Goal: Book appointment/travel/reservation

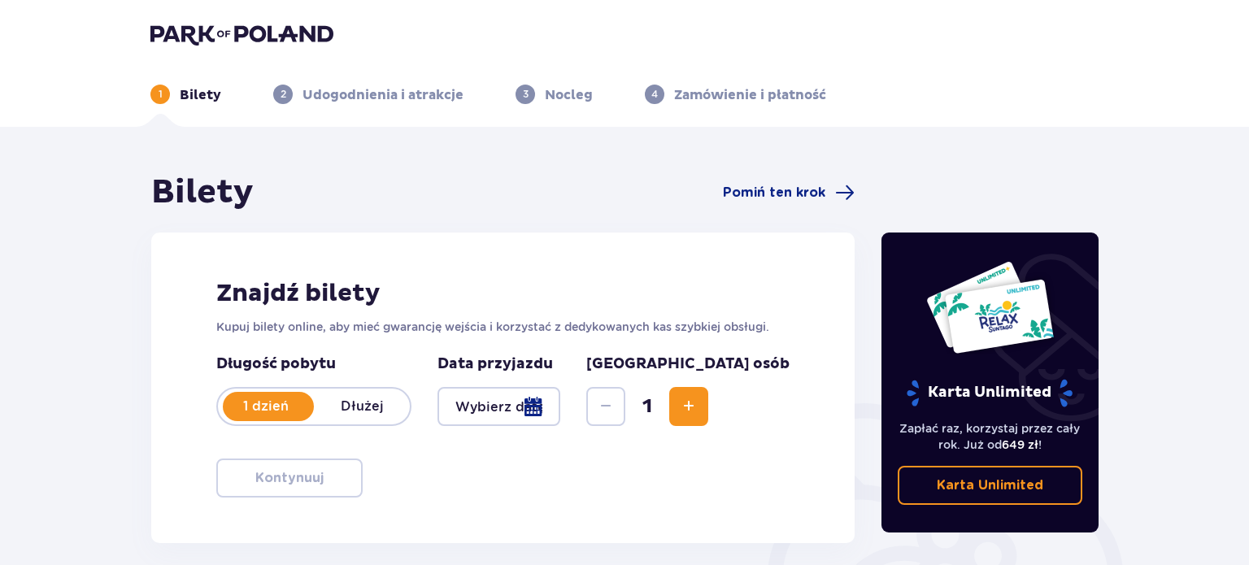
type input "[DATE] - [DATE]"
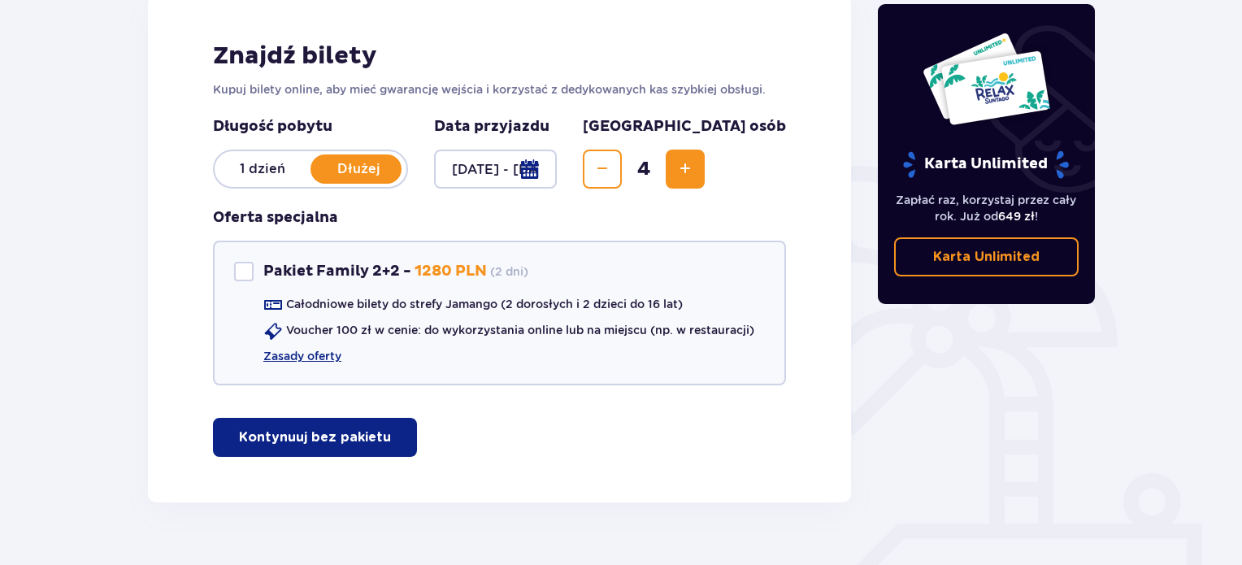
scroll to position [254, 0]
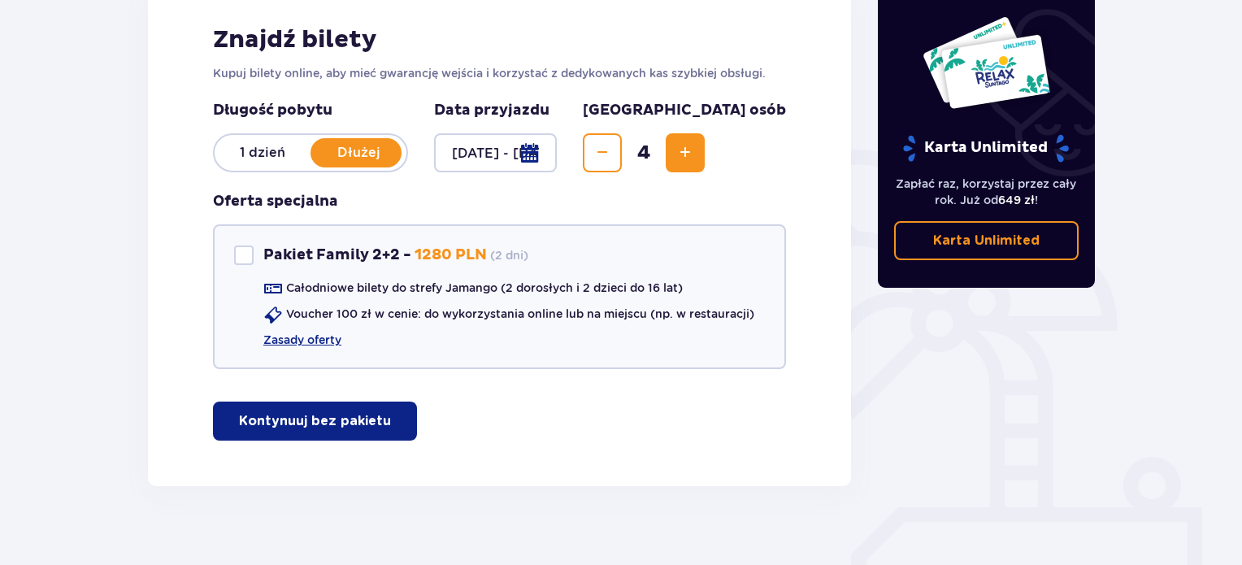
click at [403, 402] on button "Kontynuuj bez pakietu" at bounding box center [315, 421] width 204 height 39
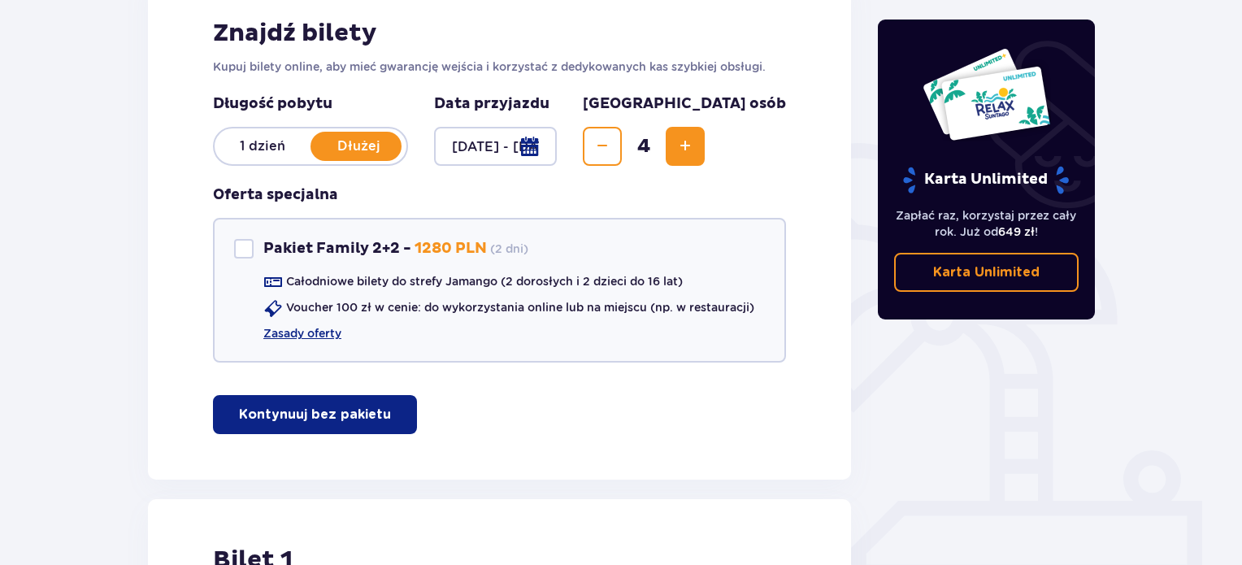
scroll to position [258, 0]
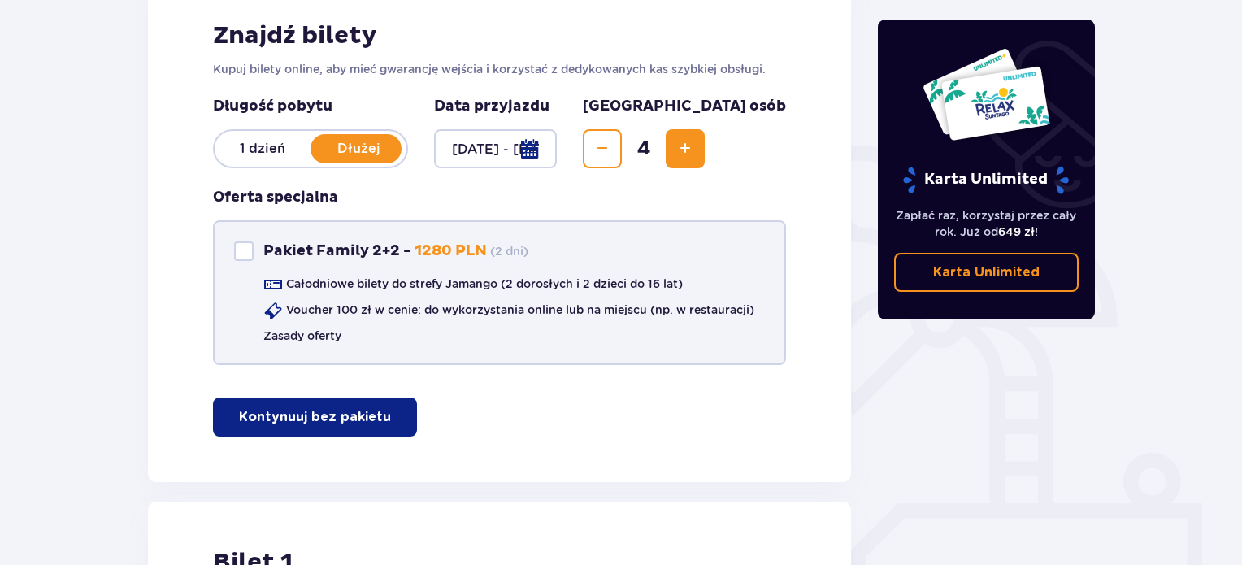
click at [307, 333] on link "Zasady oferty" at bounding box center [302, 336] width 78 height 16
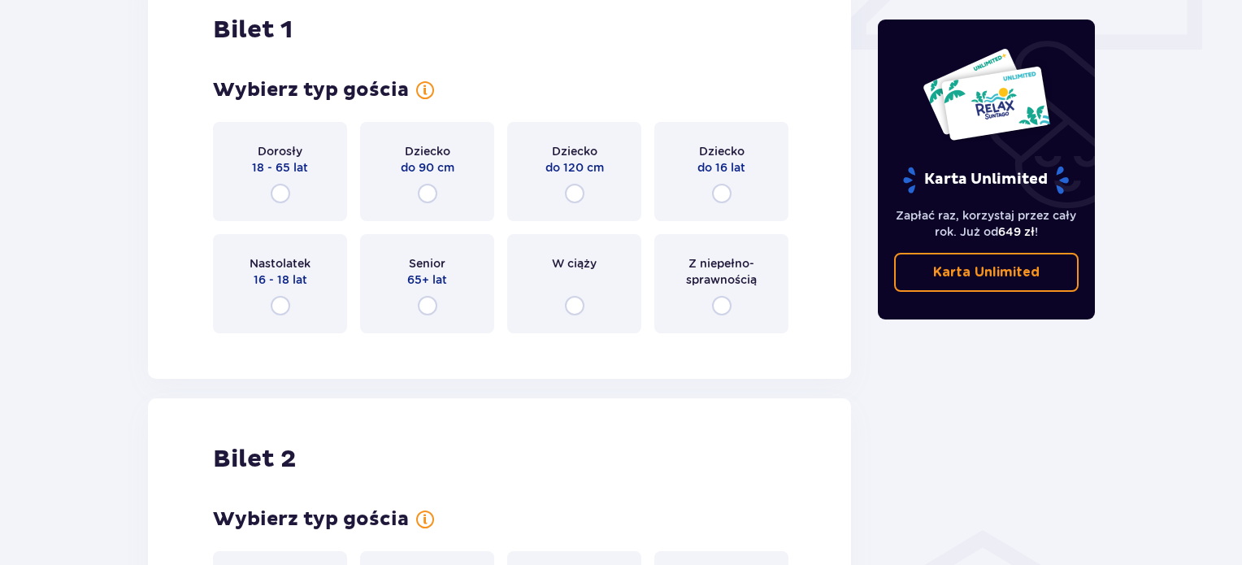
click at [319, 185] on div "Dorosły 18 - 65 lat" at bounding box center [280, 171] width 134 height 99
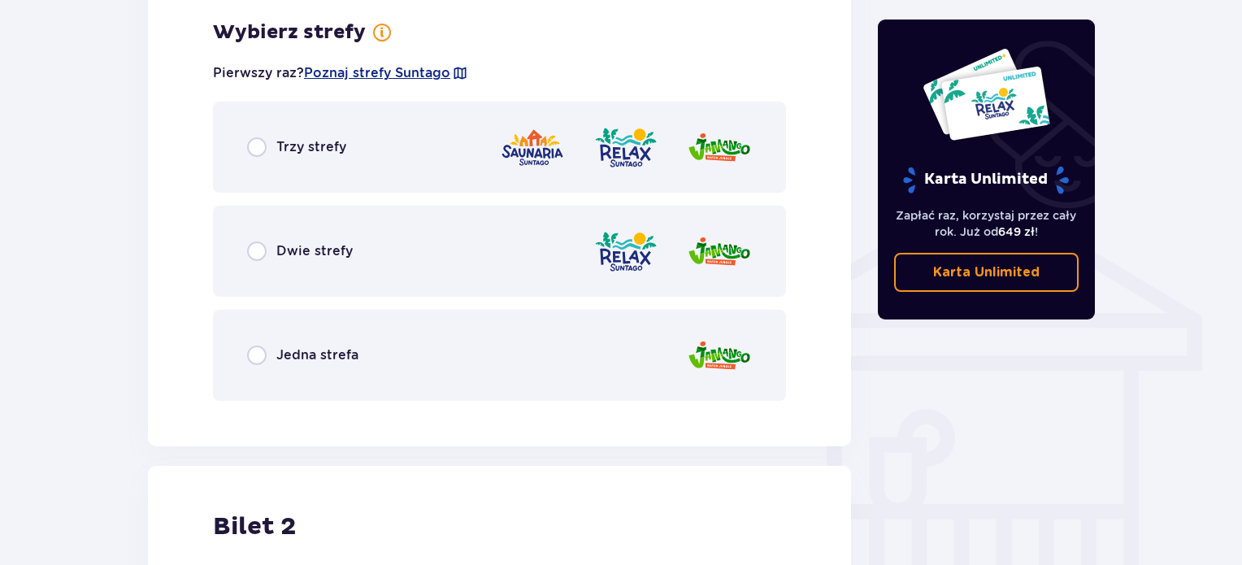
scroll to position [1138, 0]
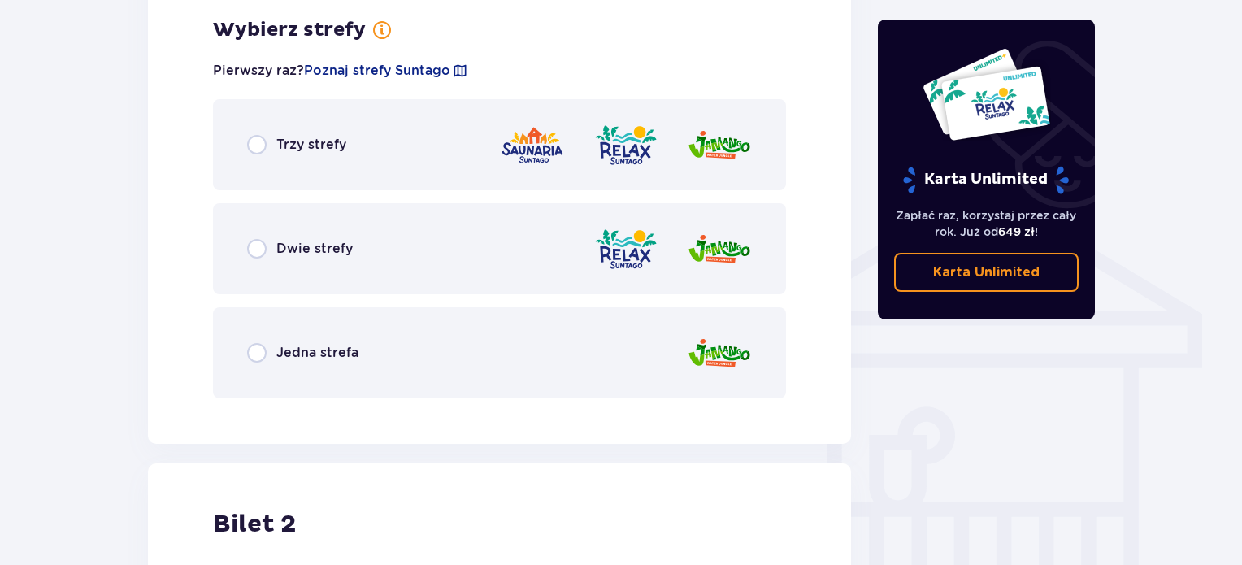
click at [320, 239] on div "Dwie strefy" at bounding box center [300, 249] width 106 height 20
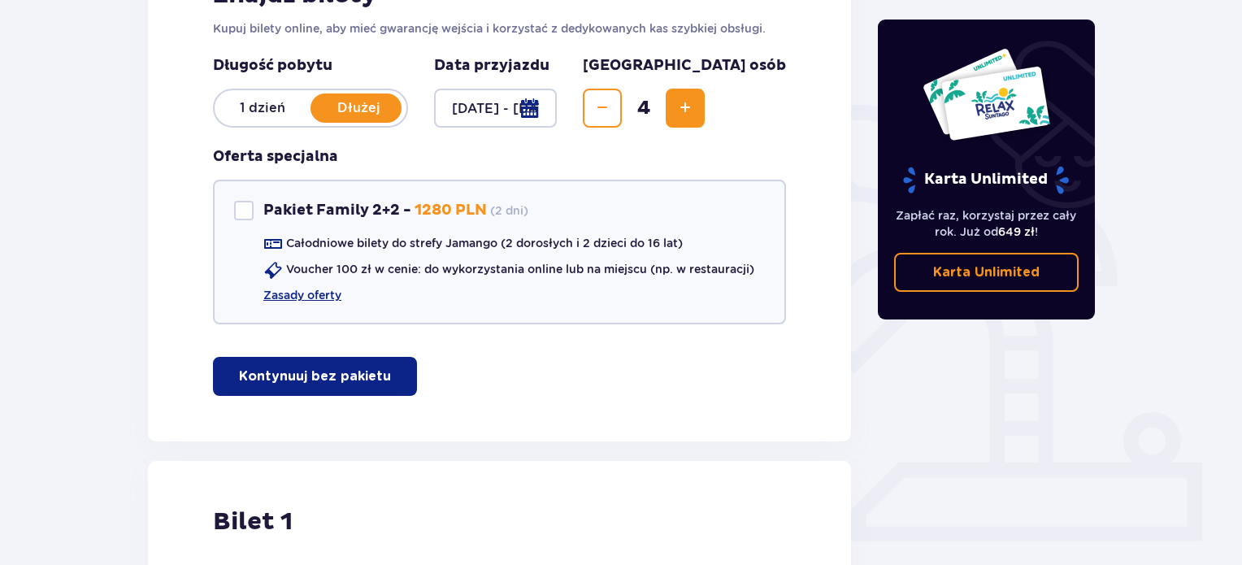
scroll to position [0, 0]
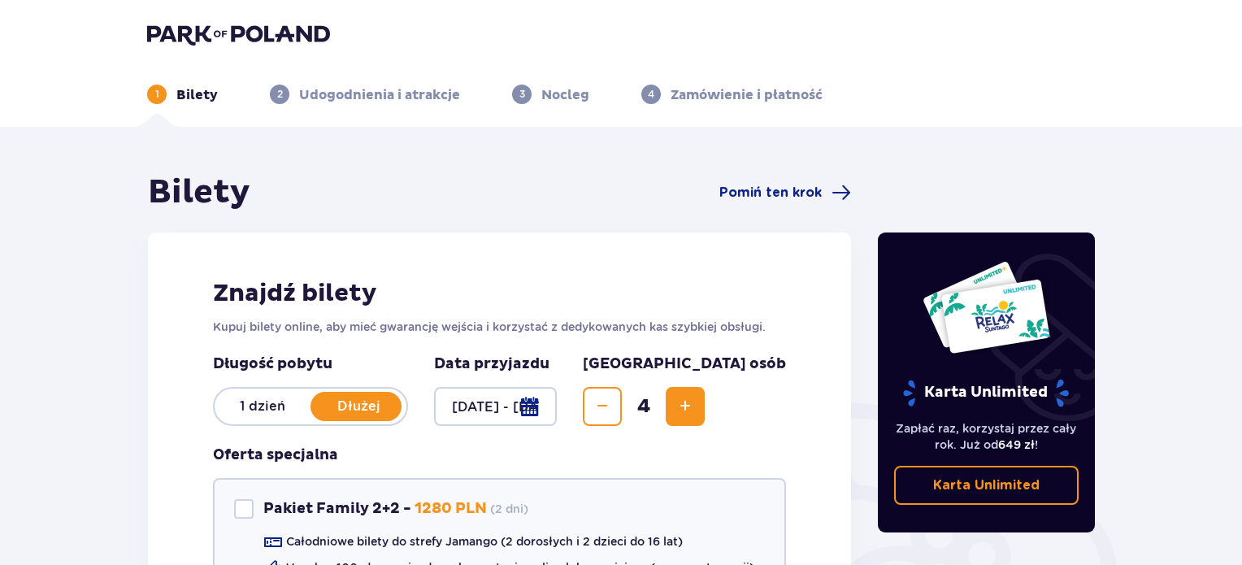
click at [296, 407] on p "1 dzień" at bounding box center [263, 407] width 96 height 18
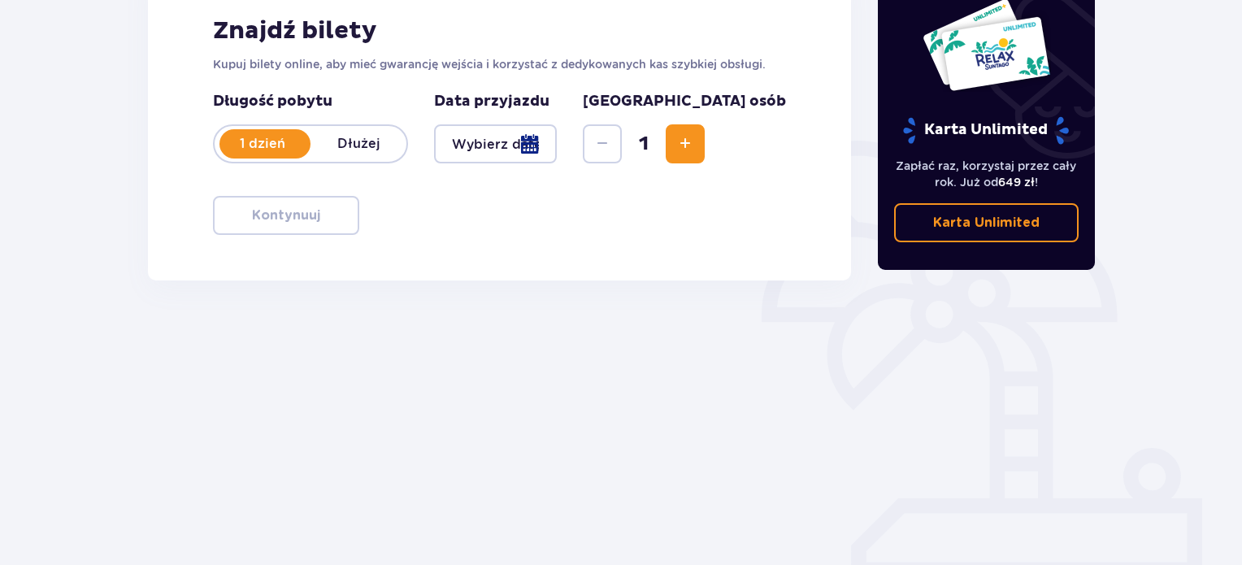
scroll to position [263, 0]
click at [557, 150] on div at bounding box center [495, 143] width 123 height 39
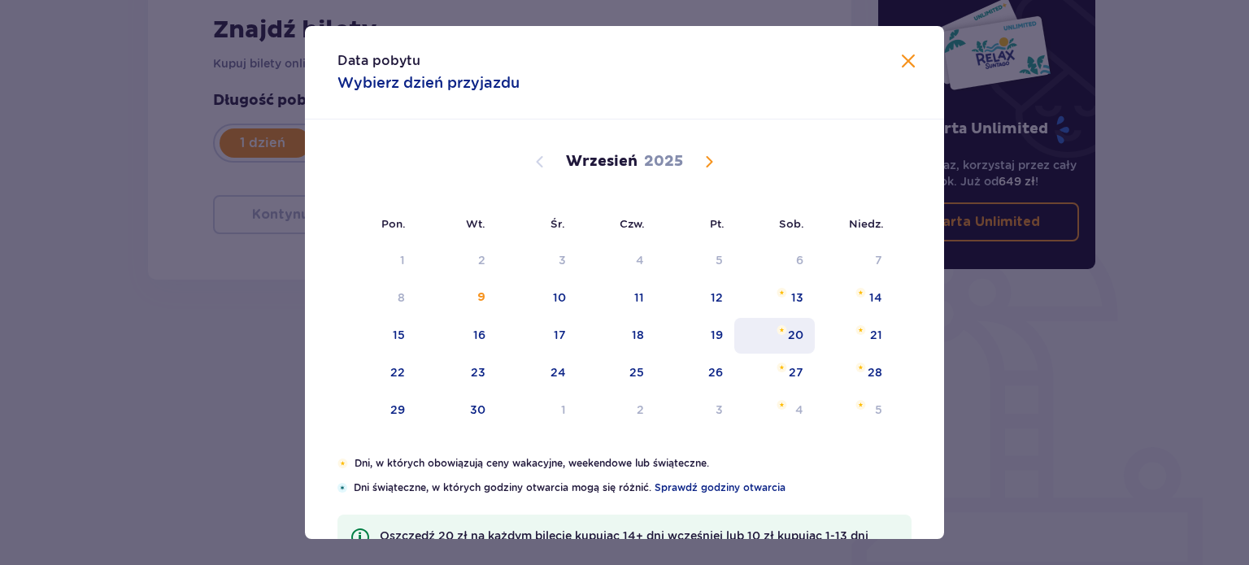
click at [794, 334] on div "20" at bounding box center [795, 335] width 15 height 16
type input "[DATE]"
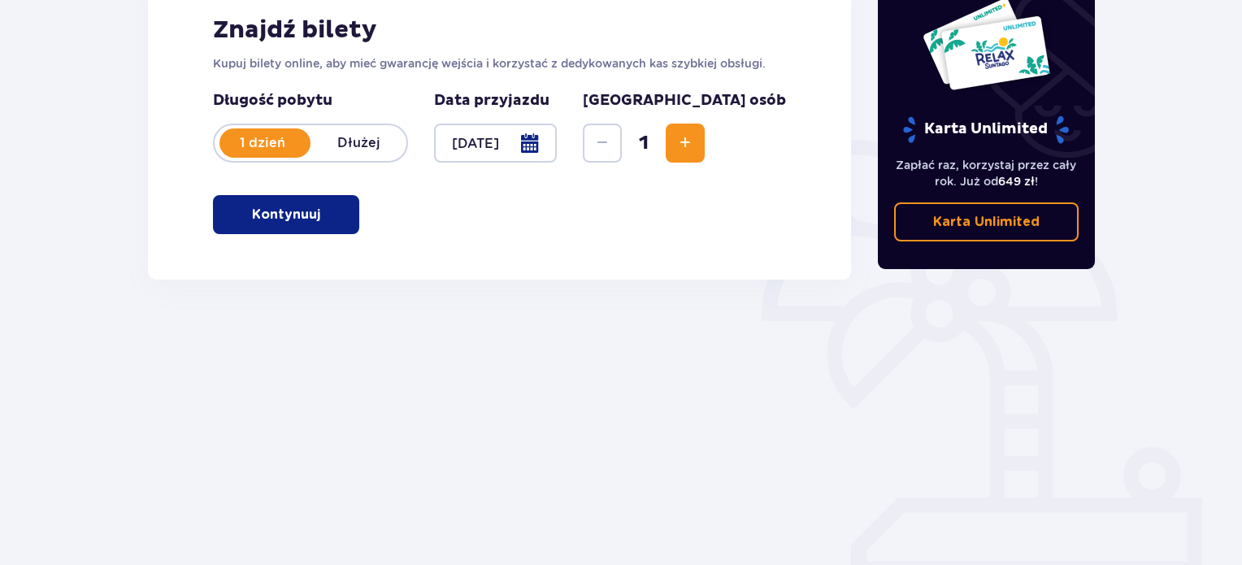
click at [705, 131] on button "Increase" at bounding box center [685, 143] width 39 height 39
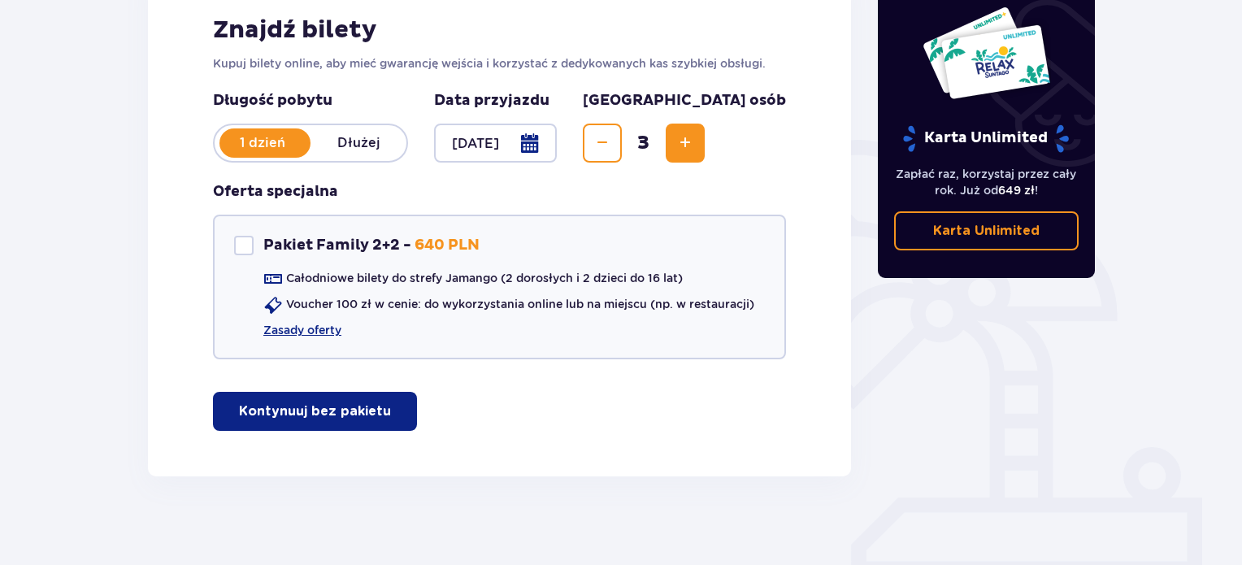
click at [705, 131] on button "Increase" at bounding box center [685, 143] width 39 height 39
click at [376, 422] on button "Kontynuuj bez pakietu" at bounding box center [315, 411] width 204 height 39
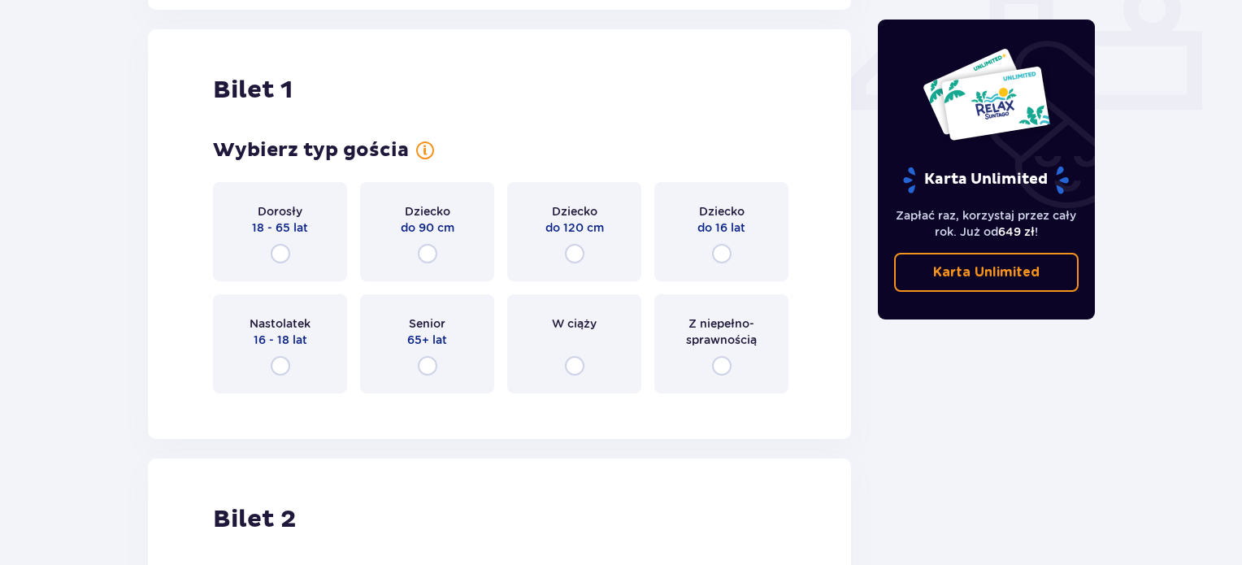
scroll to position [739, 0]
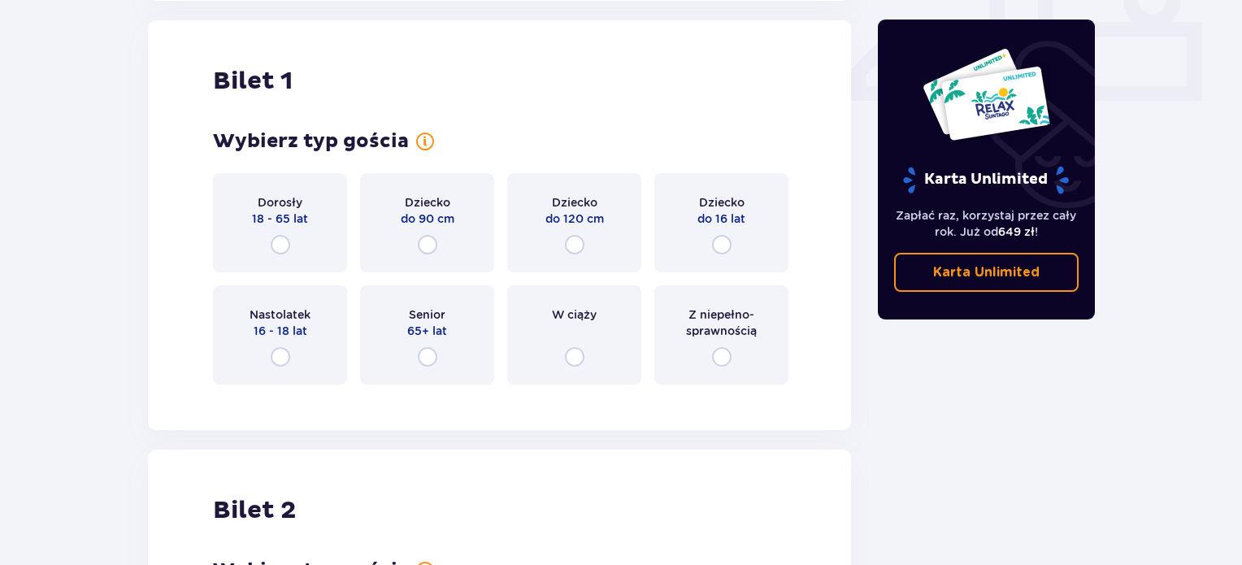
click at [291, 211] on p "18 - 65 lat" at bounding box center [280, 219] width 56 height 16
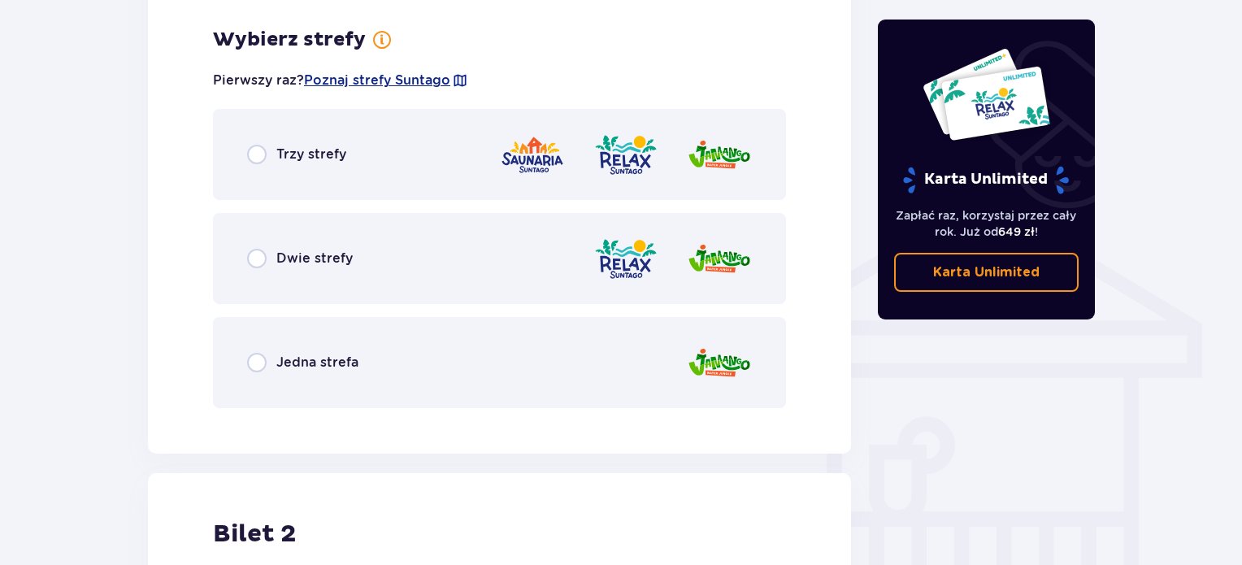
scroll to position [1136, 0]
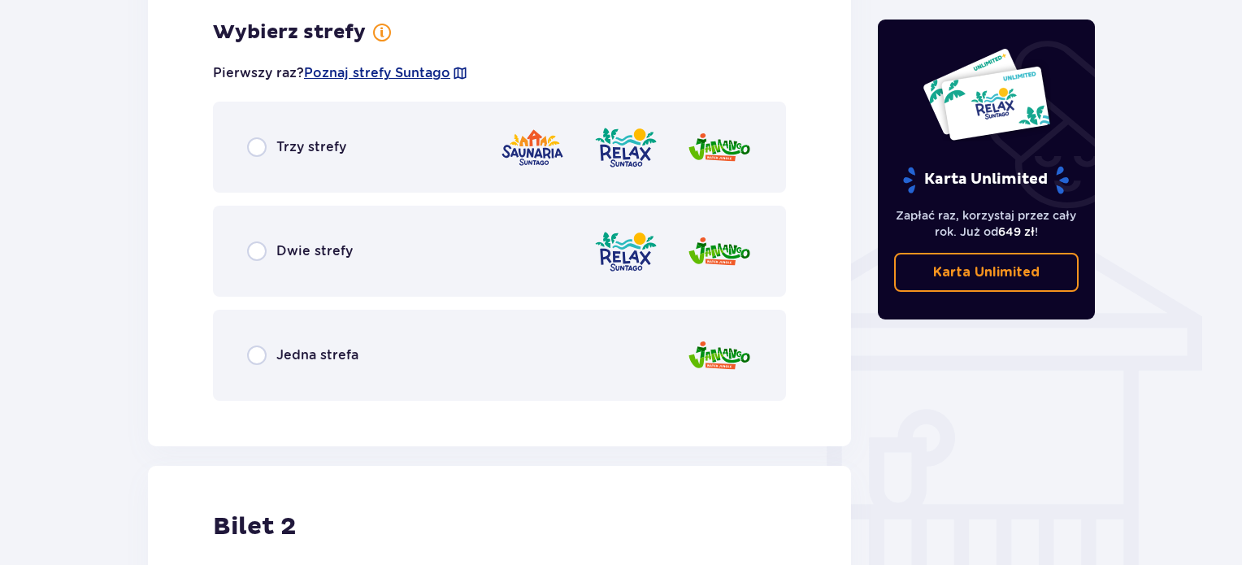
click at [289, 241] on div "Dwie strefy" at bounding box center [300, 251] width 106 height 20
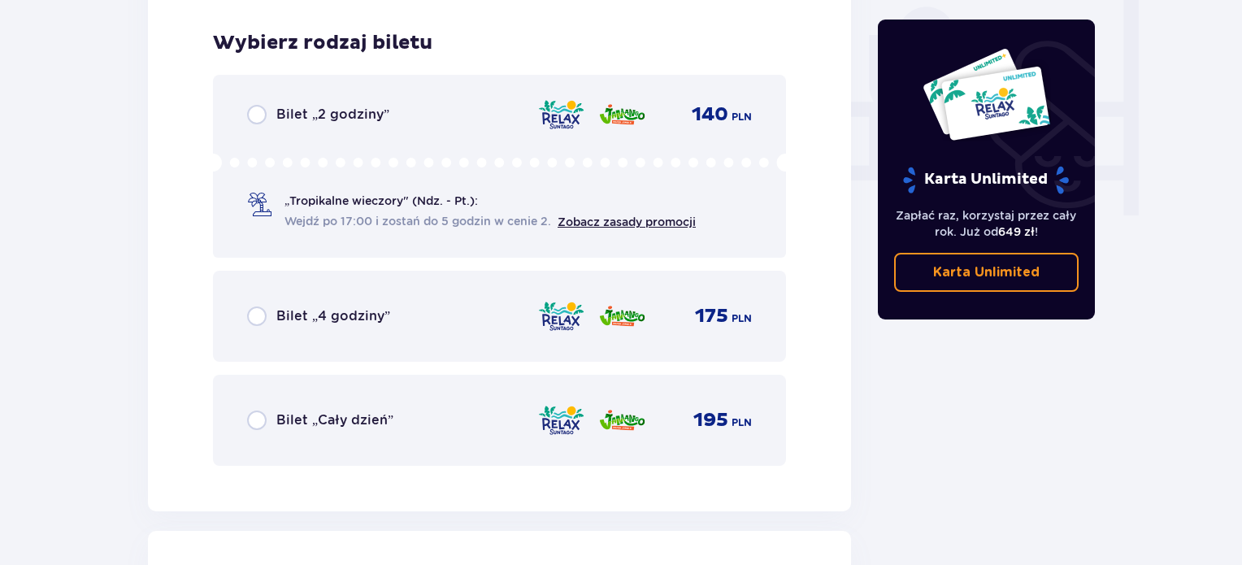
scroll to position [1549, 0]
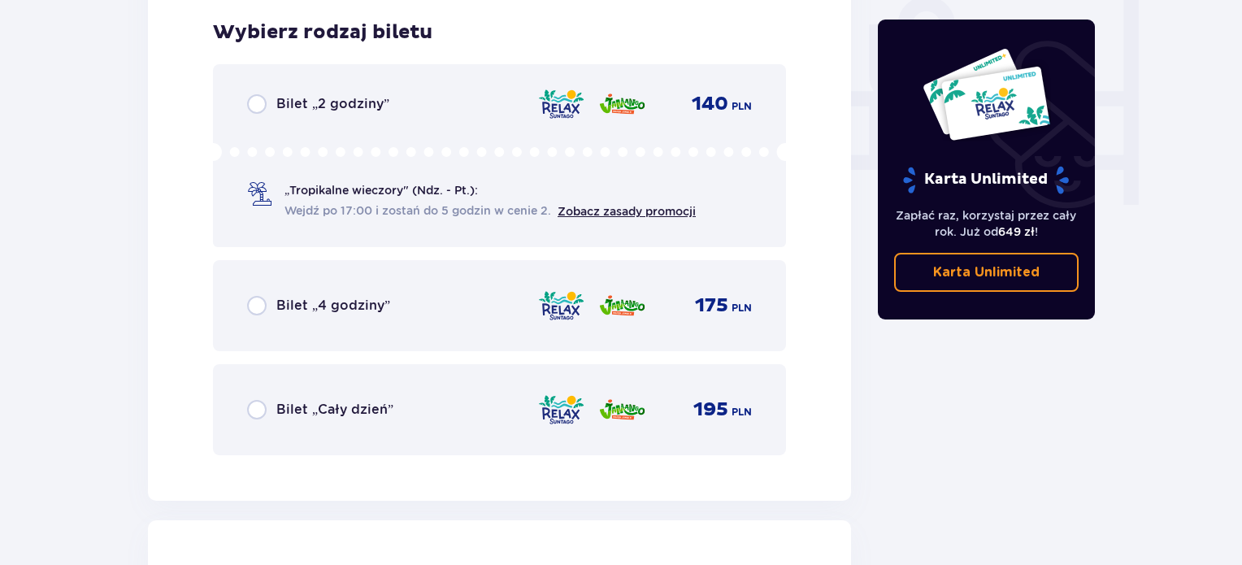
click at [327, 400] on div "Bilet „Cały dzień”" at bounding box center [320, 410] width 146 height 20
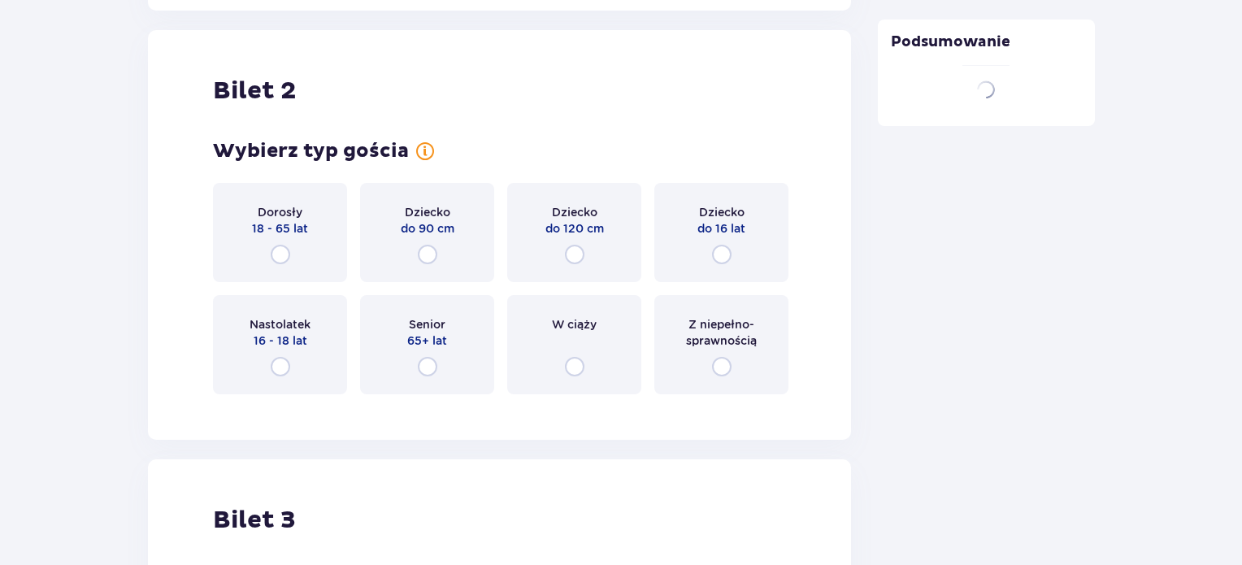
scroll to position [2049, 0]
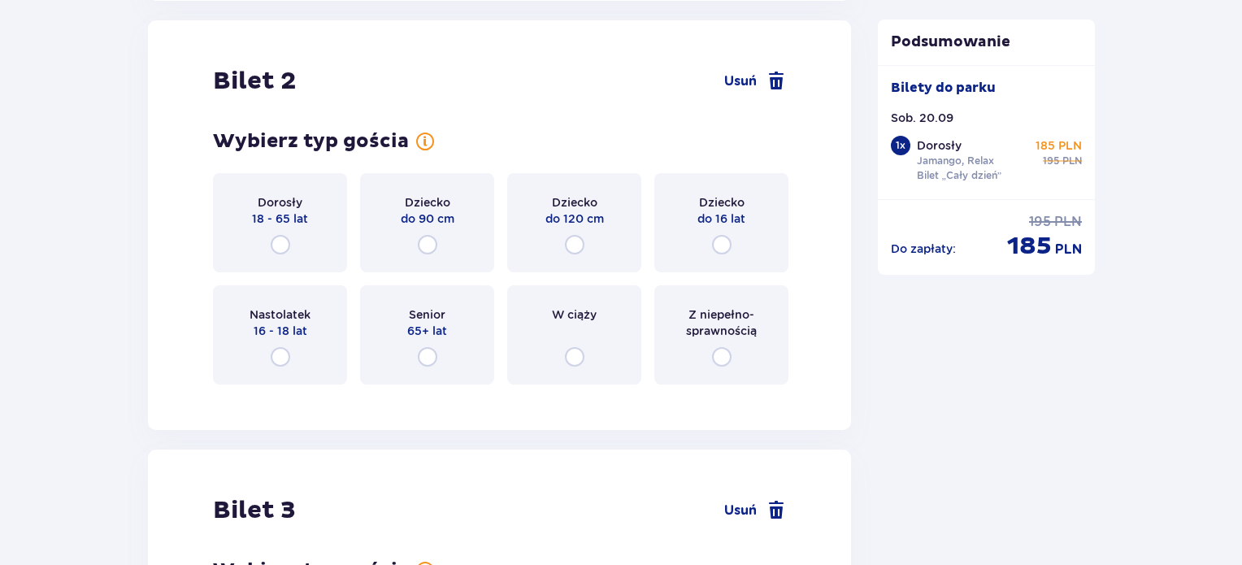
click at [294, 194] on p "Dorosły" at bounding box center [280, 202] width 45 height 16
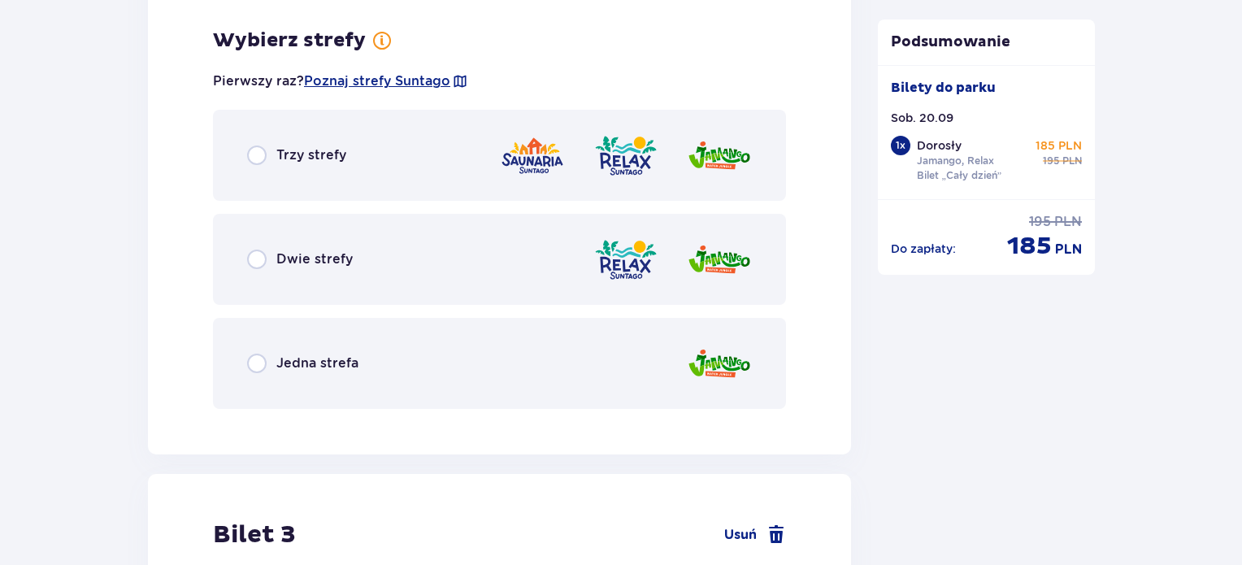
scroll to position [2445, 0]
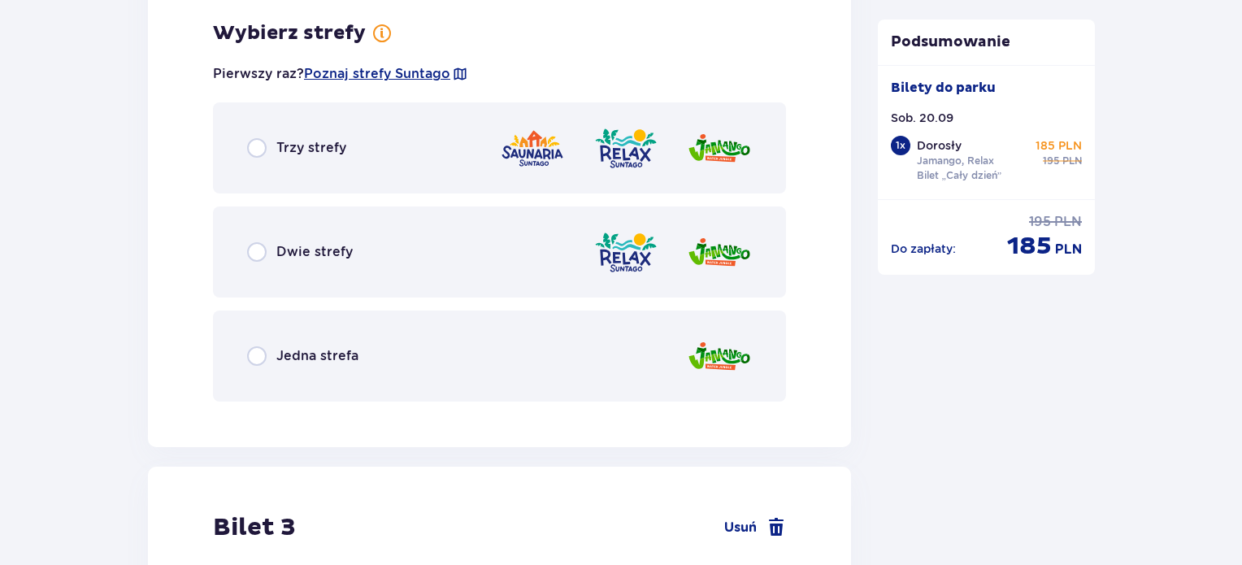
click at [320, 261] on div "Dwie strefy" at bounding box center [499, 252] width 573 height 91
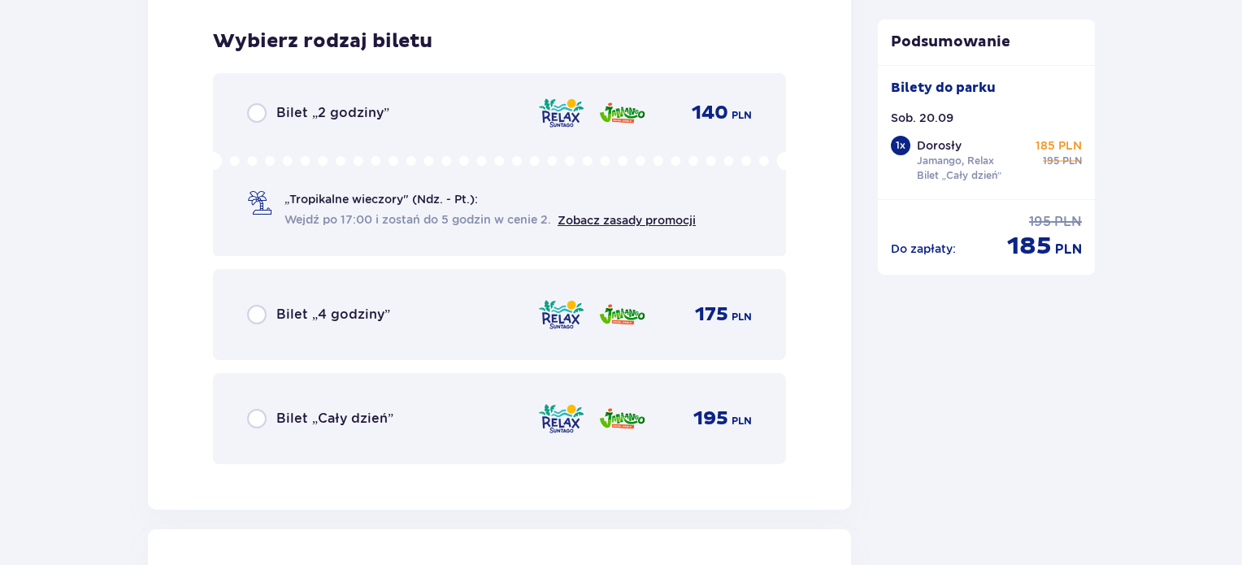
scroll to position [2858, 0]
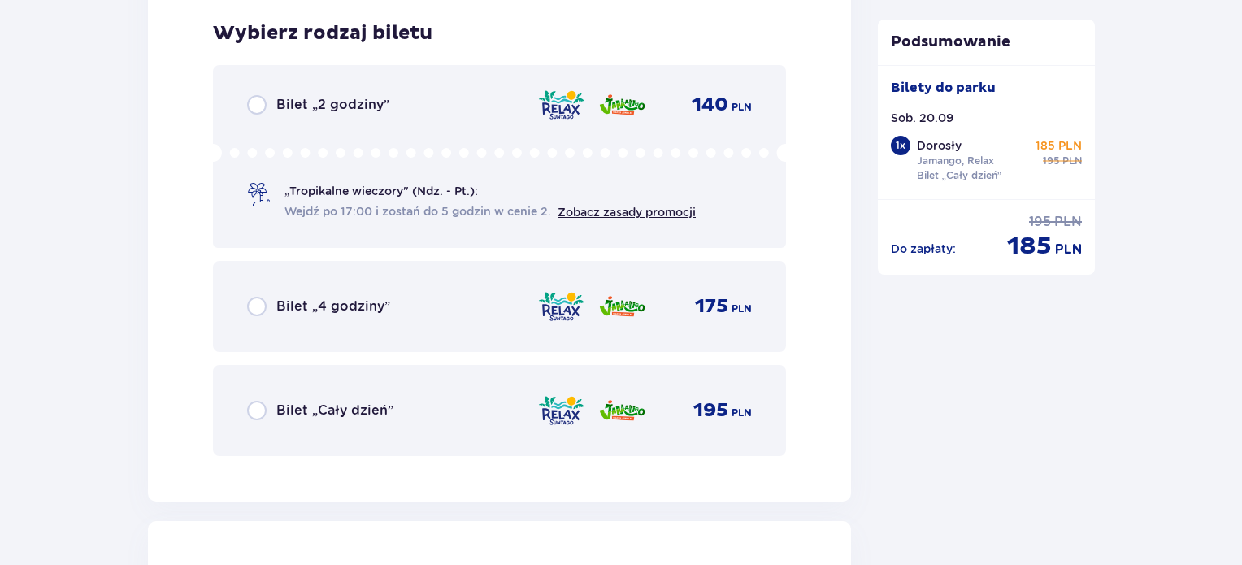
click at [320, 412] on p "Bilet „Cały dzień”" at bounding box center [334, 411] width 117 height 18
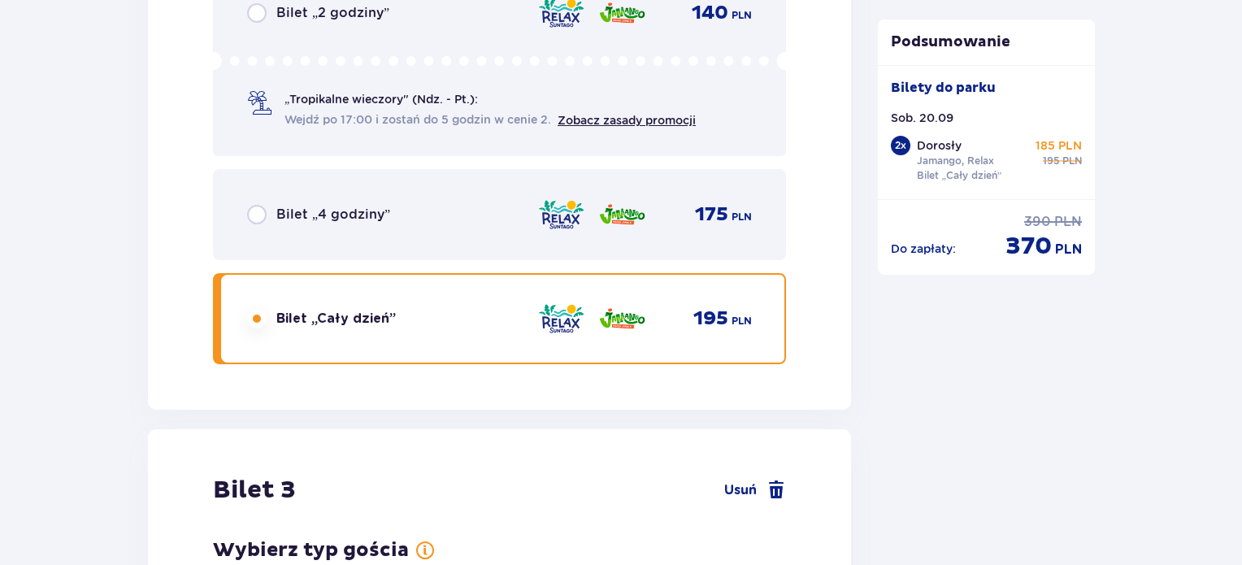
scroll to position [3357, 0]
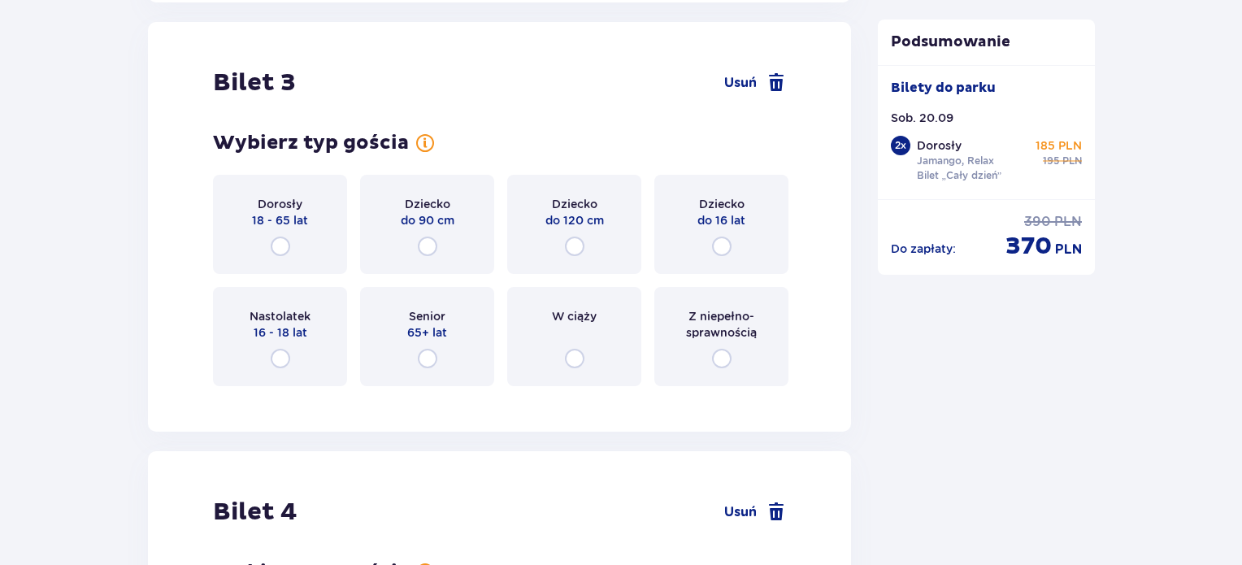
click at [300, 262] on div "Dorosły 18 - 65 lat" at bounding box center [280, 224] width 134 height 99
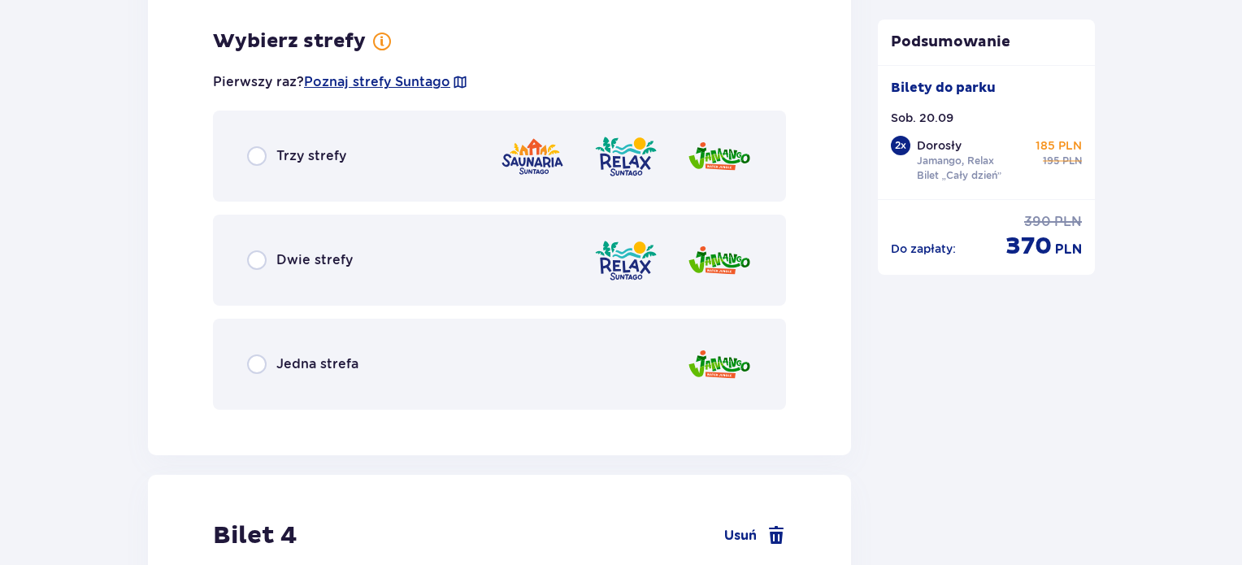
scroll to position [3754, 0]
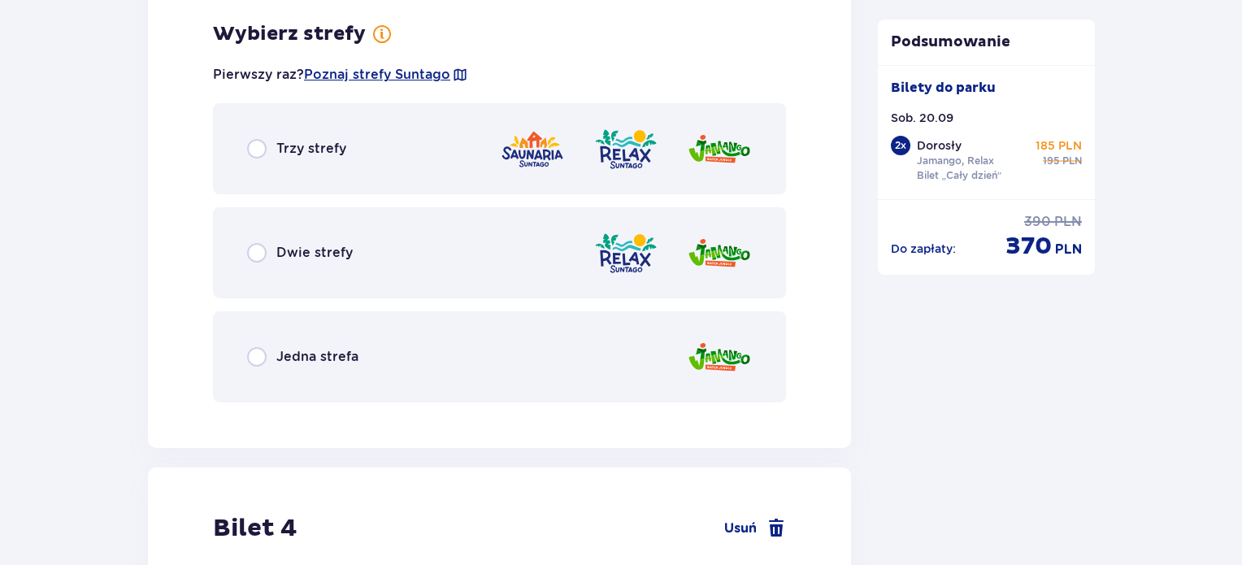
click at [300, 262] on div "Dwie strefy" at bounding box center [499, 252] width 573 height 91
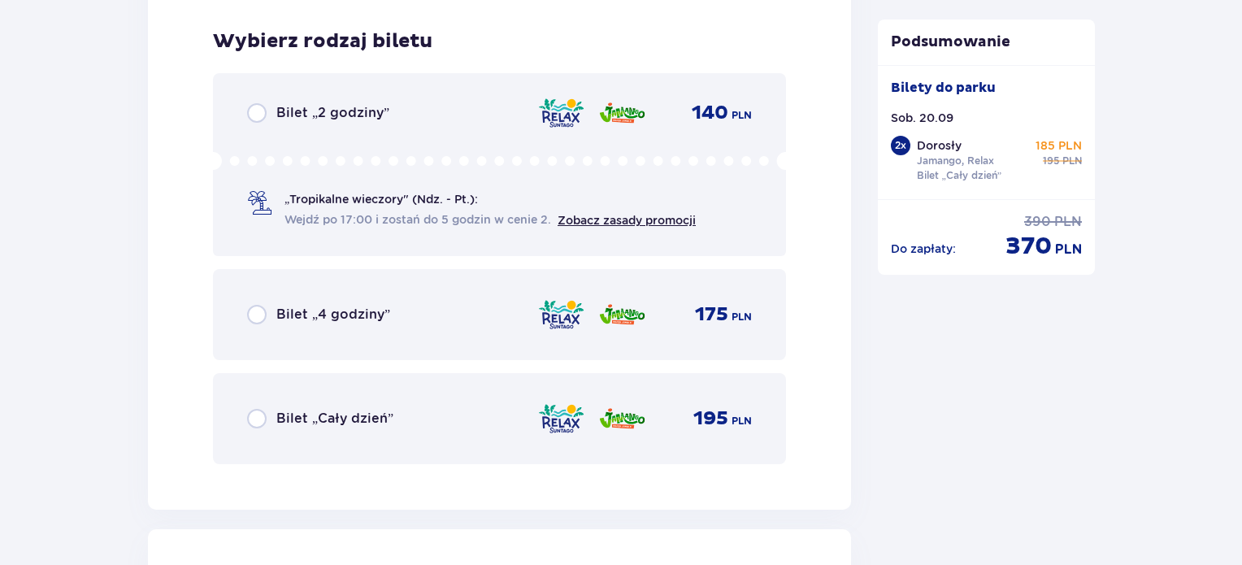
scroll to position [4167, 0]
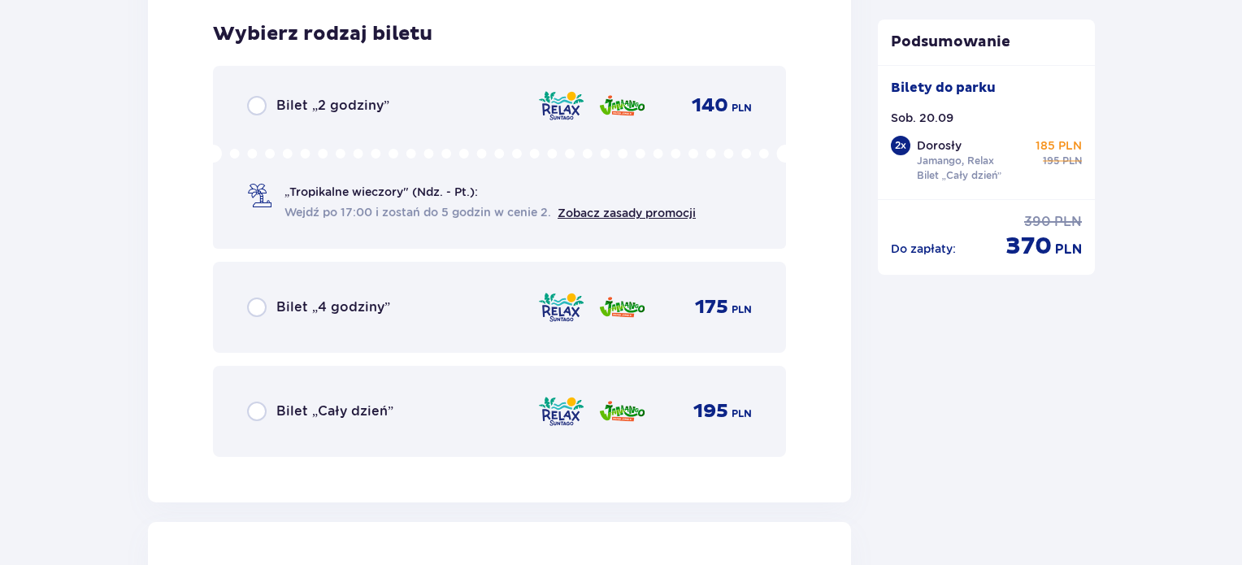
click at [298, 428] on div "Bilet „Cały dzień” 195 PLN" at bounding box center [499, 411] width 573 height 91
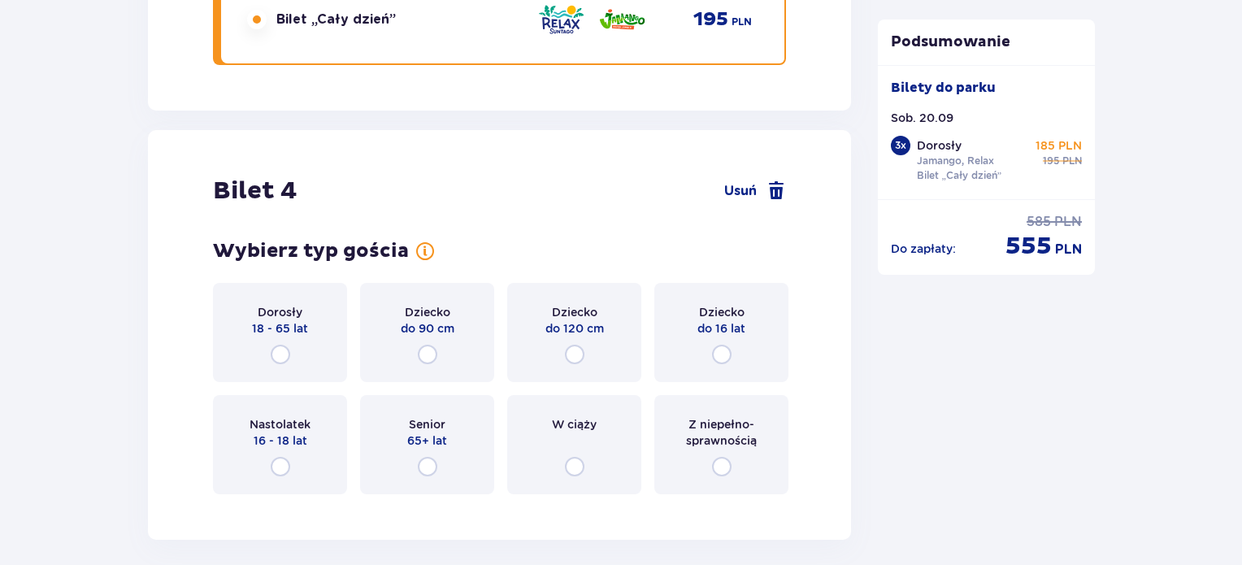
scroll to position [4667, 0]
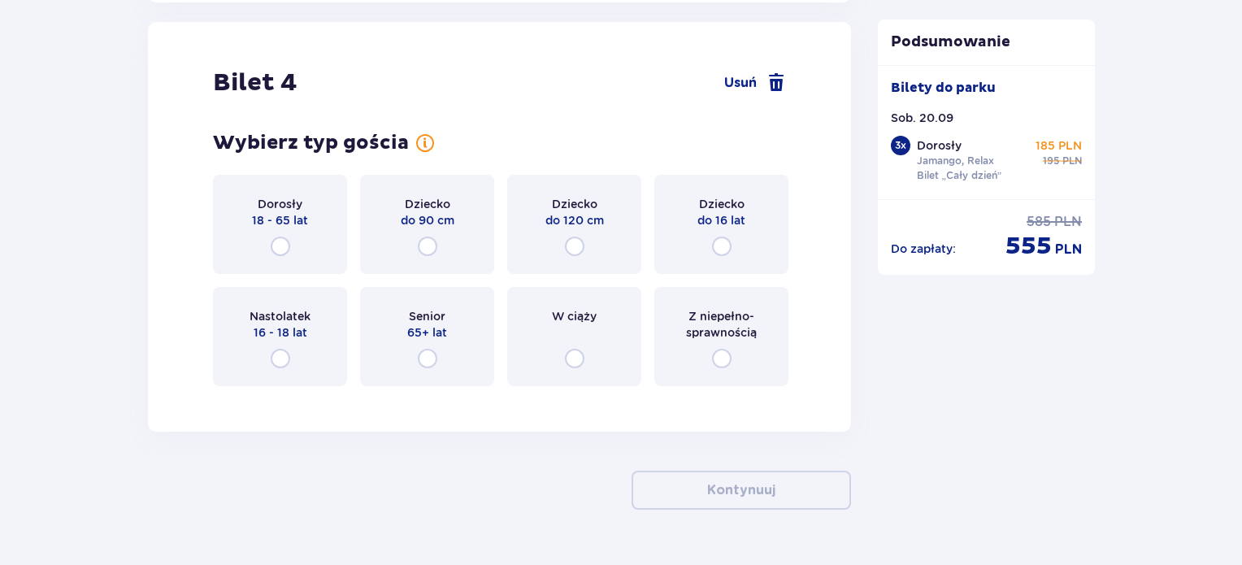
click at [300, 262] on div "Dorosły 18 - 65 lat" at bounding box center [280, 224] width 134 height 99
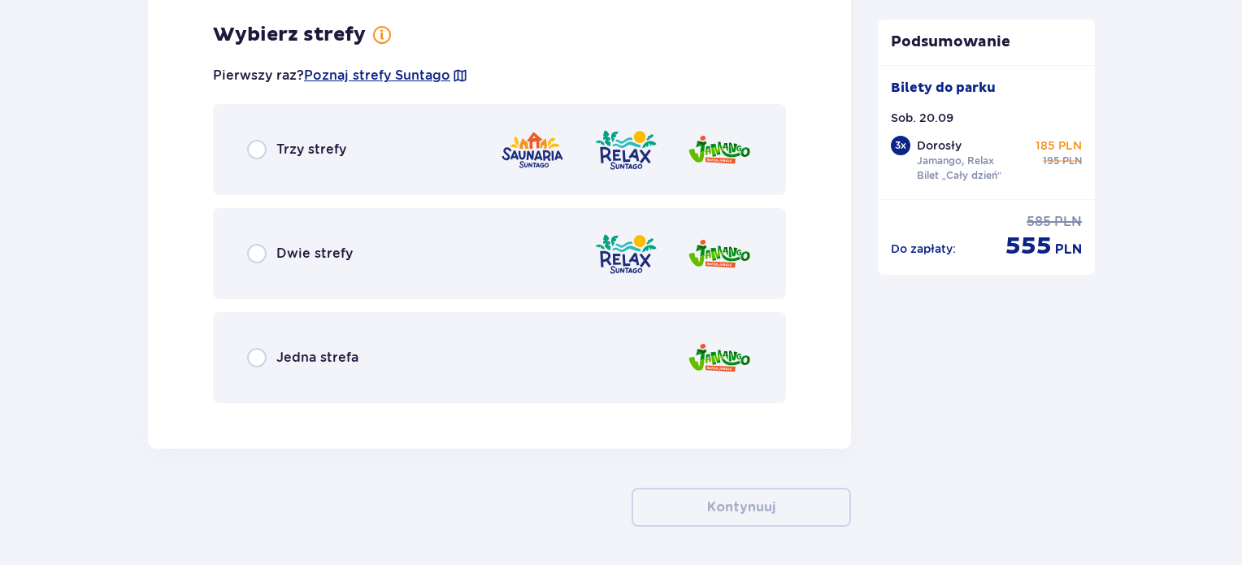
scroll to position [5064, 0]
click at [331, 263] on div "Dwie strefy" at bounding box center [499, 252] width 573 height 91
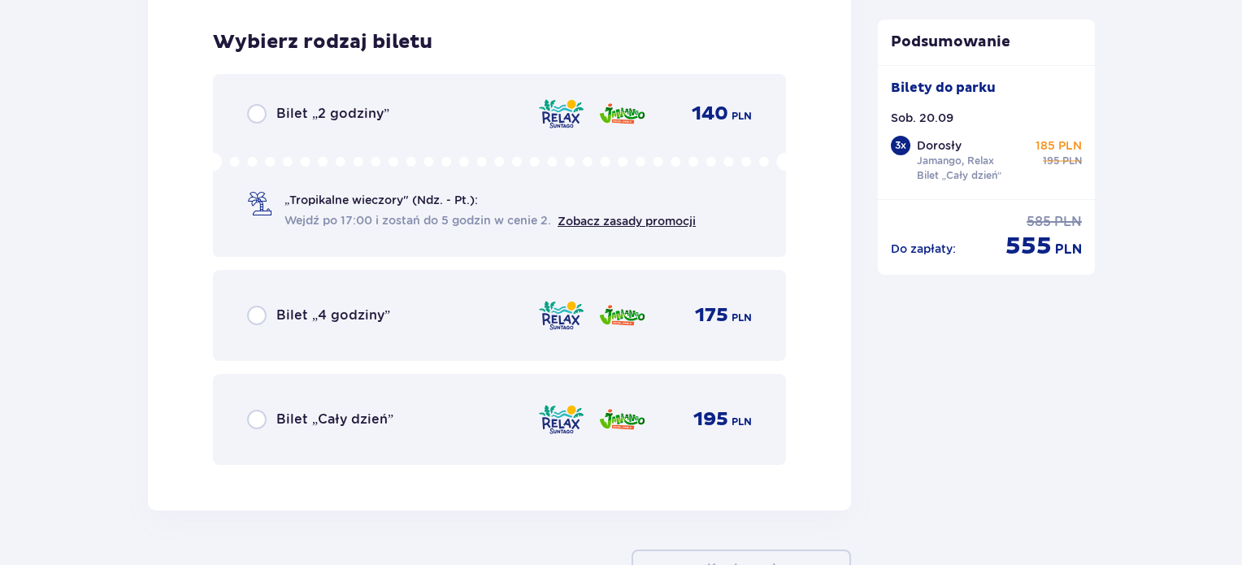
scroll to position [5477, 0]
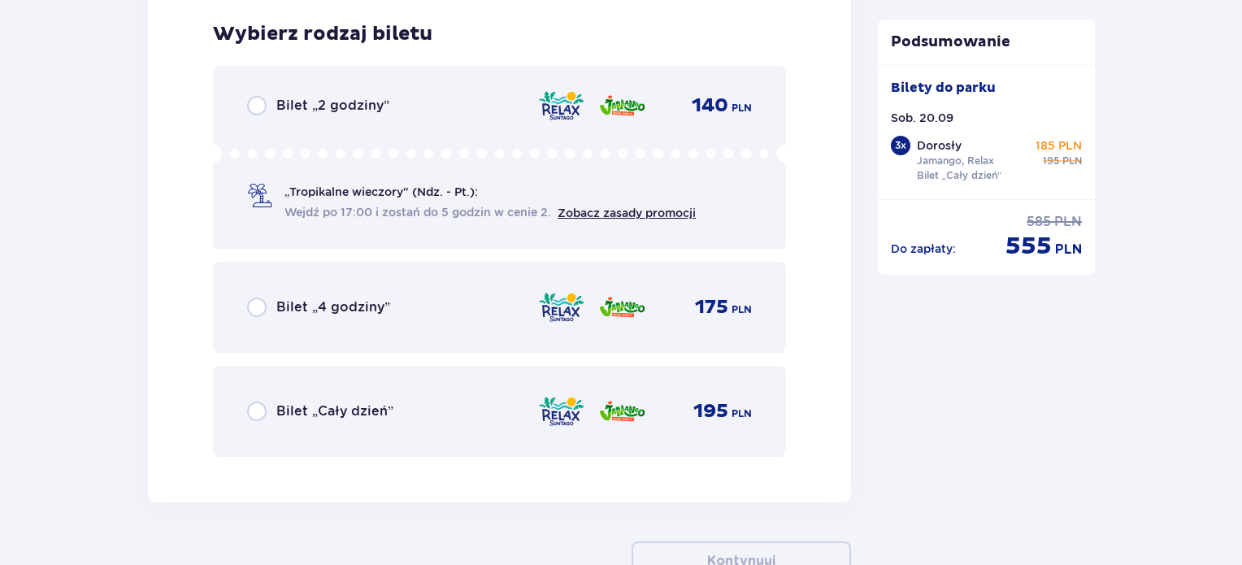
click at [326, 411] on p "Bilet „Cały dzień”" at bounding box center [334, 411] width 117 height 18
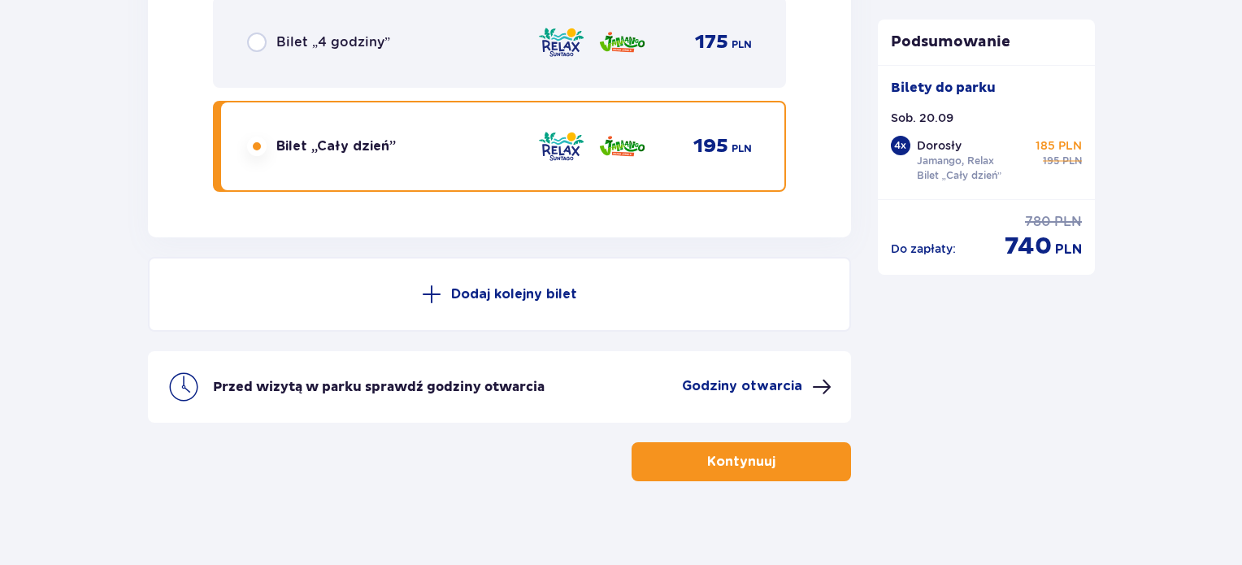
scroll to position [5752, 0]
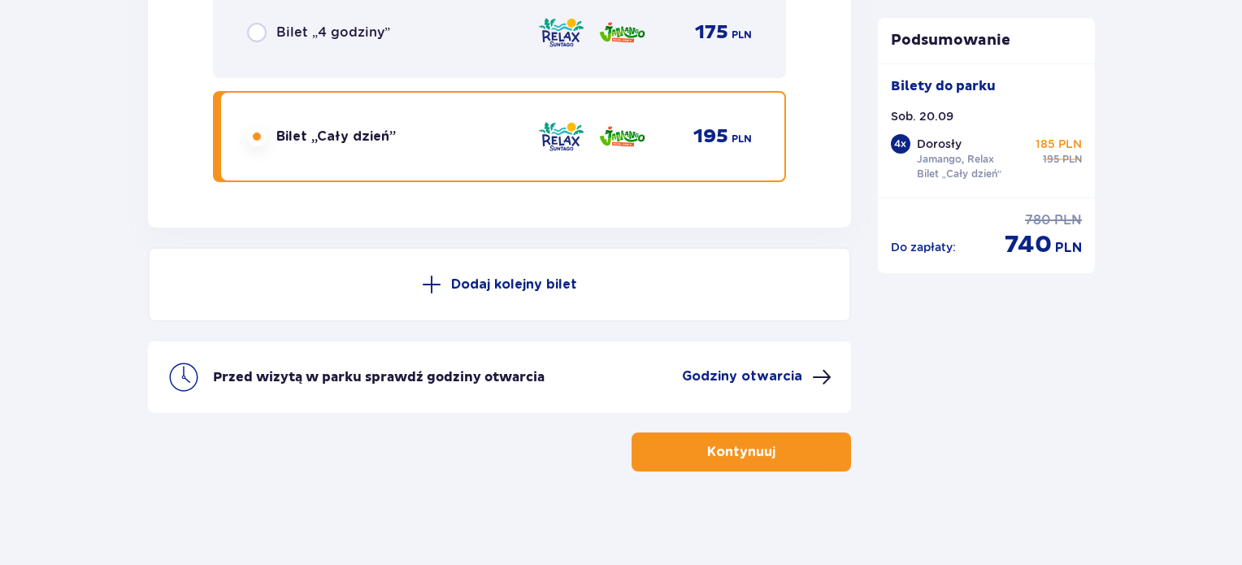
click at [729, 454] on p "Kontynuuj" at bounding box center [741, 452] width 68 height 18
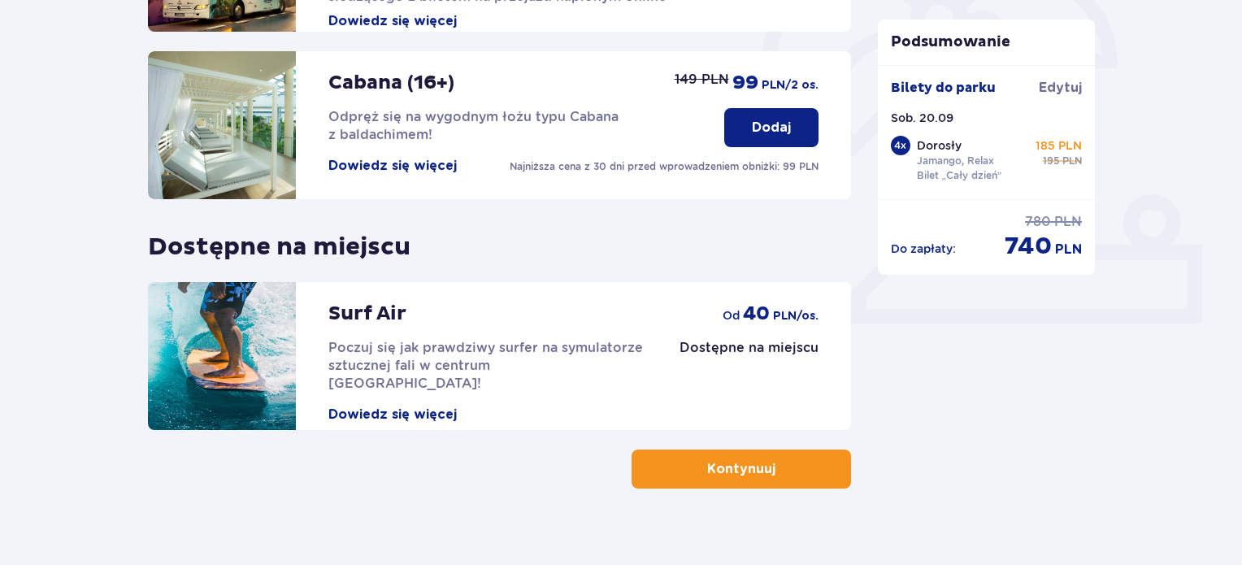
scroll to position [537, 0]
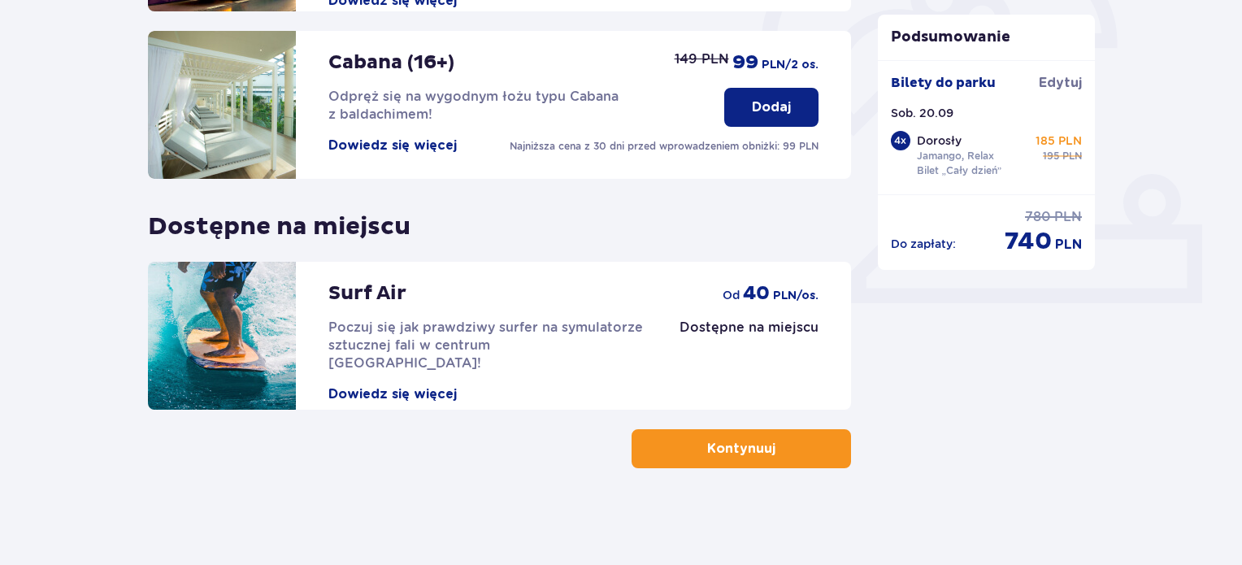
click at [698, 433] on button "Kontynuuj" at bounding box center [742, 448] width 220 height 39
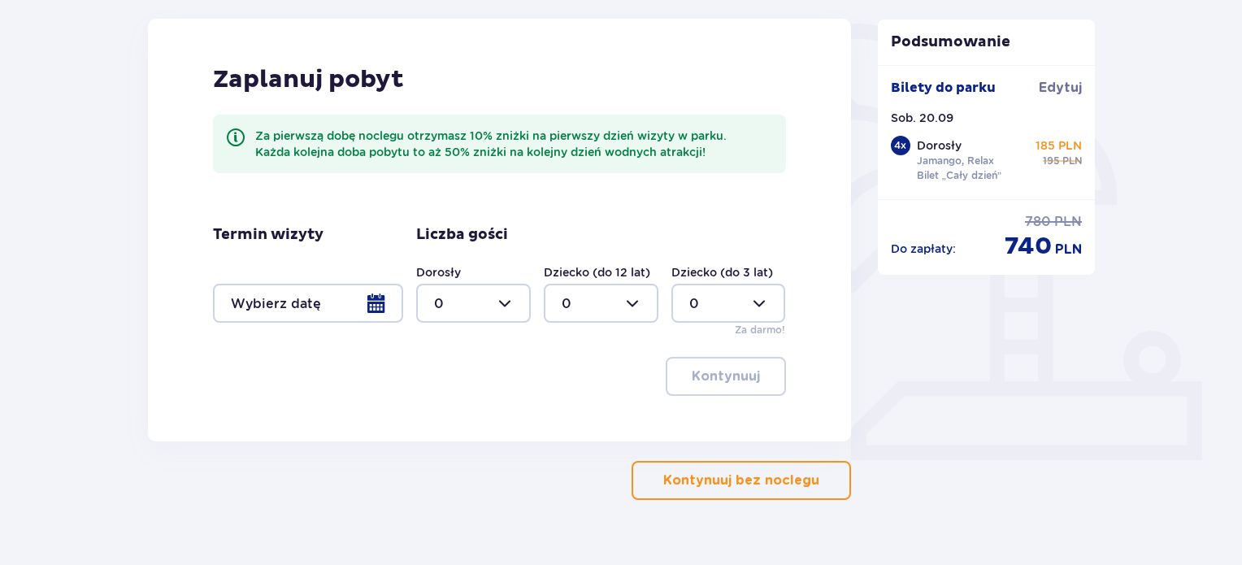
scroll to position [381, 0]
click at [384, 289] on div at bounding box center [308, 302] width 190 height 39
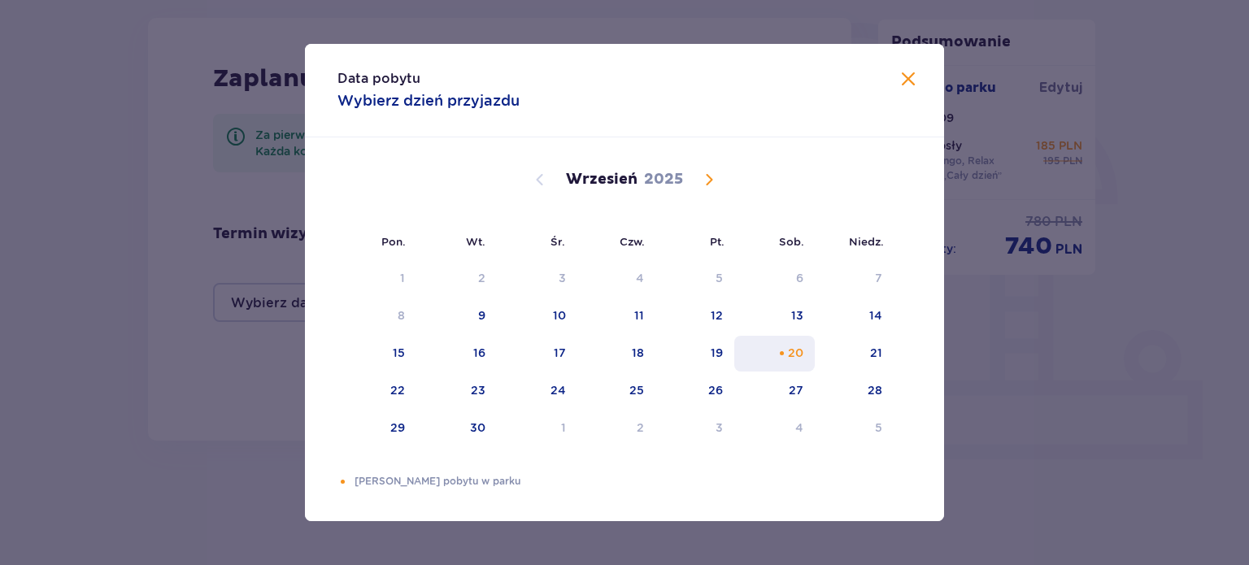
click at [781, 353] on div "Choose sobota, 20 września 2025 as your check-in date. It’s available." at bounding box center [781, 353] width 11 height 11
click at [885, 357] on div "21" at bounding box center [854, 354] width 79 height 36
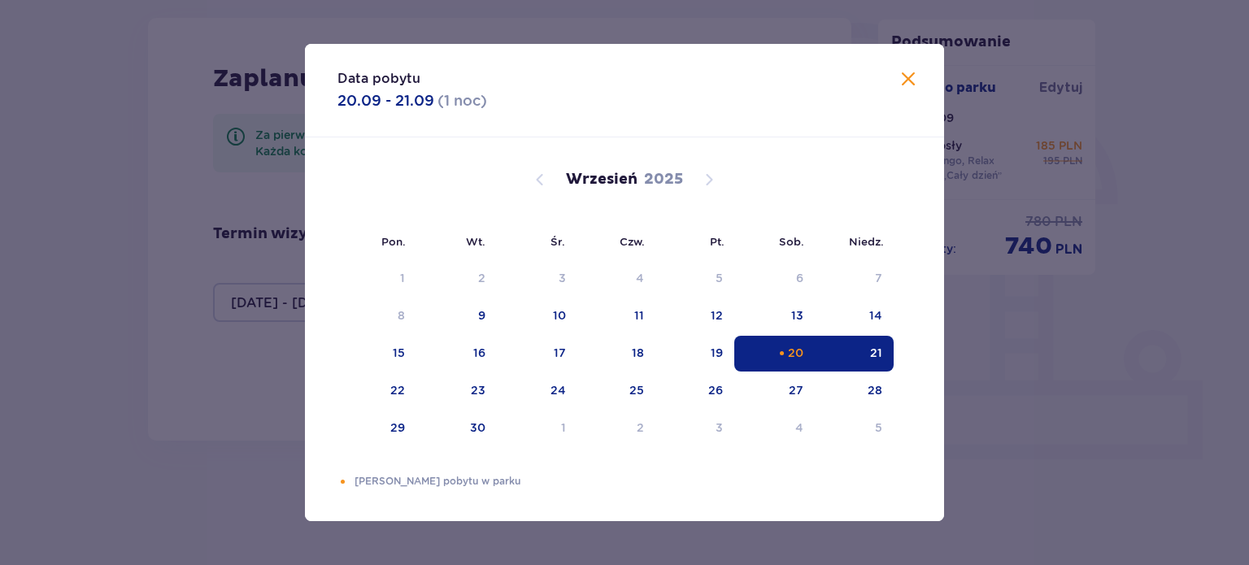
type input "[DATE] - [DATE]"
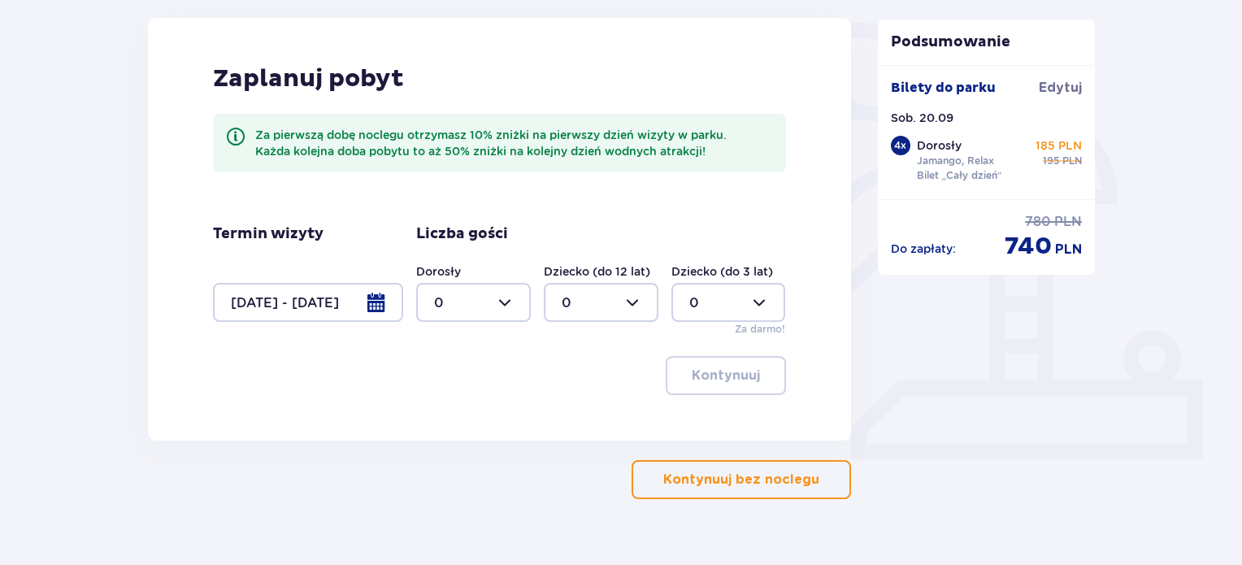
click at [517, 290] on div at bounding box center [473, 302] width 115 height 39
click at [466, 477] on span "4" at bounding box center [473, 489] width 111 height 34
type input "4"
click at [723, 380] on p "Kontynuuj" at bounding box center [726, 376] width 68 height 18
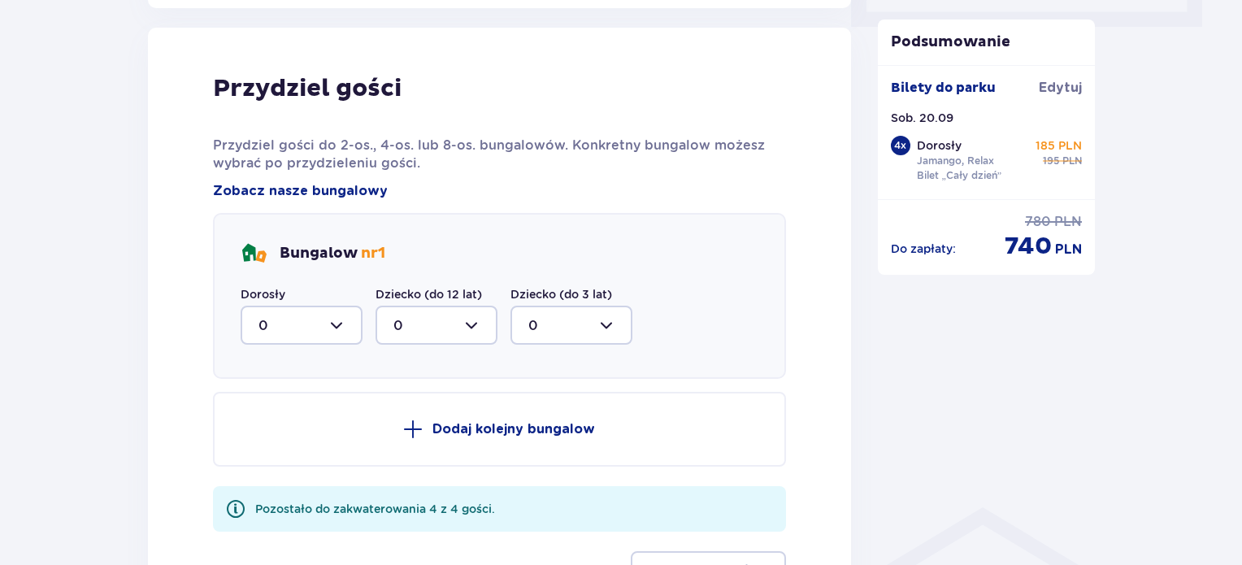
scroll to position [821, 0]
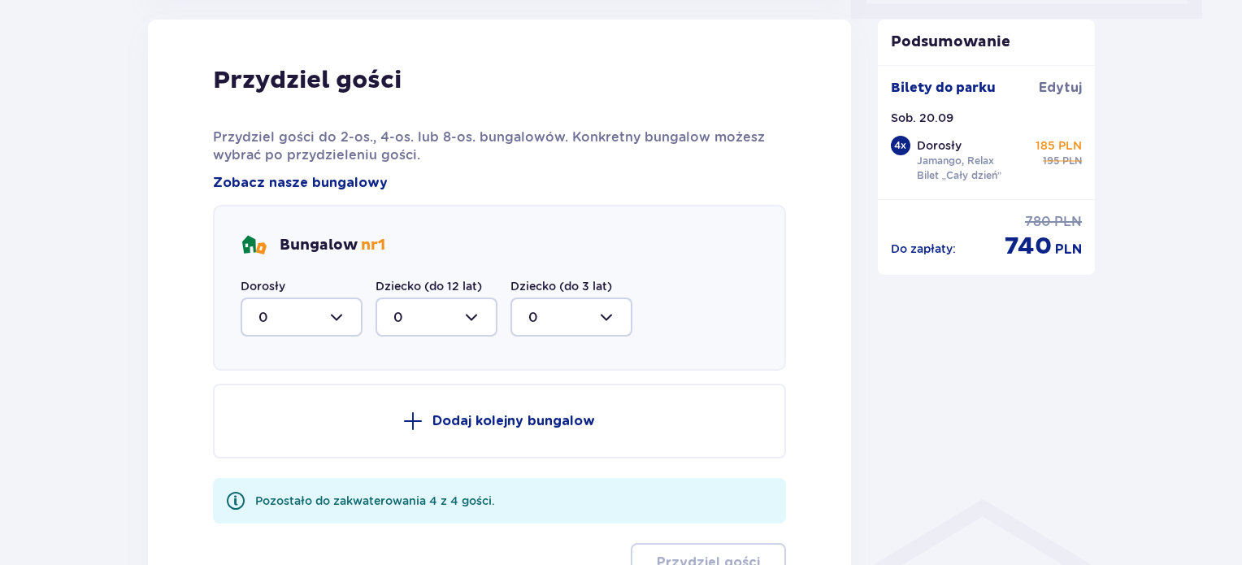
click at [346, 324] on div at bounding box center [302, 317] width 122 height 39
click at [437, 248] on div "Bungalow nr 1" at bounding box center [500, 246] width 518 height 26
click at [335, 316] on div at bounding box center [302, 317] width 122 height 39
click at [280, 426] on div "2" at bounding box center [302, 435] width 86 height 18
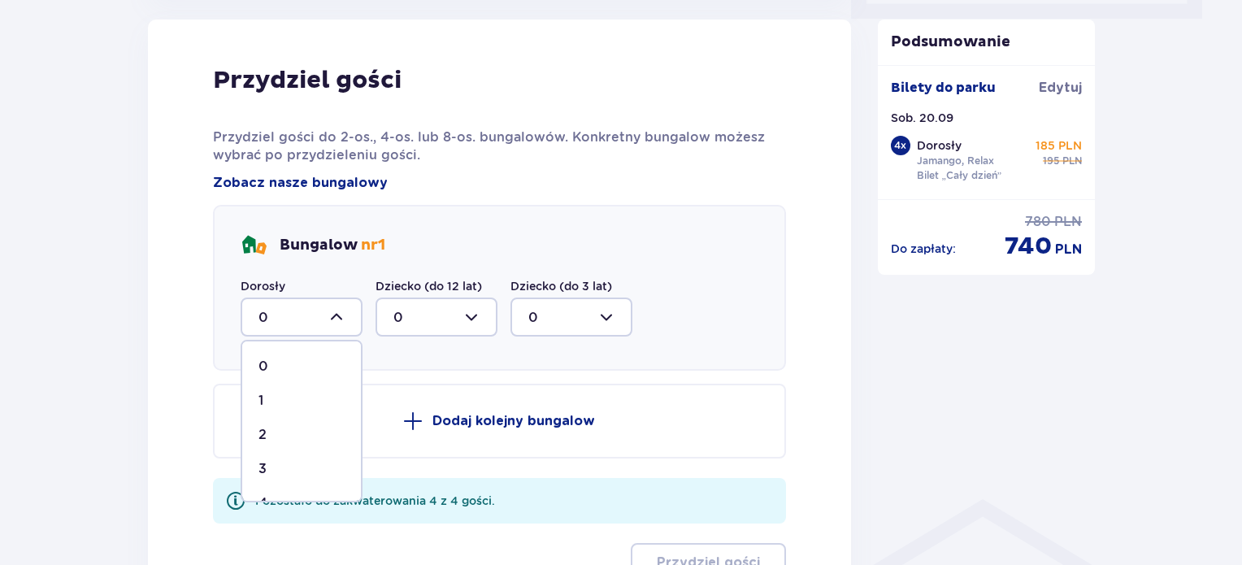
type input "2"
click at [280, 425] on button "Dodaj kolejny bungalow" at bounding box center [499, 421] width 573 height 75
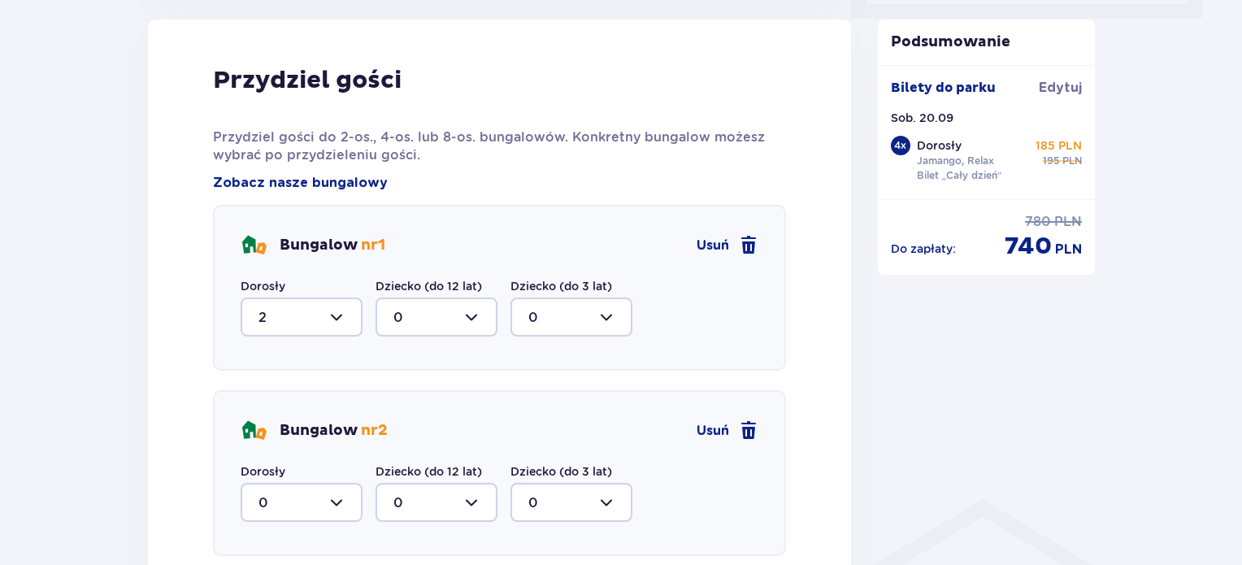
click at [302, 505] on div at bounding box center [302, 502] width 122 height 39
click at [307, 449] on div "2" at bounding box center [302, 453] width 86 height 18
type input "2"
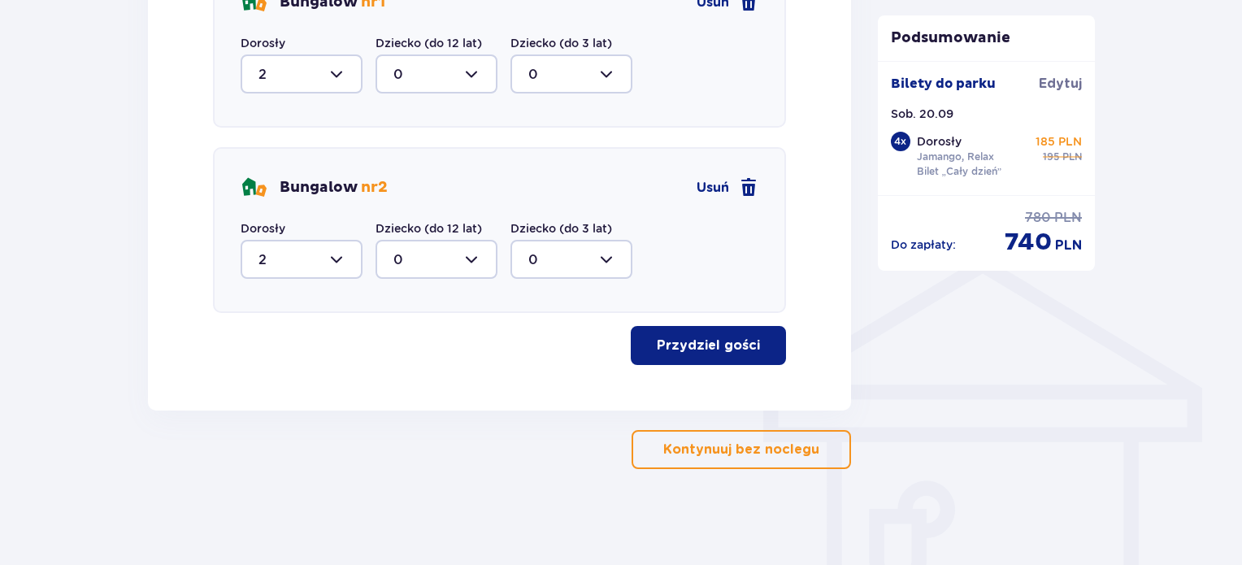
scroll to position [1063, 0]
click at [666, 341] on p "Przydziel gości" at bounding box center [708, 346] width 103 height 18
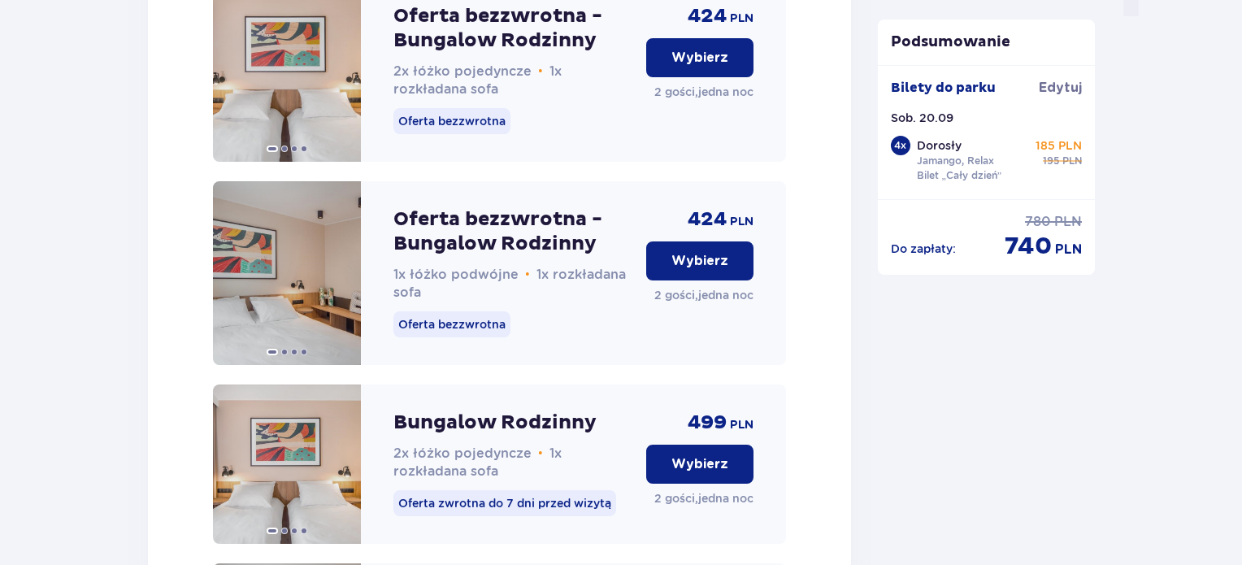
scroll to position [1750, 0]
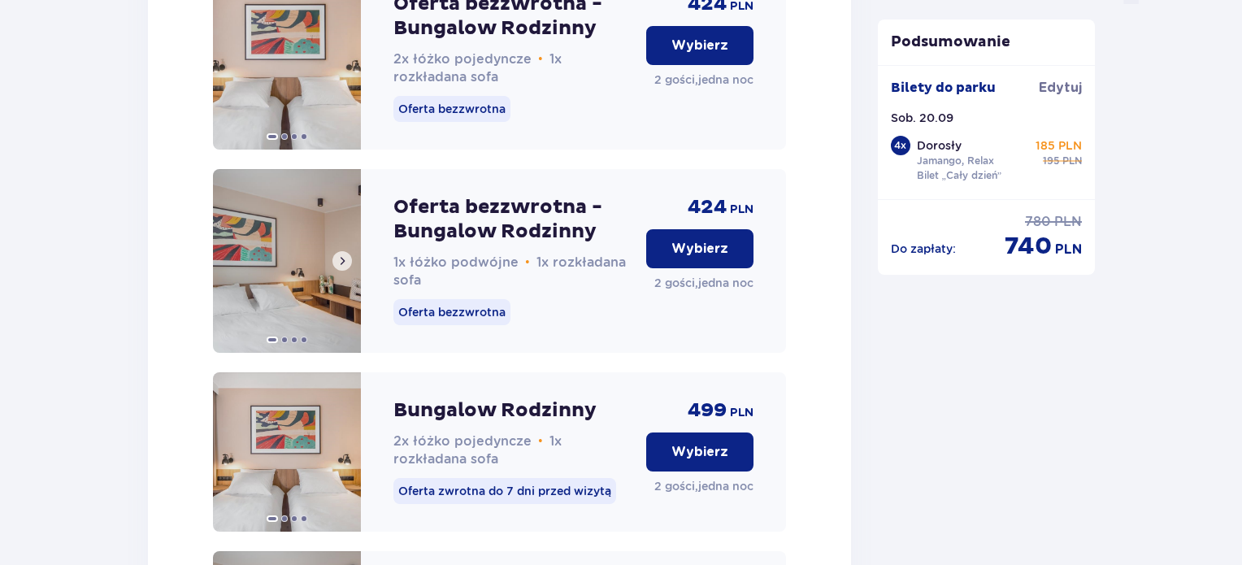
click at [342, 268] on button at bounding box center [343, 261] width 20 height 20
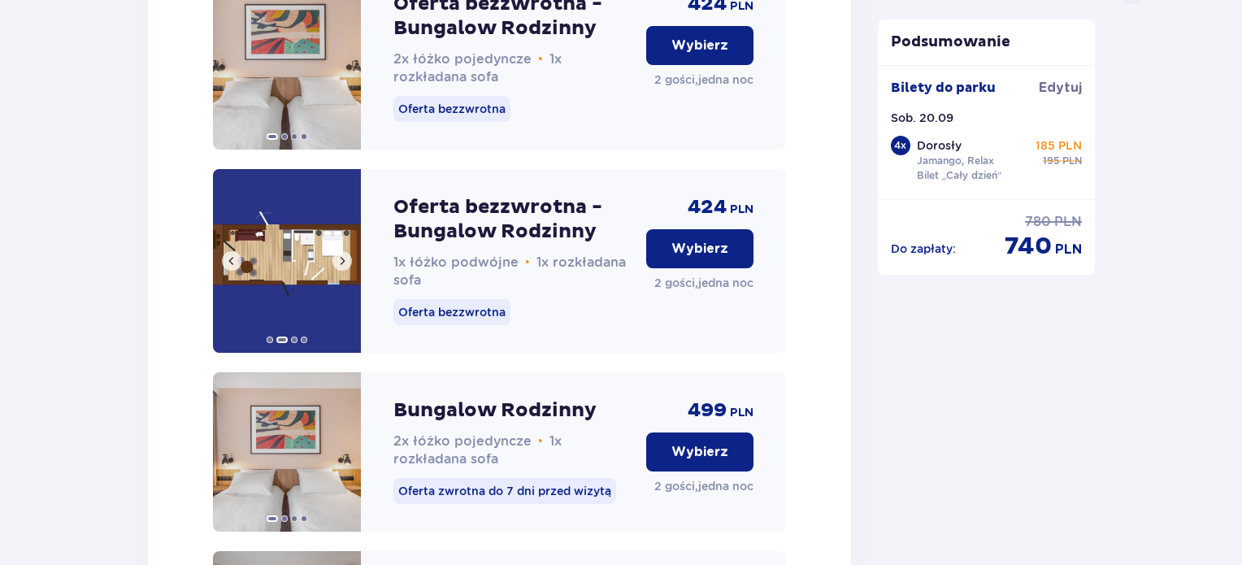
click at [342, 268] on button at bounding box center [343, 261] width 20 height 20
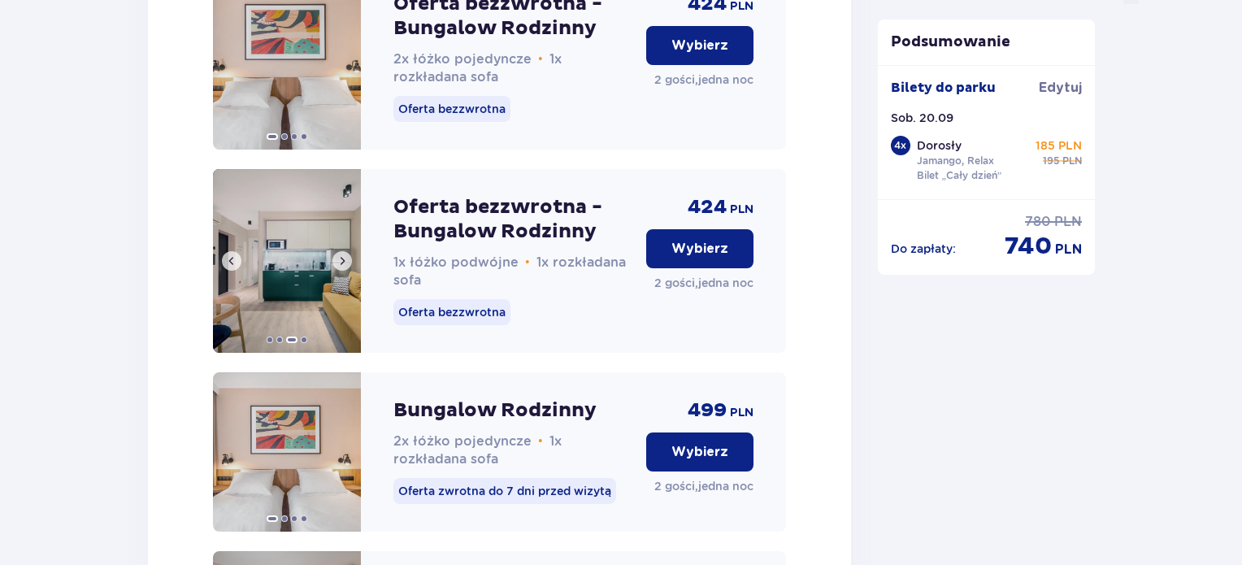
click at [342, 268] on button at bounding box center [343, 261] width 20 height 20
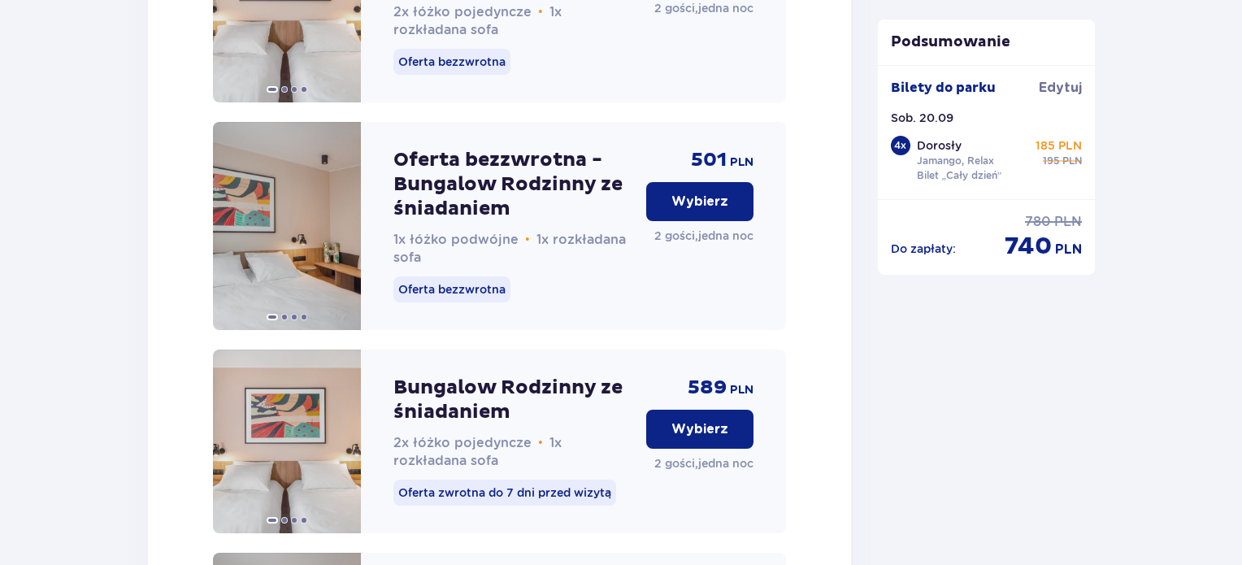
scroll to position [2587, 0]
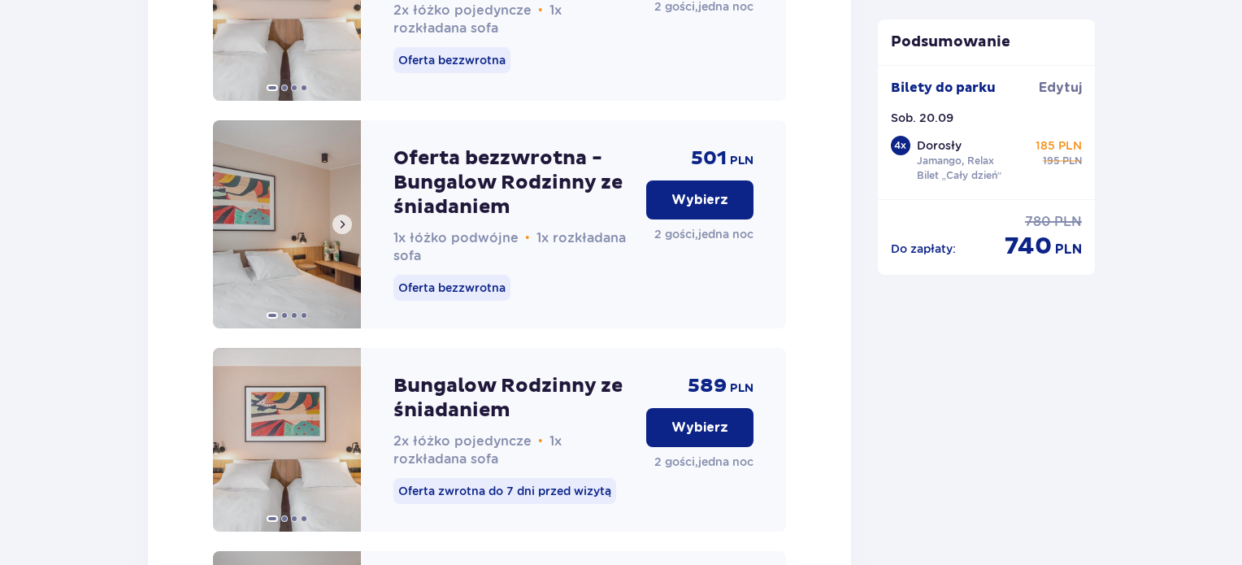
click at [337, 234] on button at bounding box center [343, 225] width 20 height 20
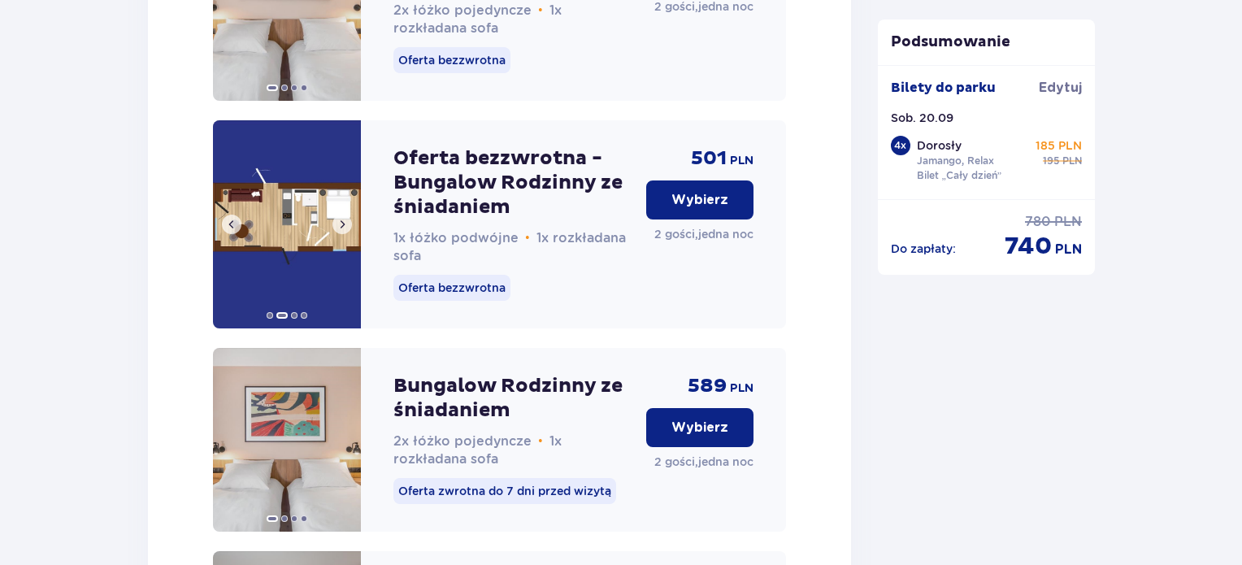
click at [337, 234] on button at bounding box center [343, 225] width 20 height 20
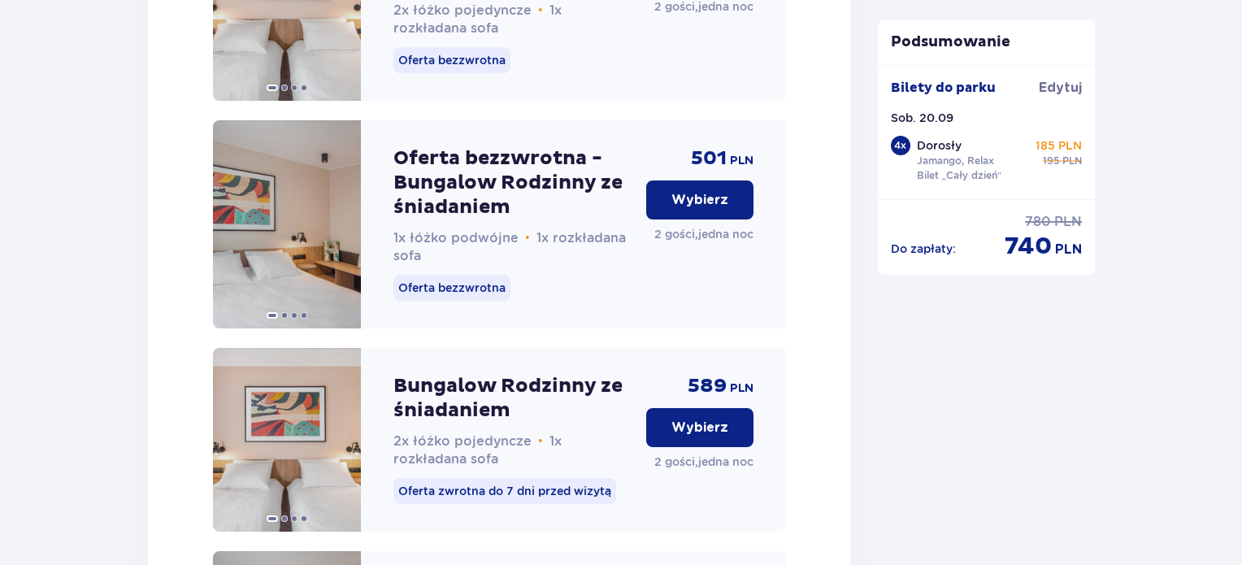
click at [337, 250] on div at bounding box center [287, 224] width 148 height 208
click at [683, 209] on p "Wybierz" at bounding box center [700, 200] width 57 height 18
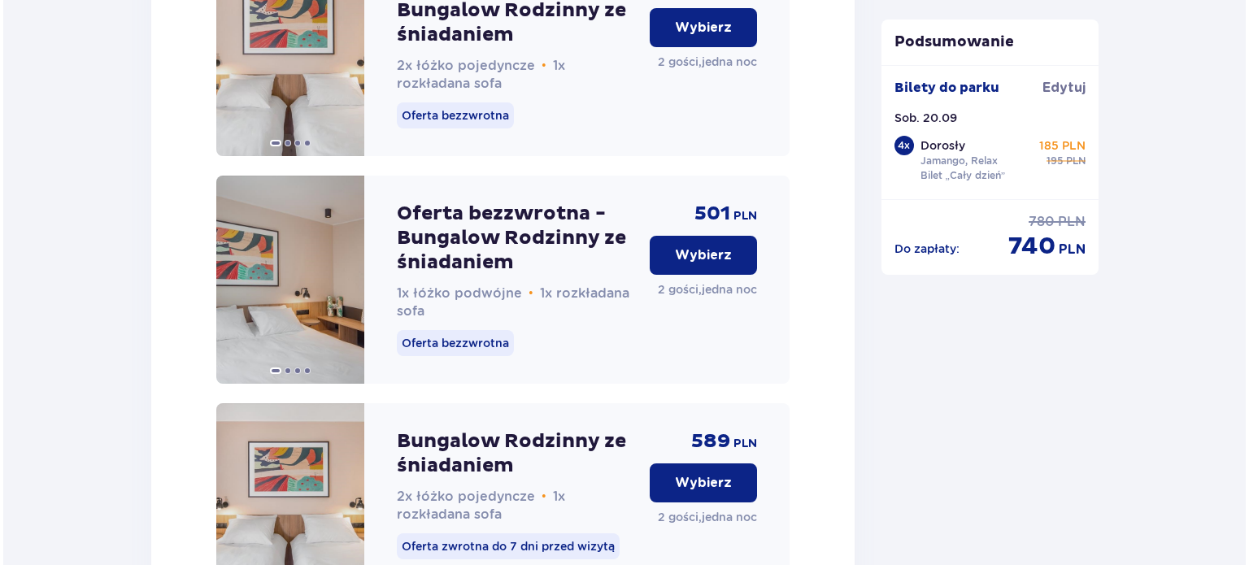
scroll to position [4458, 0]
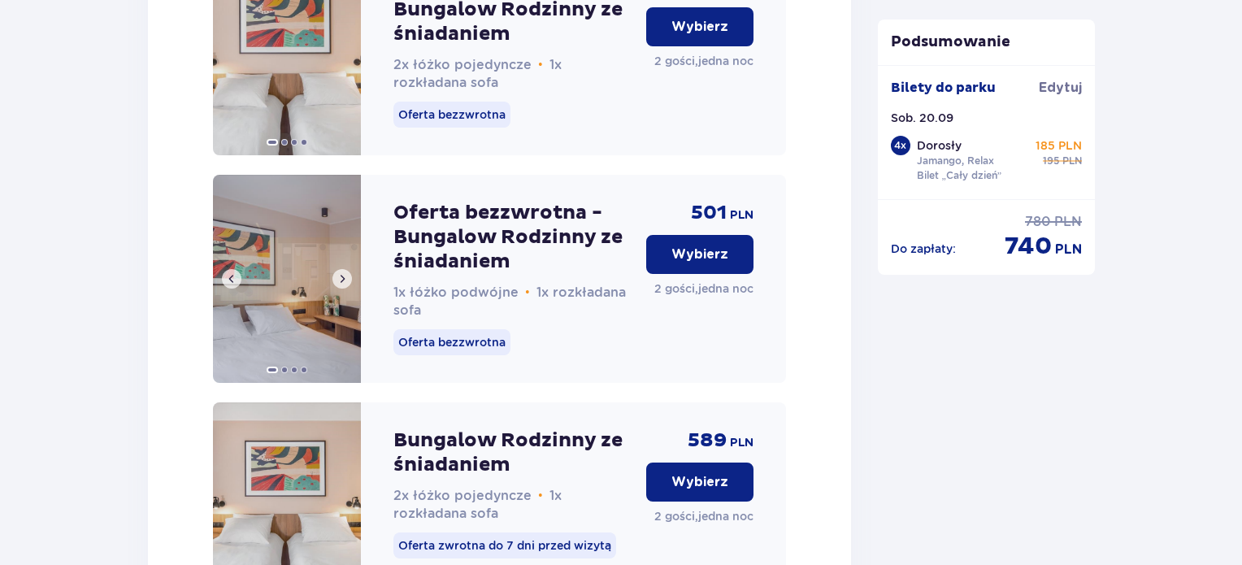
click at [341, 319] on div at bounding box center [287, 279] width 148 height 208
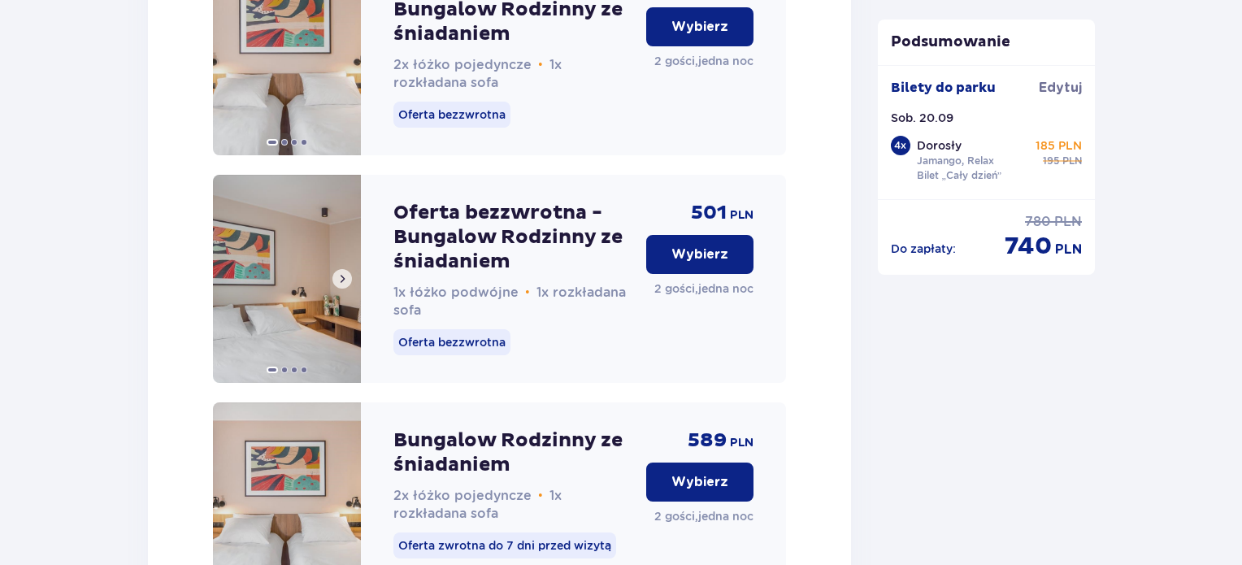
click at [341, 285] on span at bounding box center [342, 278] width 13 height 13
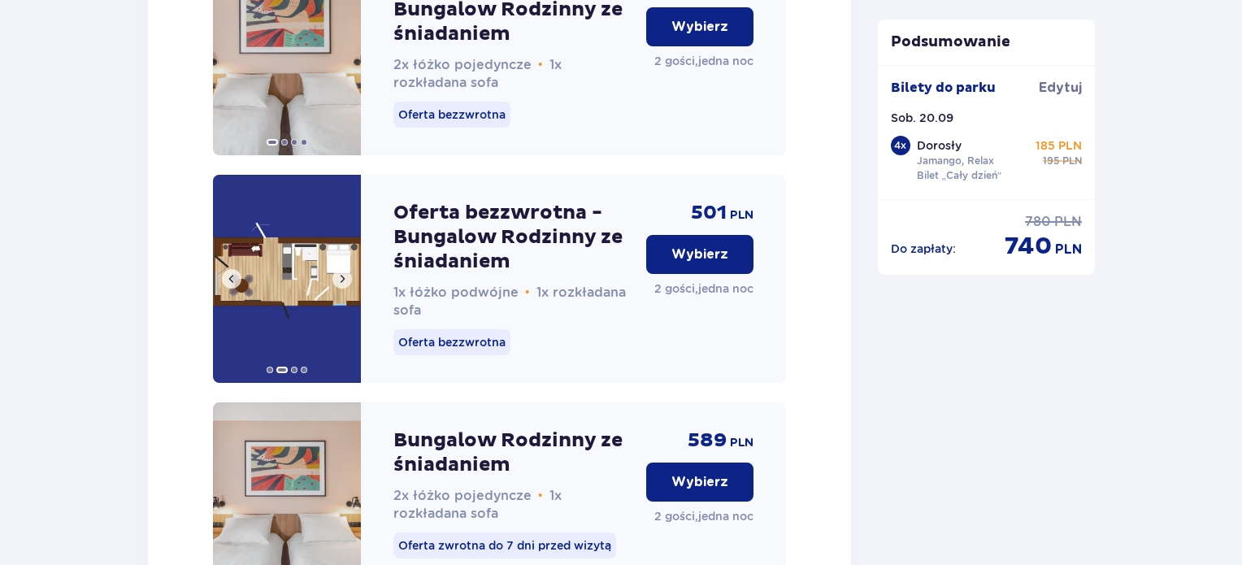
click at [341, 285] on span at bounding box center [342, 278] width 13 height 13
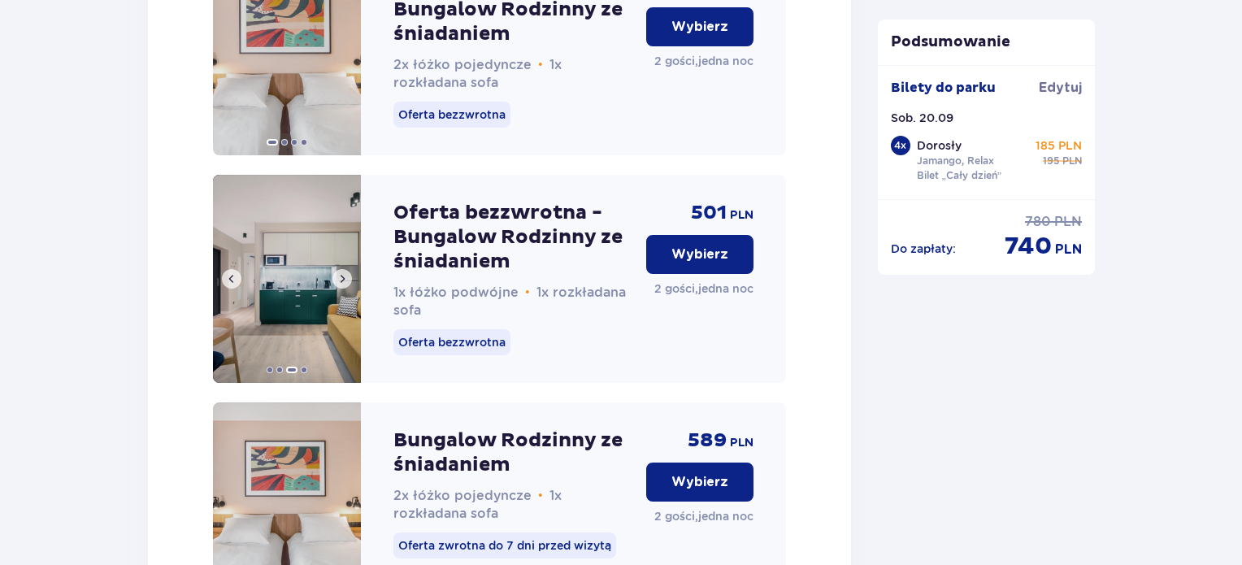
click at [267, 354] on img at bounding box center [287, 279] width 148 height 208
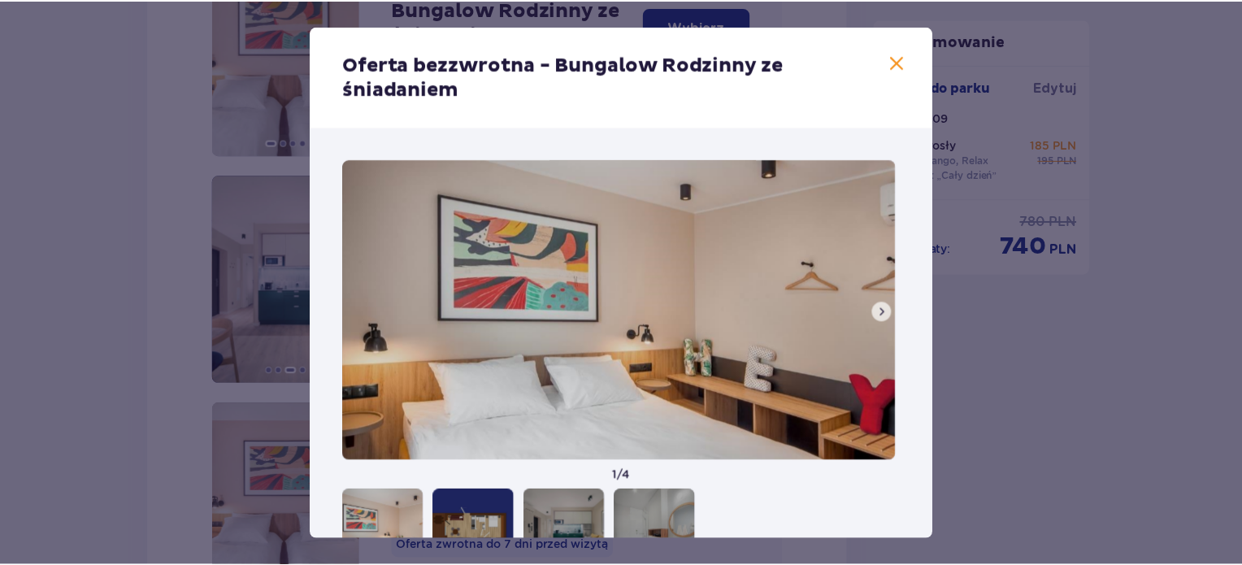
scroll to position [64, 0]
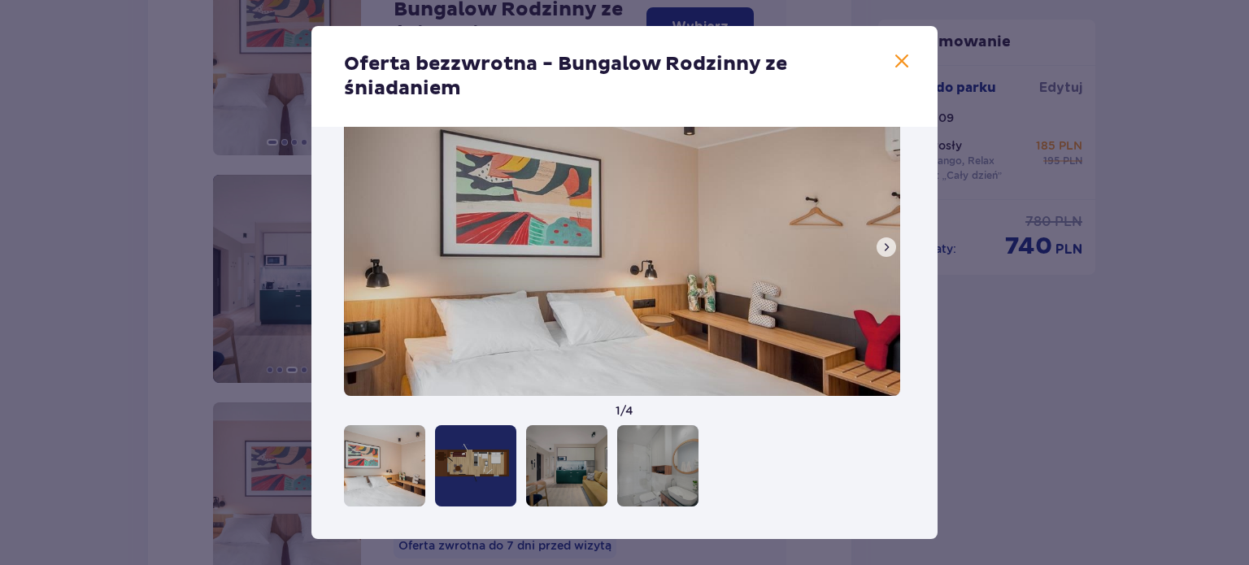
click at [491, 443] on div at bounding box center [475, 465] width 81 height 81
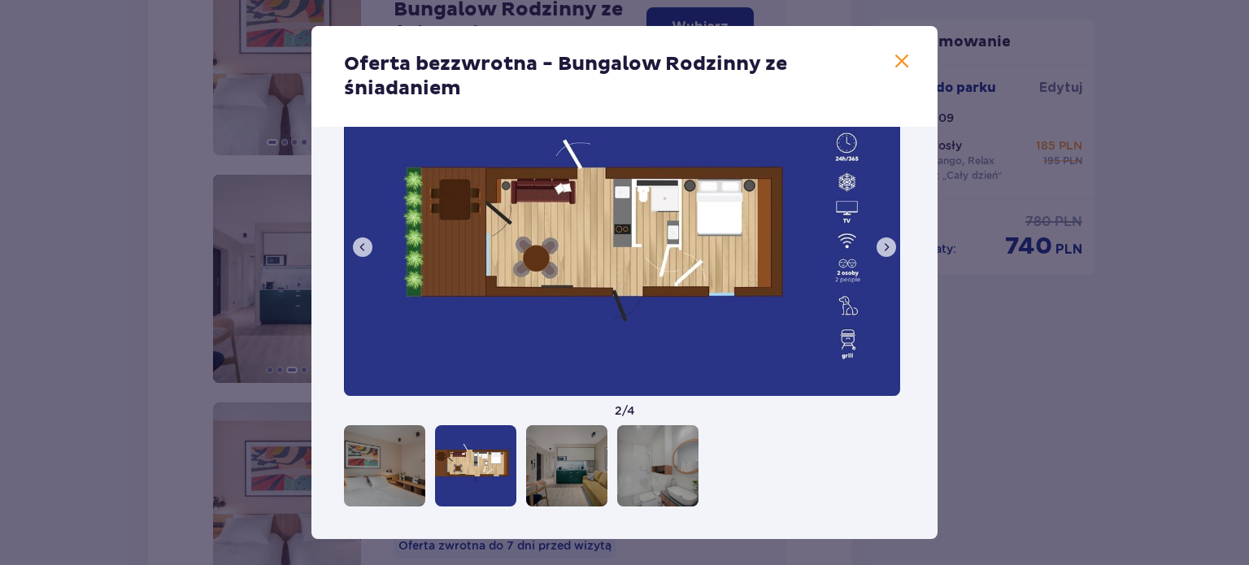
click at [897, 50] on div "Oferta bezzwrotna - Bungalow Rodzinny ze śniadaniem" at bounding box center [624, 76] width 626 height 101
click at [900, 64] on span at bounding box center [902, 62] width 20 height 20
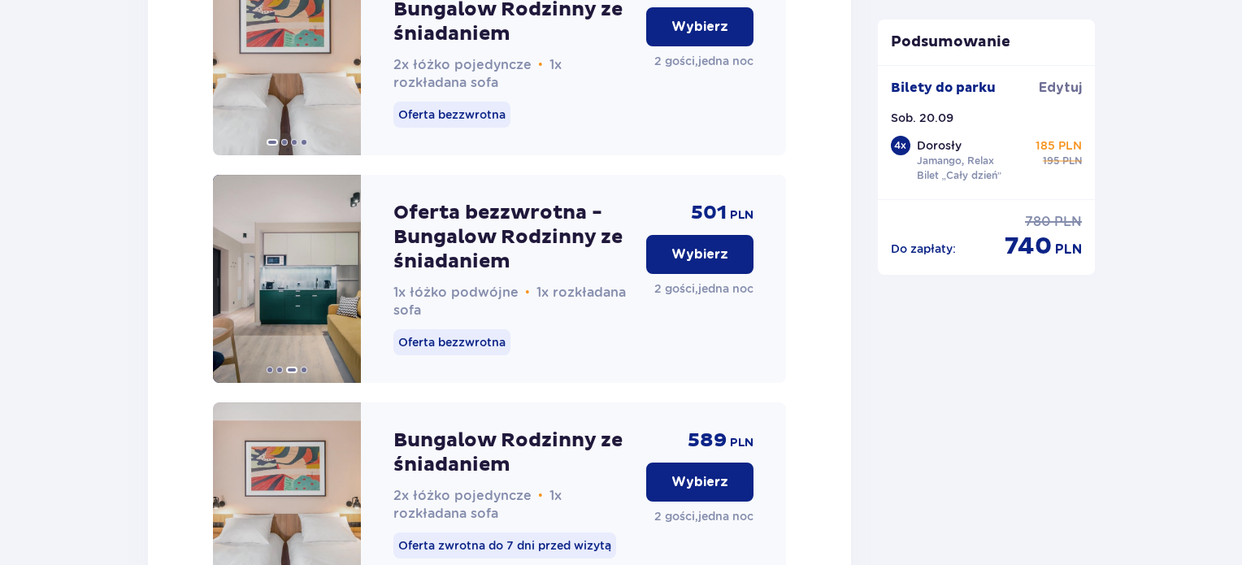
click at [714, 272] on div "Wybierz" at bounding box center [699, 249] width 107 height 49
click at [703, 263] on p "Wybierz" at bounding box center [700, 255] width 57 height 18
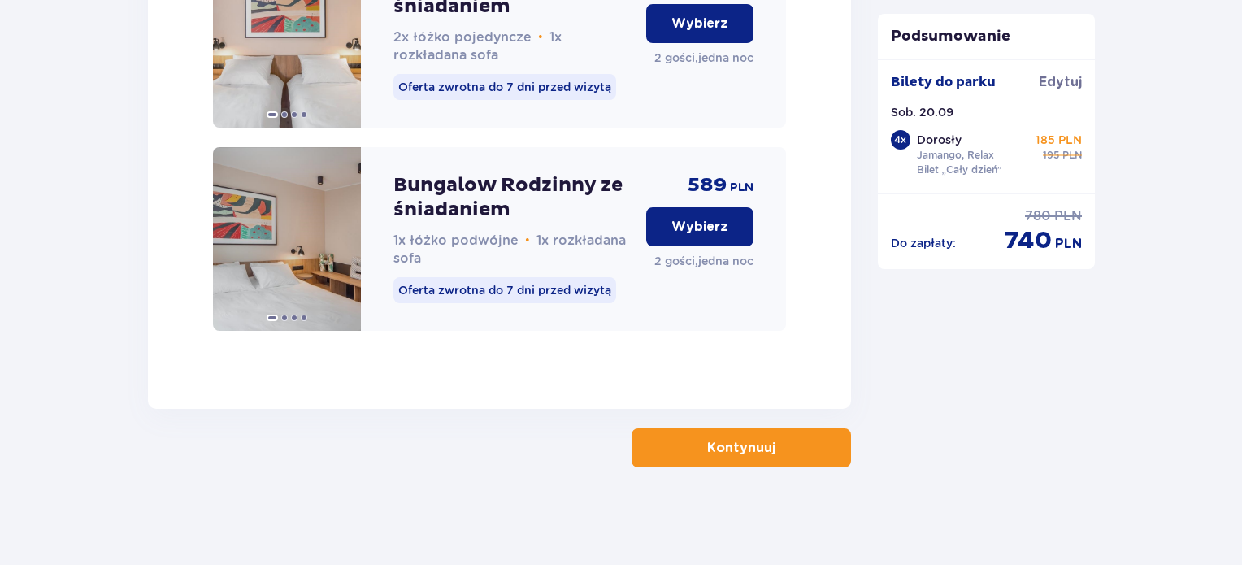
scroll to position [4958, 0]
click at [711, 446] on p "Kontynuuj" at bounding box center [741, 448] width 68 height 18
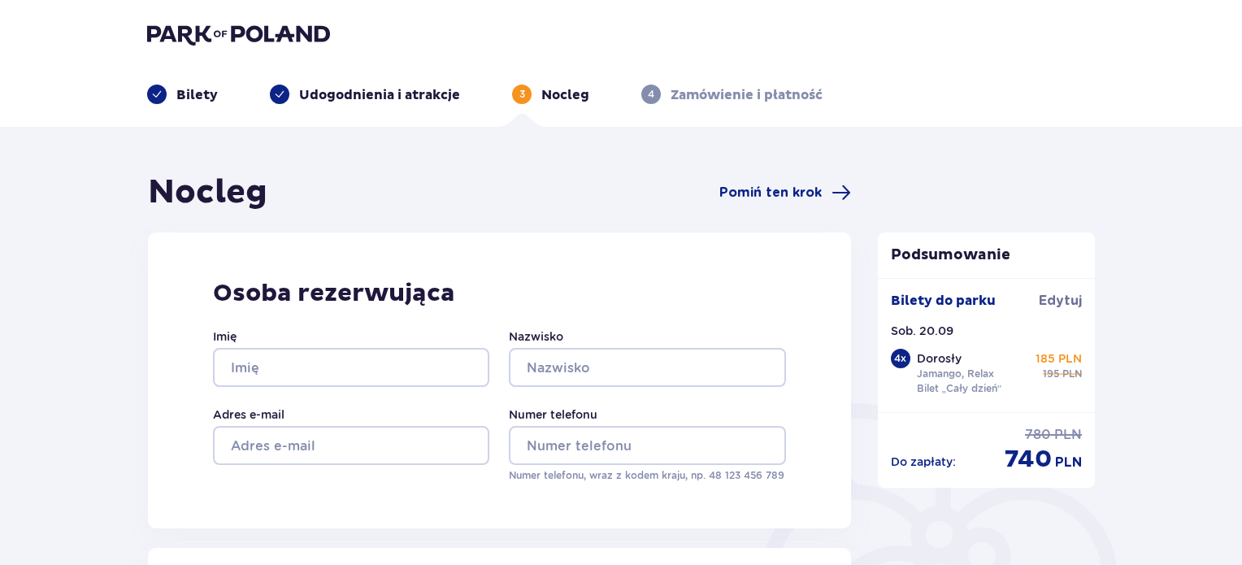
click at [371, 346] on div "Imię" at bounding box center [351, 357] width 276 height 59
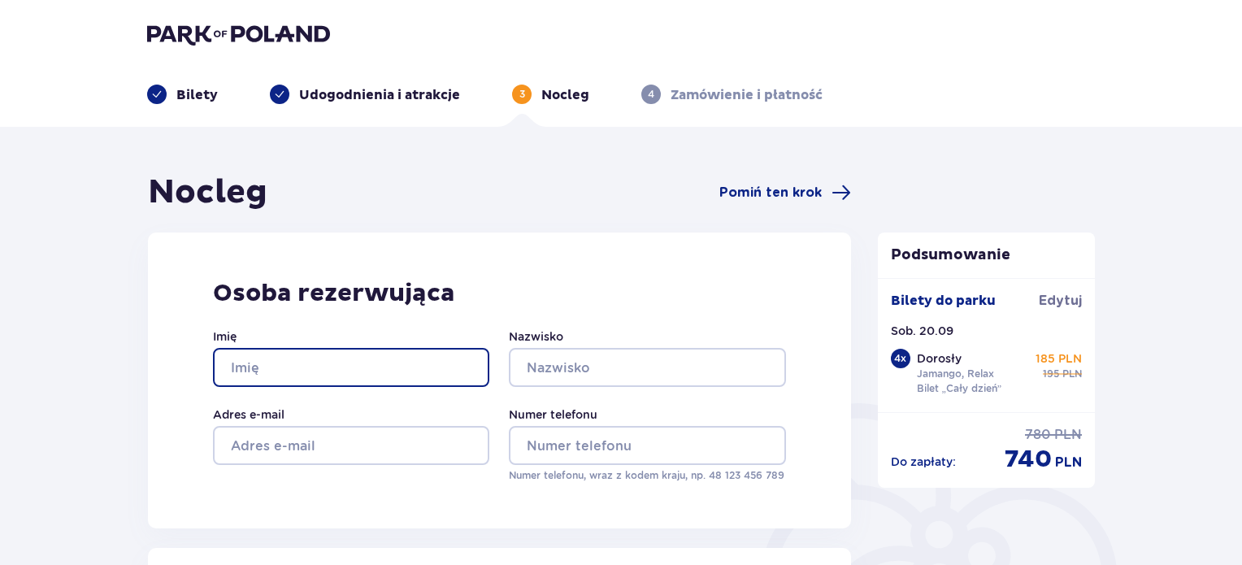
click at [379, 370] on input "Imię" at bounding box center [351, 367] width 276 height 39
type input "[PERSON_NAME]"
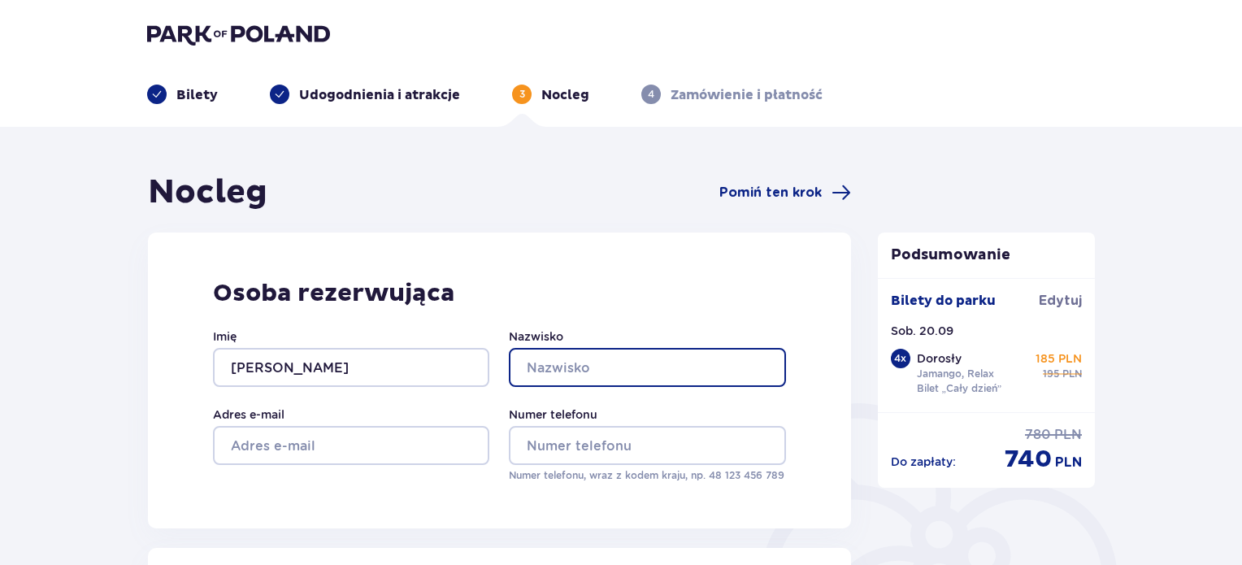
type input "Sitarz"
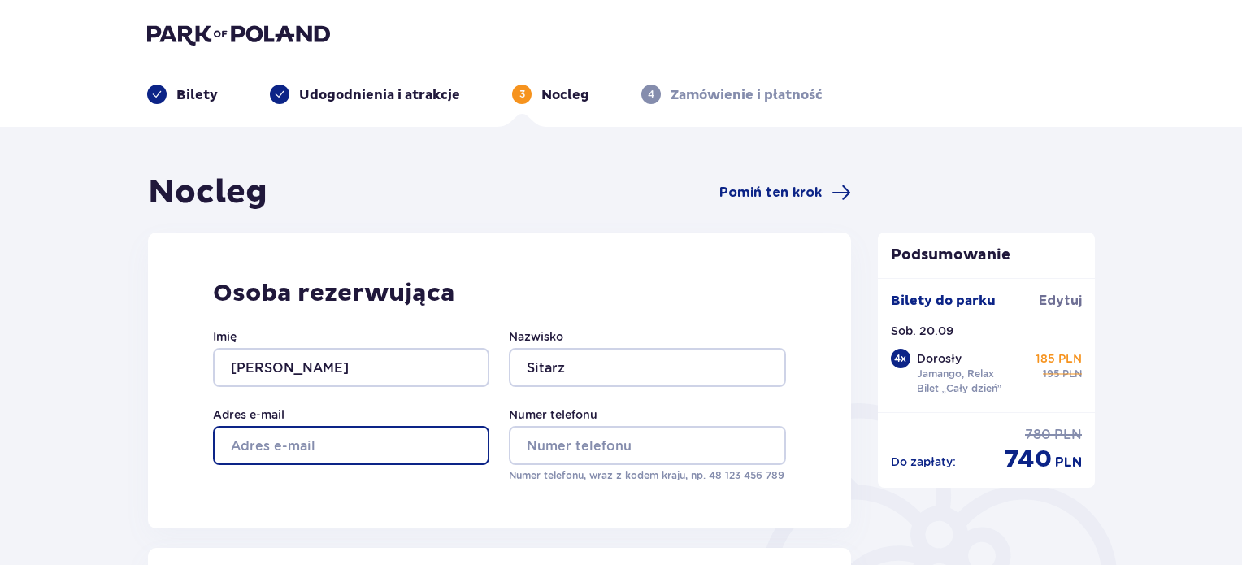
type input "[EMAIL_ADDRESS][DOMAIN_NAME]"
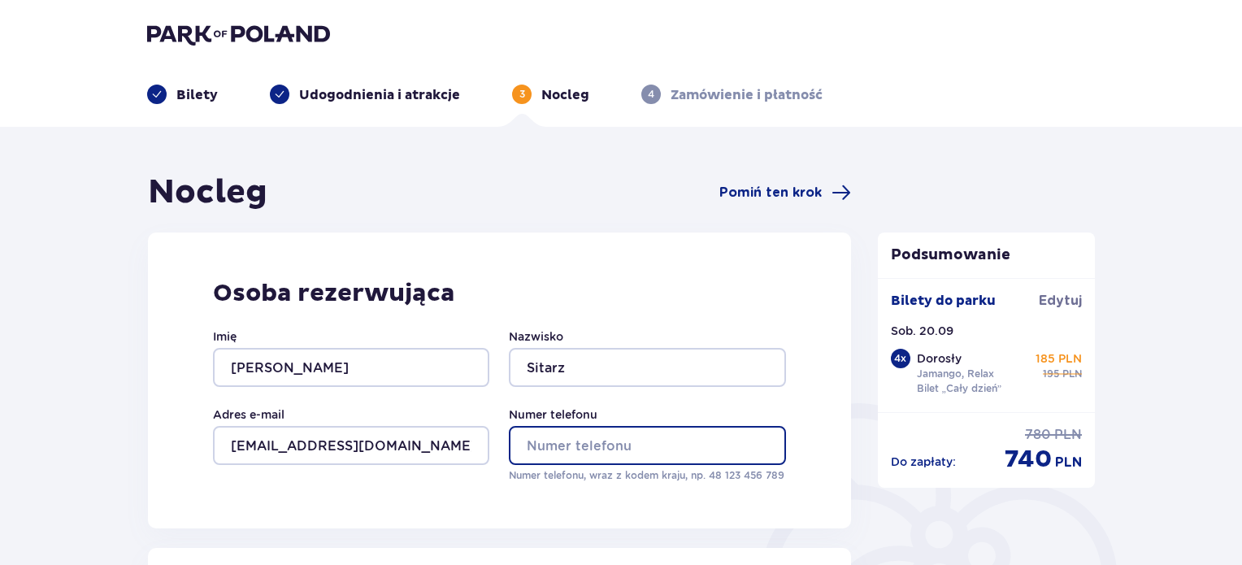
click at [540, 453] on input "Numer telefonu" at bounding box center [647, 445] width 276 height 39
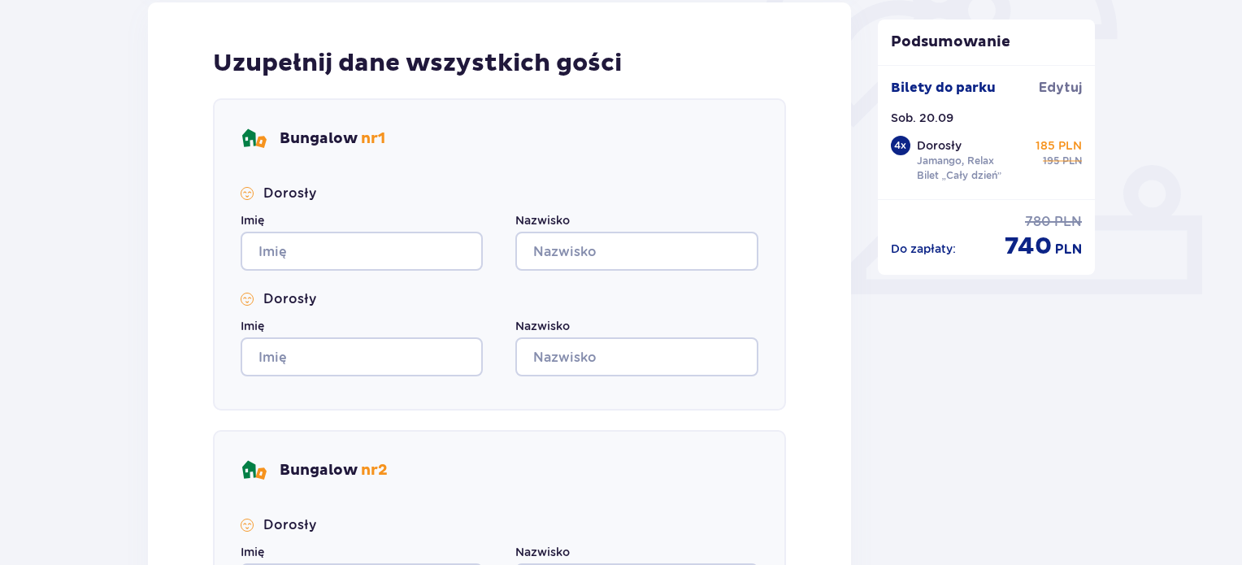
scroll to position [548, 0]
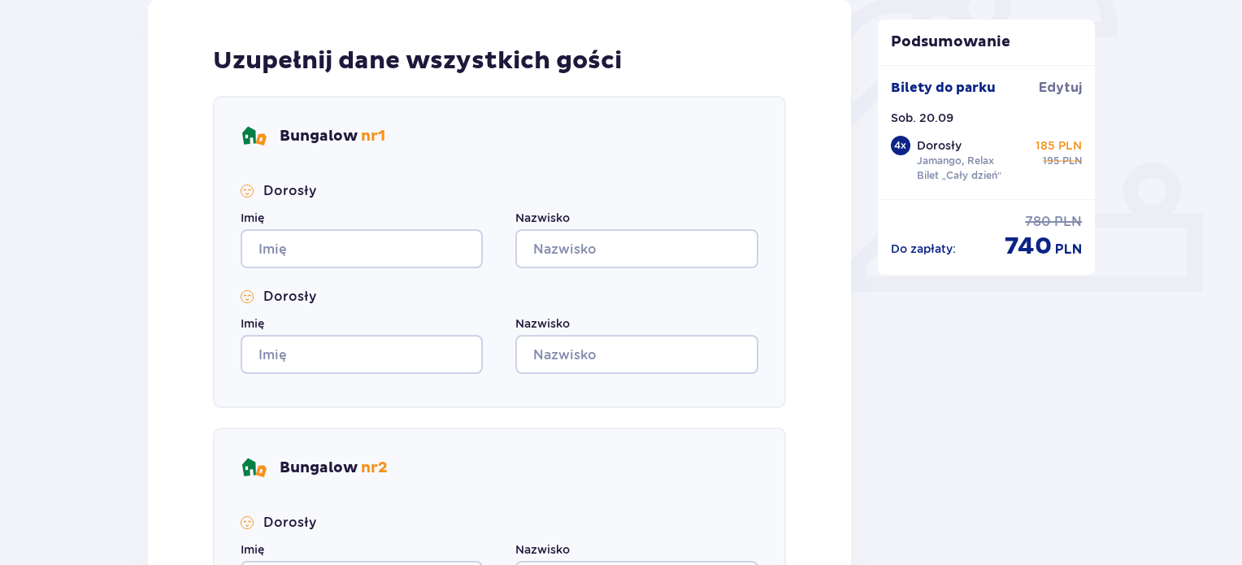
type input "609317546"
click at [331, 230] on input "Imię" at bounding box center [362, 248] width 242 height 39
type input "[PERSON_NAME]"
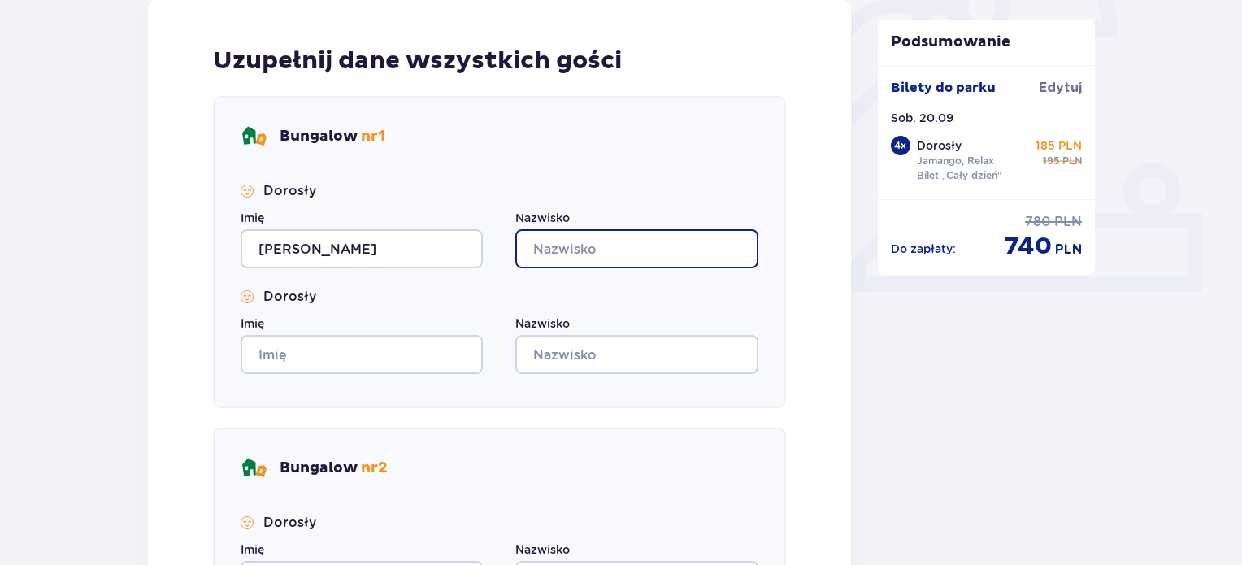
type input "Sitarz"
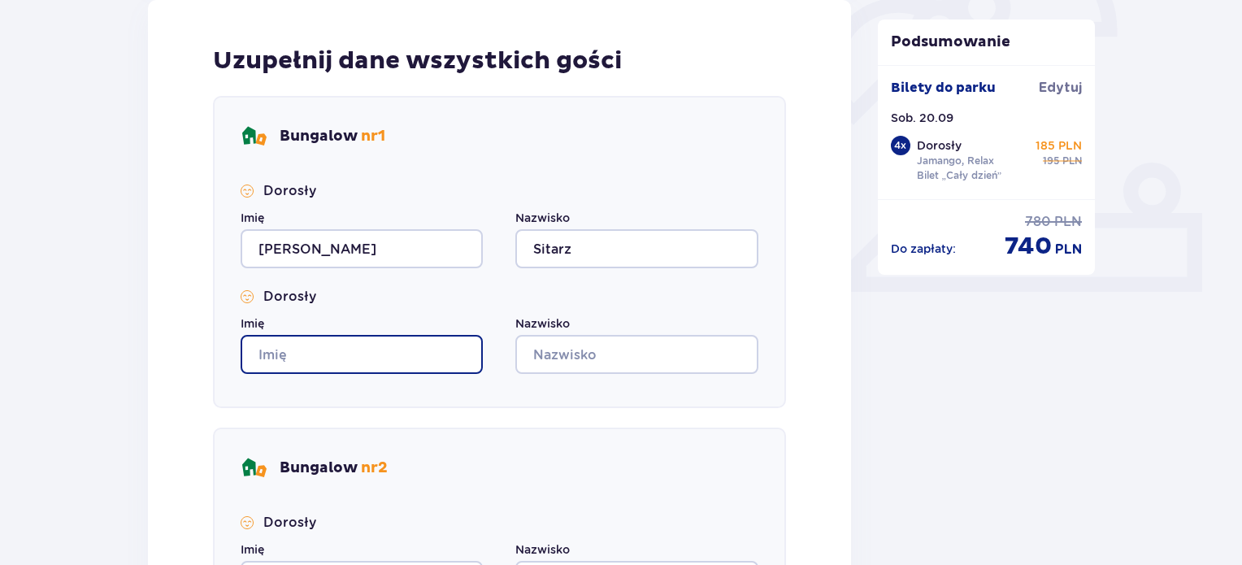
type input "[PERSON_NAME]"
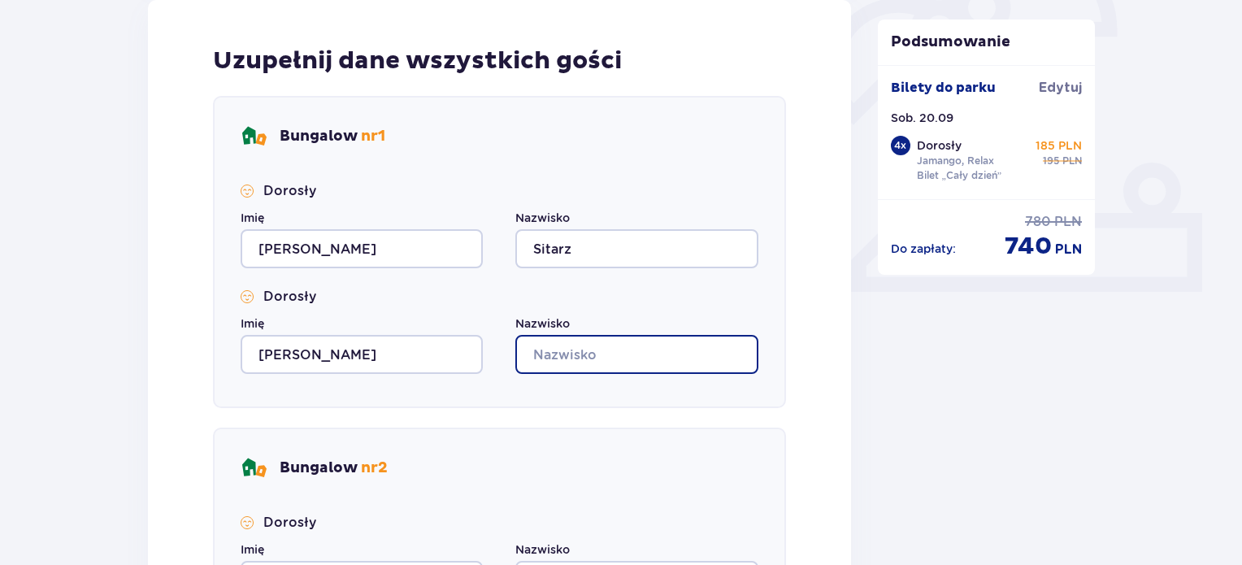
type input "Sitarz"
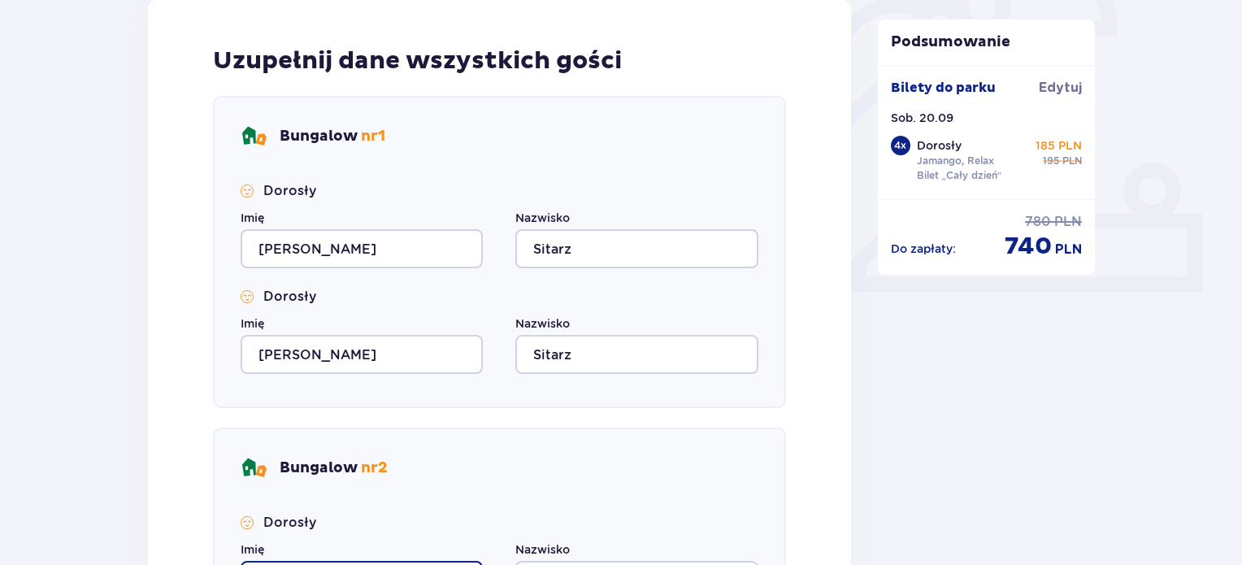
type input "[PERSON_NAME]"
type input "Sitarz"
type input "[PERSON_NAME]"
type input "Sitarz"
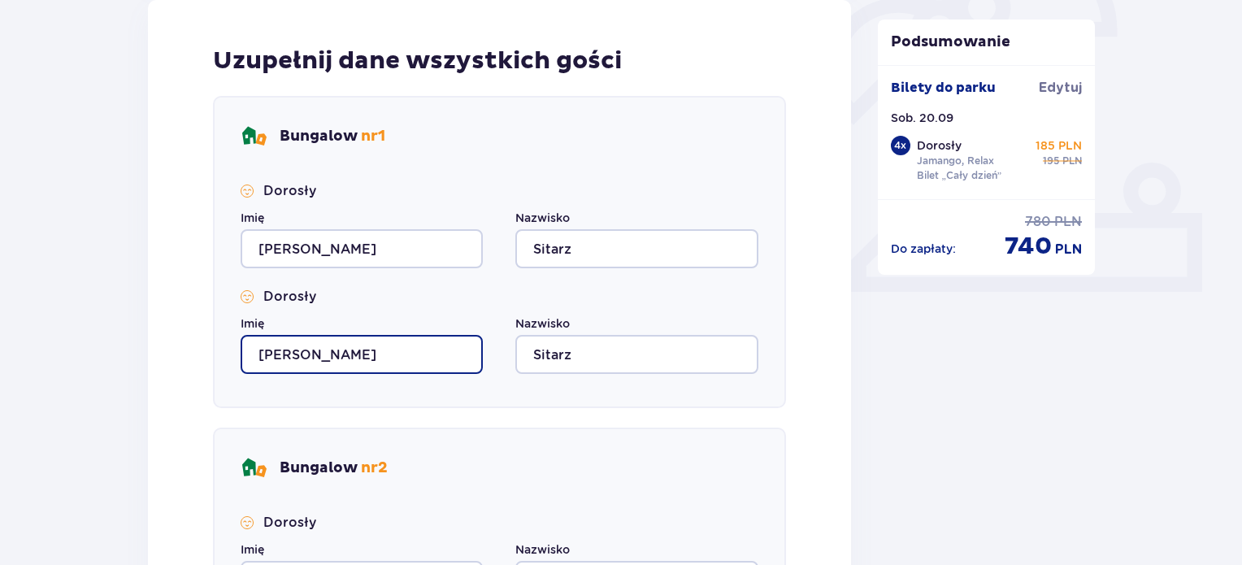
click at [360, 360] on input "[PERSON_NAME]" at bounding box center [362, 354] width 242 height 39
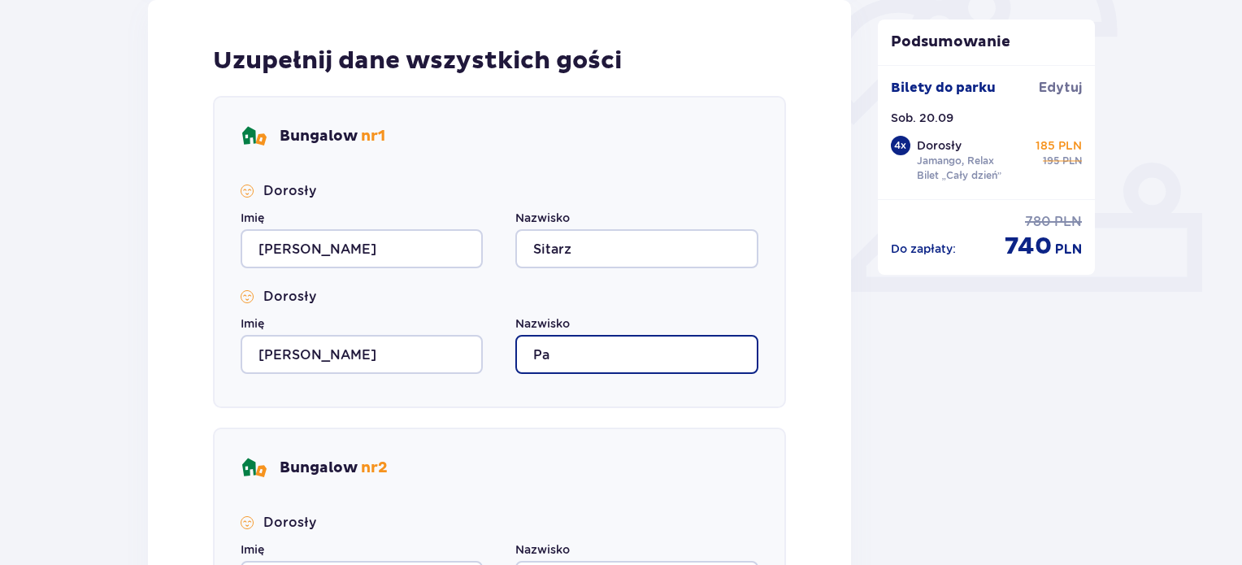
type input "P"
type input "Tutkowska"
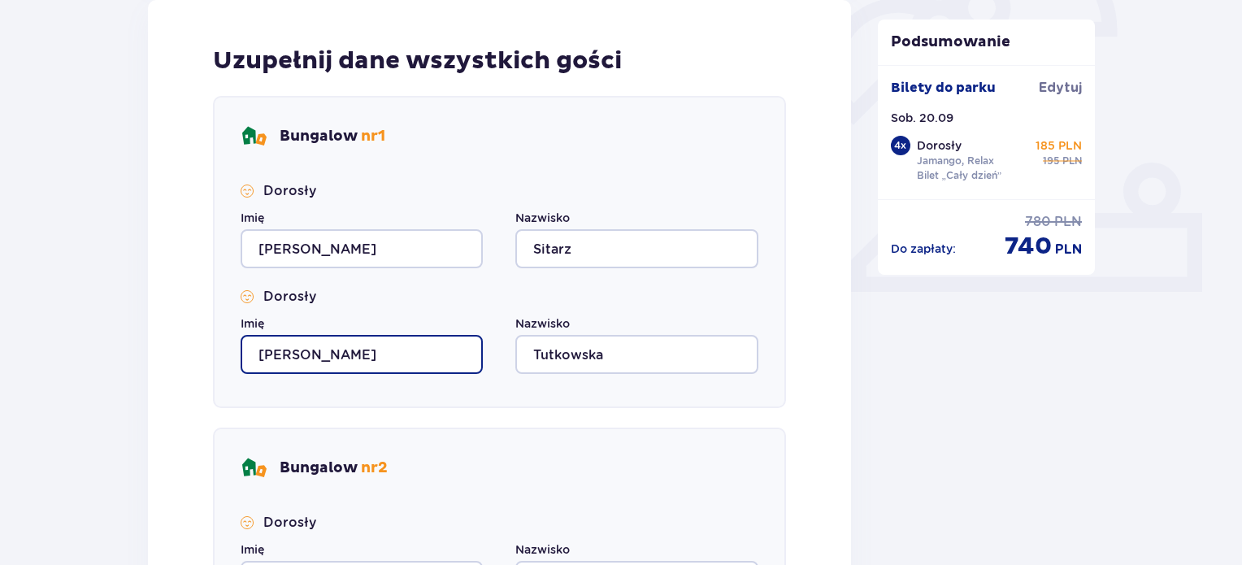
click at [360, 360] on input "[PERSON_NAME]" at bounding box center [362, 354] width 242 height 39
type input "A"
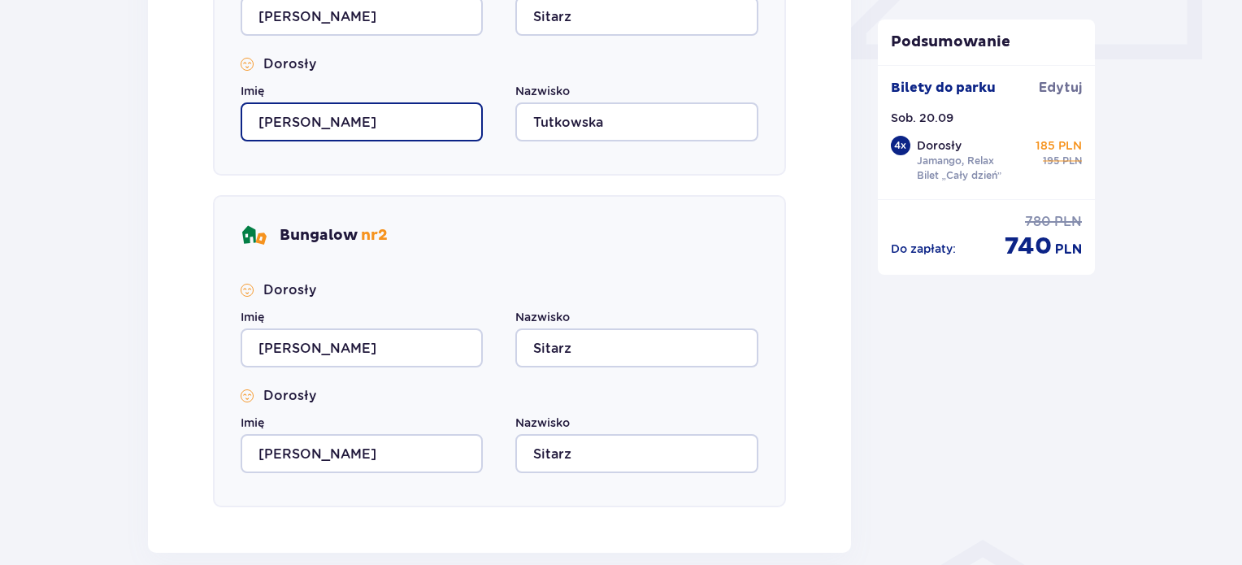
scroll to position [789, 0]
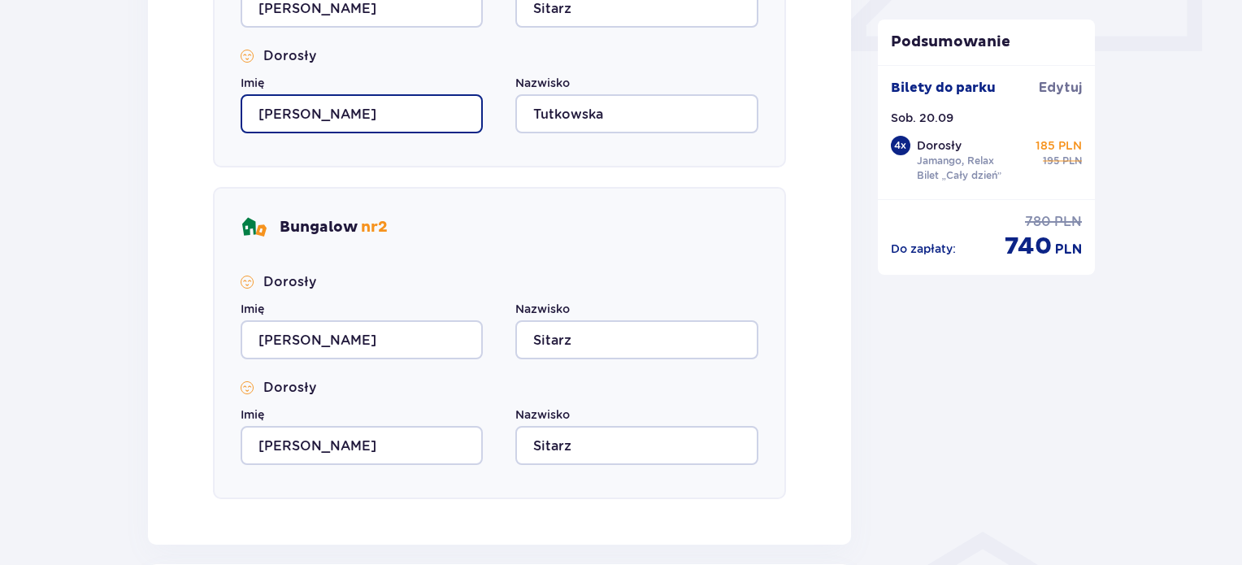
type input "[PERSON_NAME]"
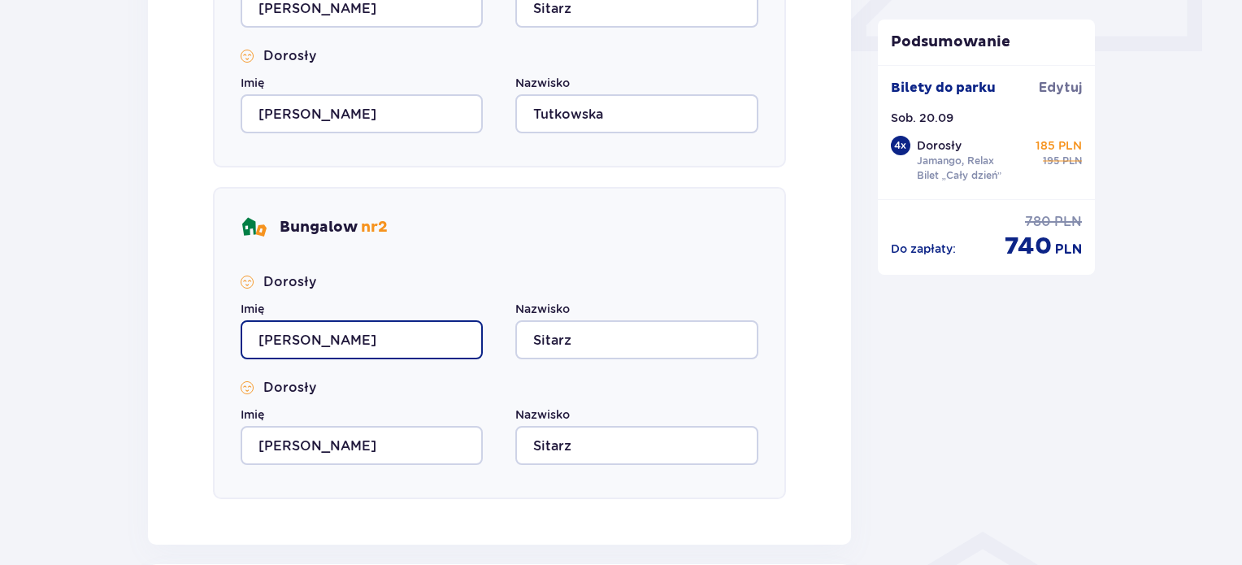
click at [343, 328] on input "[PERSON_NAME]" at bounding box center [362, 339] width 242 height 39
type input "A"
type input "[PERSON_NAME]"
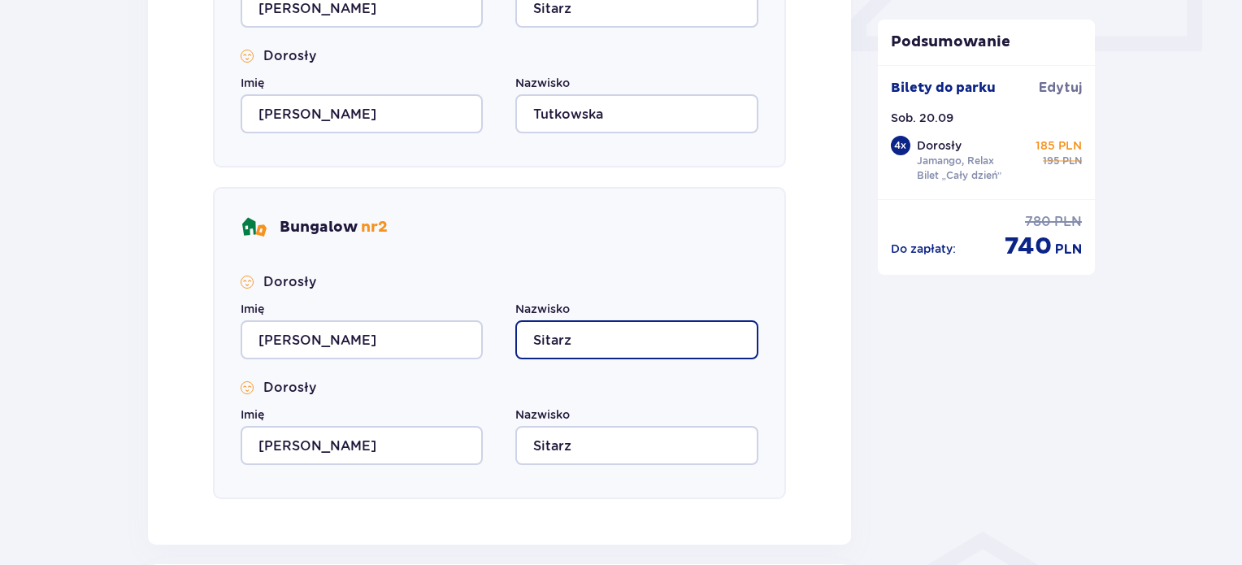
click at [620, 354] on input "Sitarz" at bounding box center [636, 339] width 242 height 39
type input "S"
type input "[PERSON_NAME]"
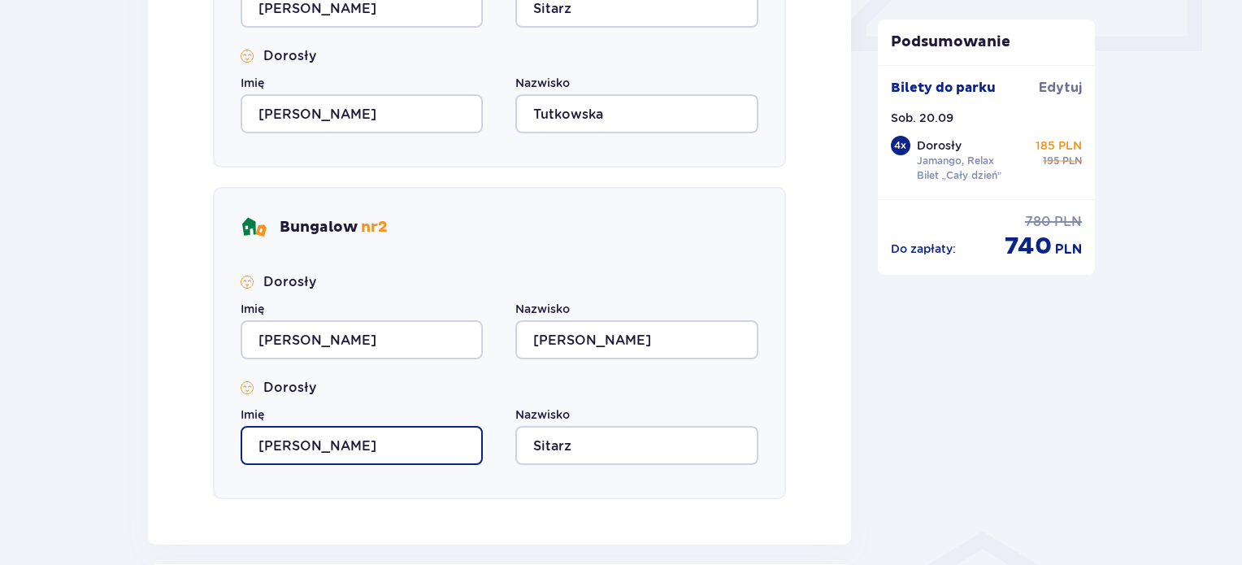
click at [465, 450] on input "[PERSON_NAME]" at bounding box center [362, 445] width 242 height 39
type input "A"
type input "[PERSON_NAME]"
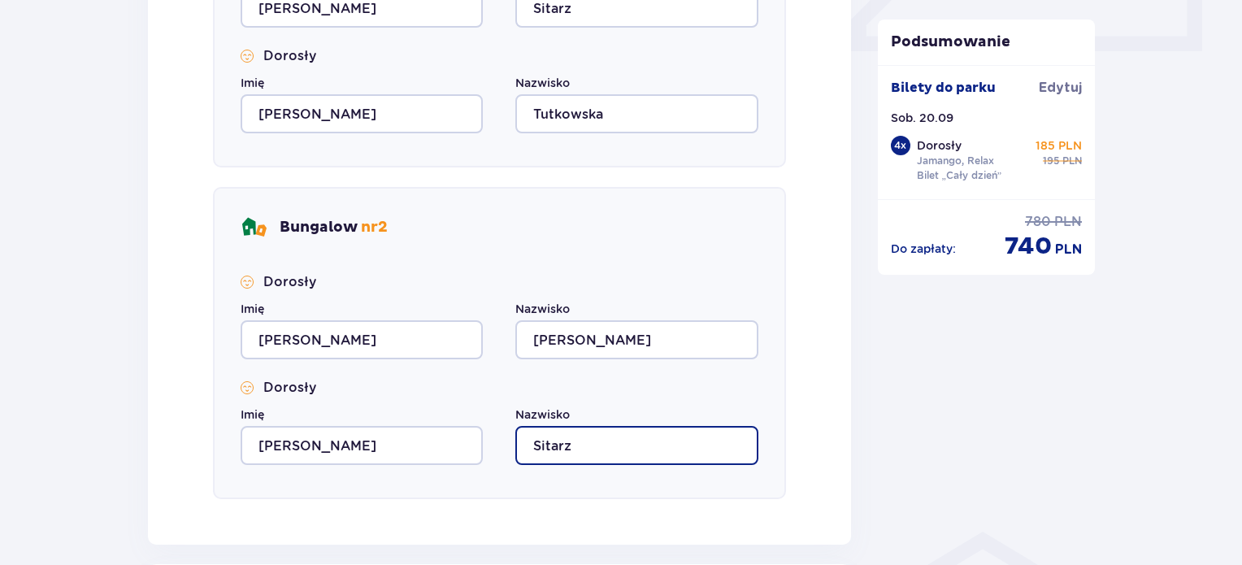
click at [590, 447] on input "Sitarz" at bounding box center [636, 445] width 242 height 39
type input "S"
type input "[PERSON_NAME]"
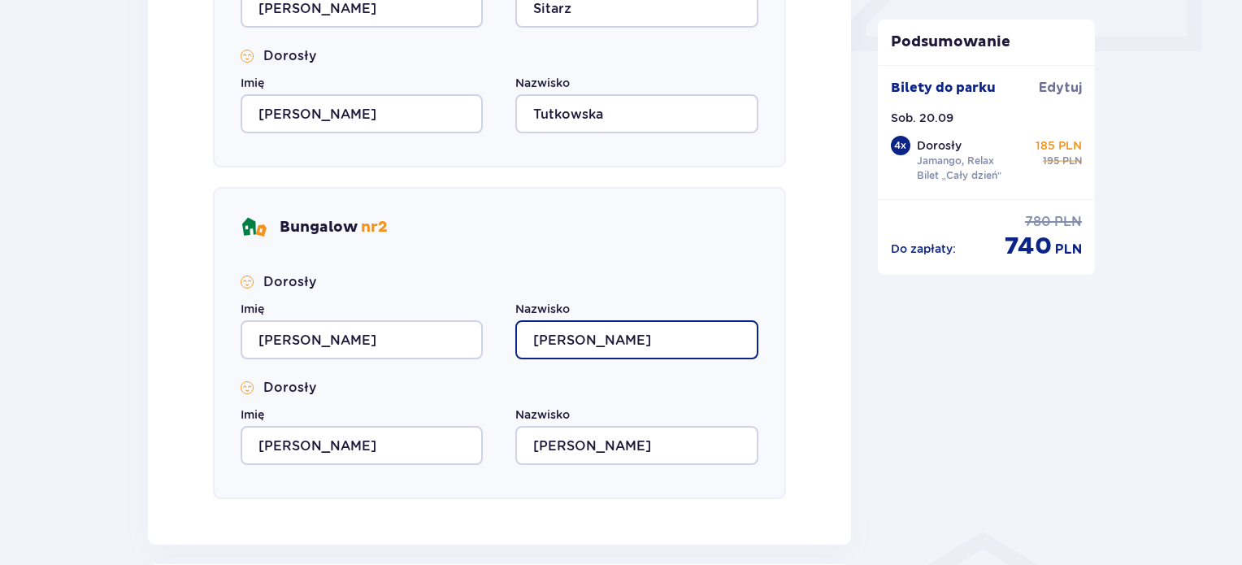
click at [616, 337] on input "[PERSON_NAME]" at bounding box center [636, 339] width 242 height 39
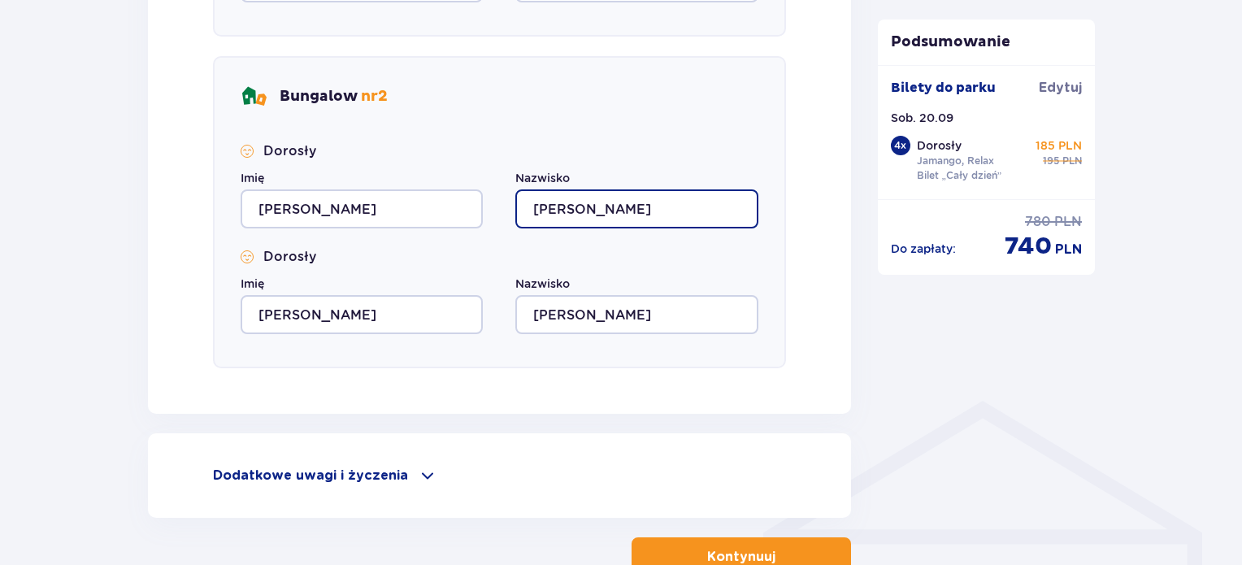
scroll to position [920, 0]
type input "[PERSON_NAME]"
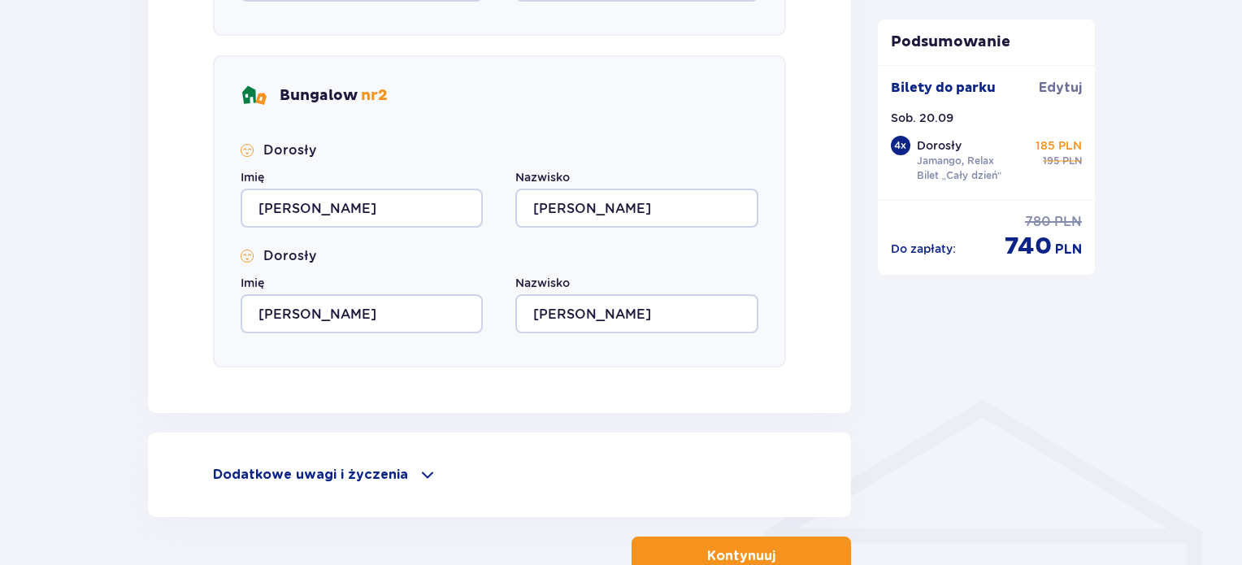
click at [702, 538] on button "Kontynuuj" at bounding box center [742, 556] width 220 height 39
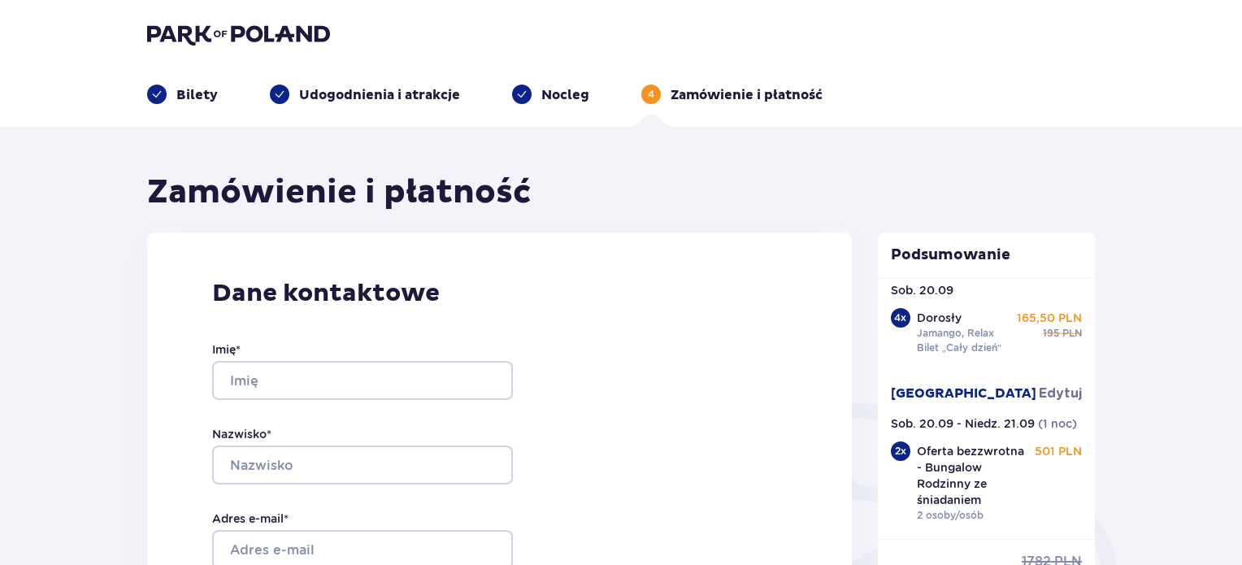
click at [382, 98] on p "Udogodnienia i atrakcje" at bounding box center [379, 95] width 161 height 18
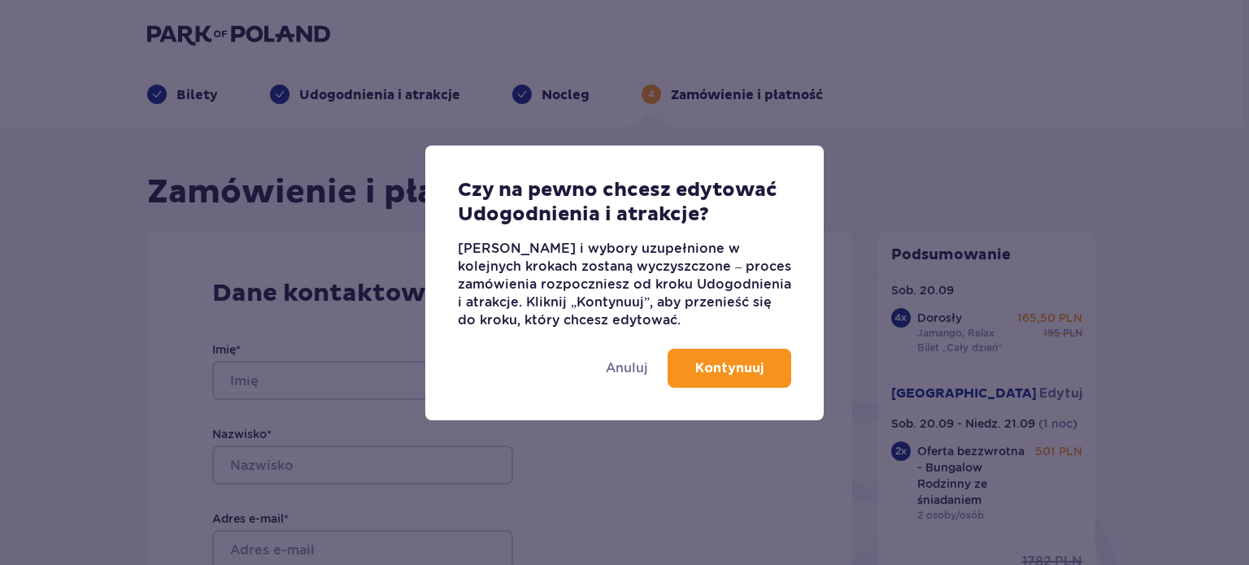
drag, startPoint x: 737, startPoint y: 396, endPoint x: 732, endPoint y: 354, distance: 42.6
click at [732, 354] on div "Anuluj Kontynuuj" at bounding box center [624, 374] width 398 height 91
click at [732, 354] on button "Kontynuuj" at bounding box center [730, 368] width 124 height 39
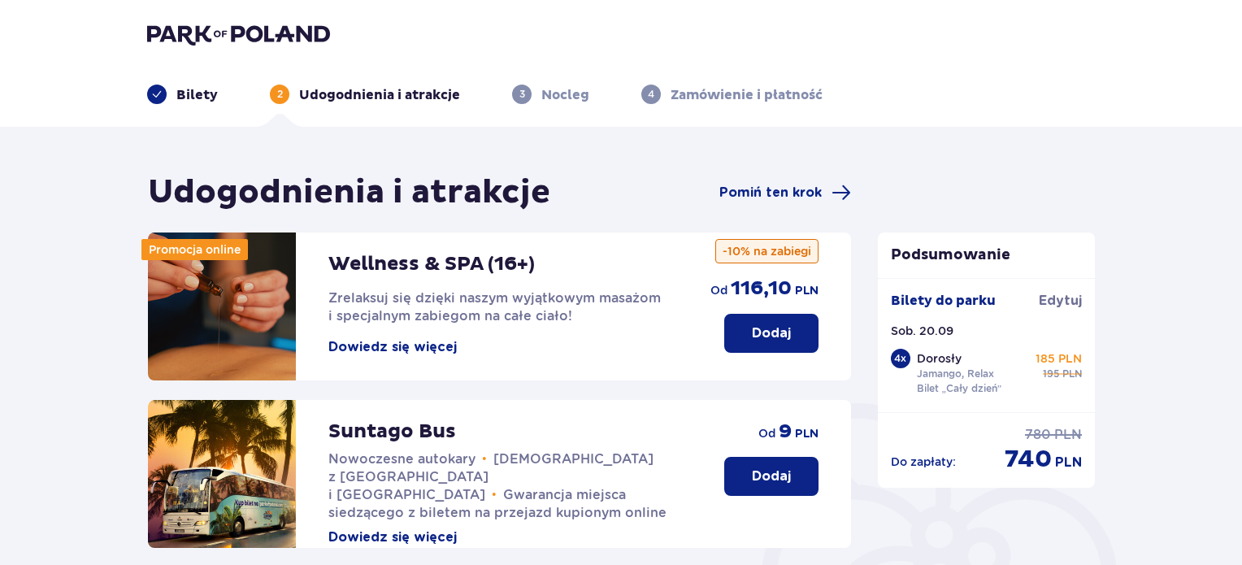
click at [425, 347] on button "Dowiedz się więcej" at bounding box center [392, 347] width 128 height 18
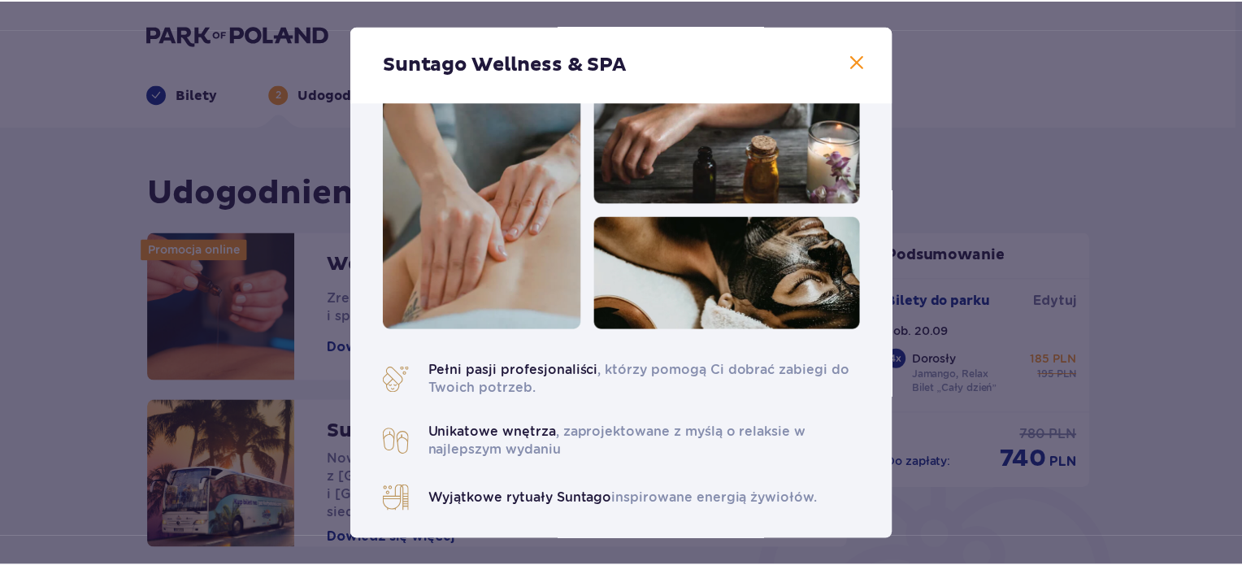
scroll to position [15, 0]
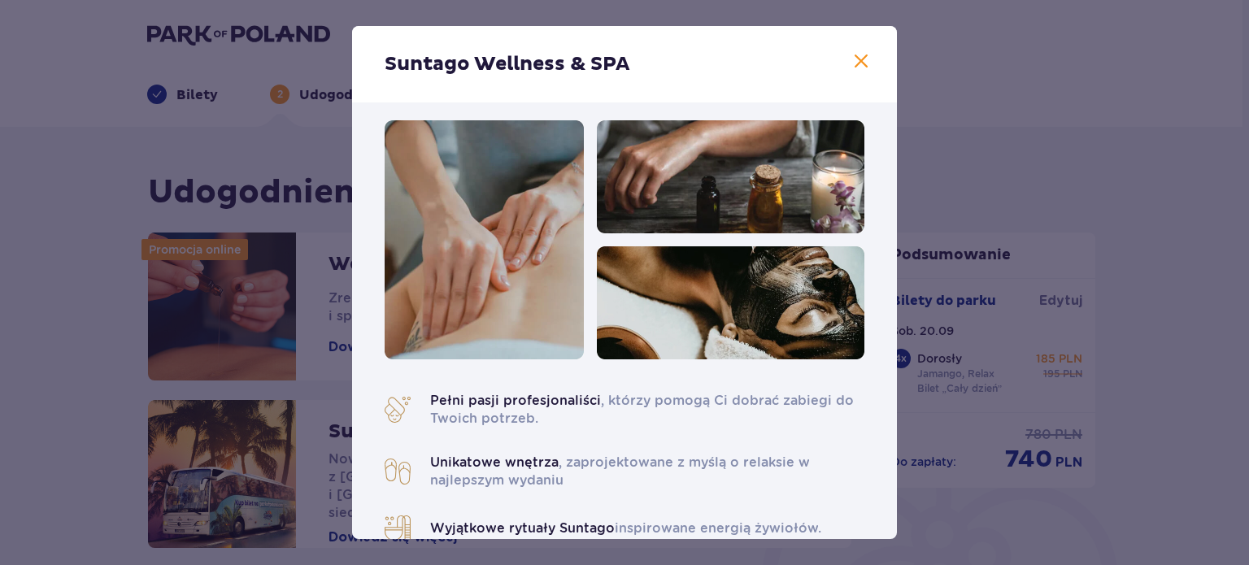
click at [855, 60] on span at bounding box center [861, 62] width 20 height 20
